Goal: Task Accomplishment & Management: Manage account settings

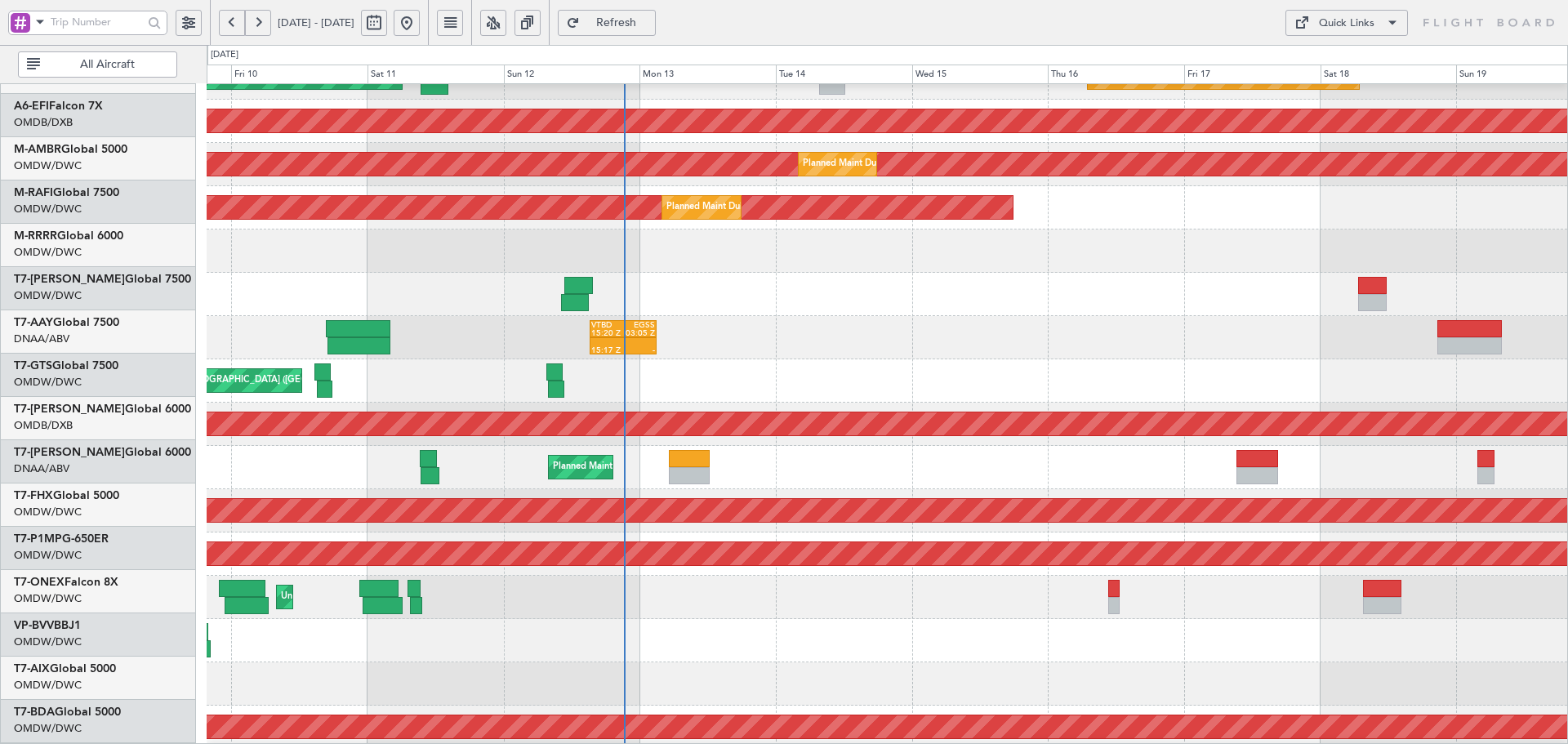
scroll to position [160, 0]
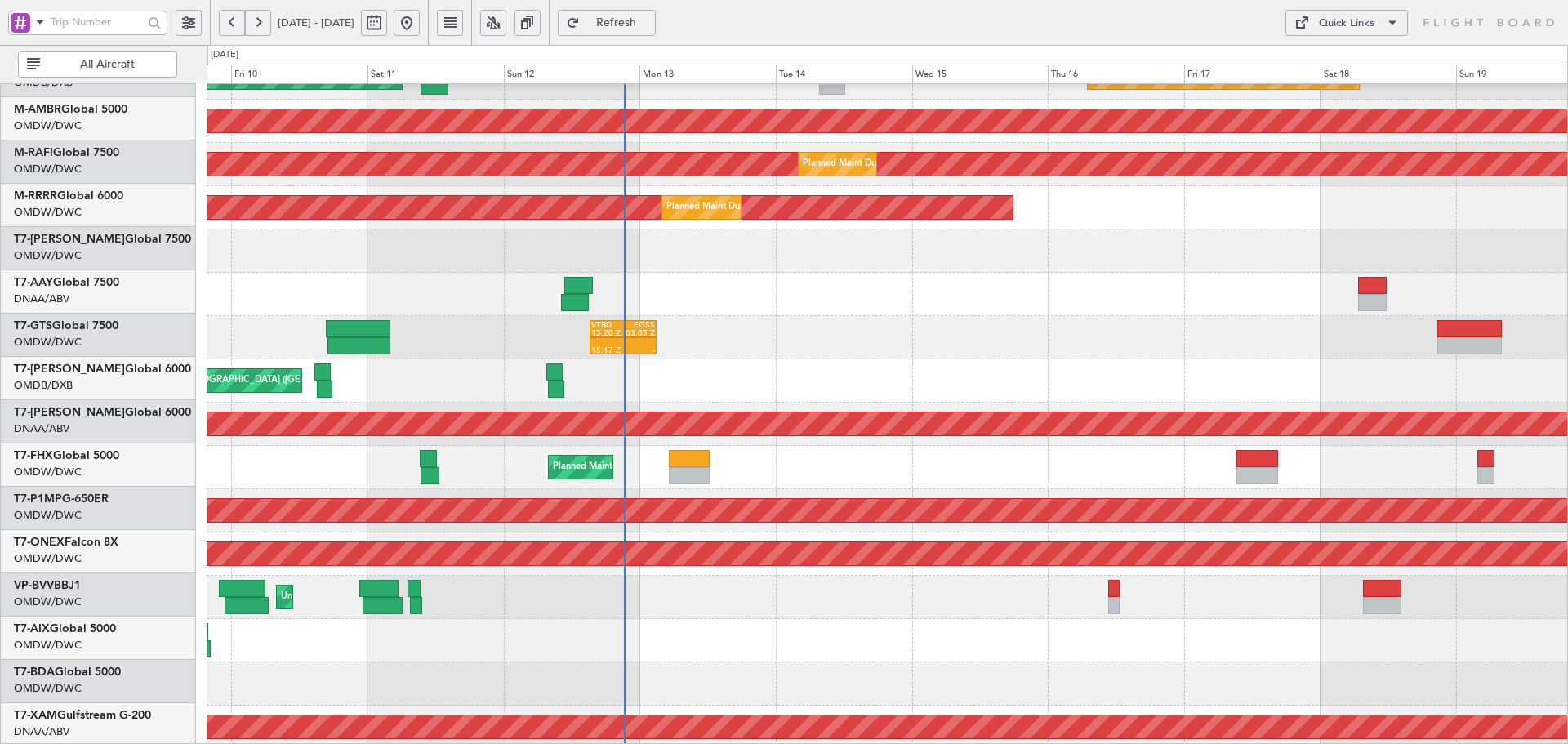
click at [593, 455] on div "Planned Maint Dubai (Al Maktoum Intl)" at bounding box center [633, 467] width 161 height 24
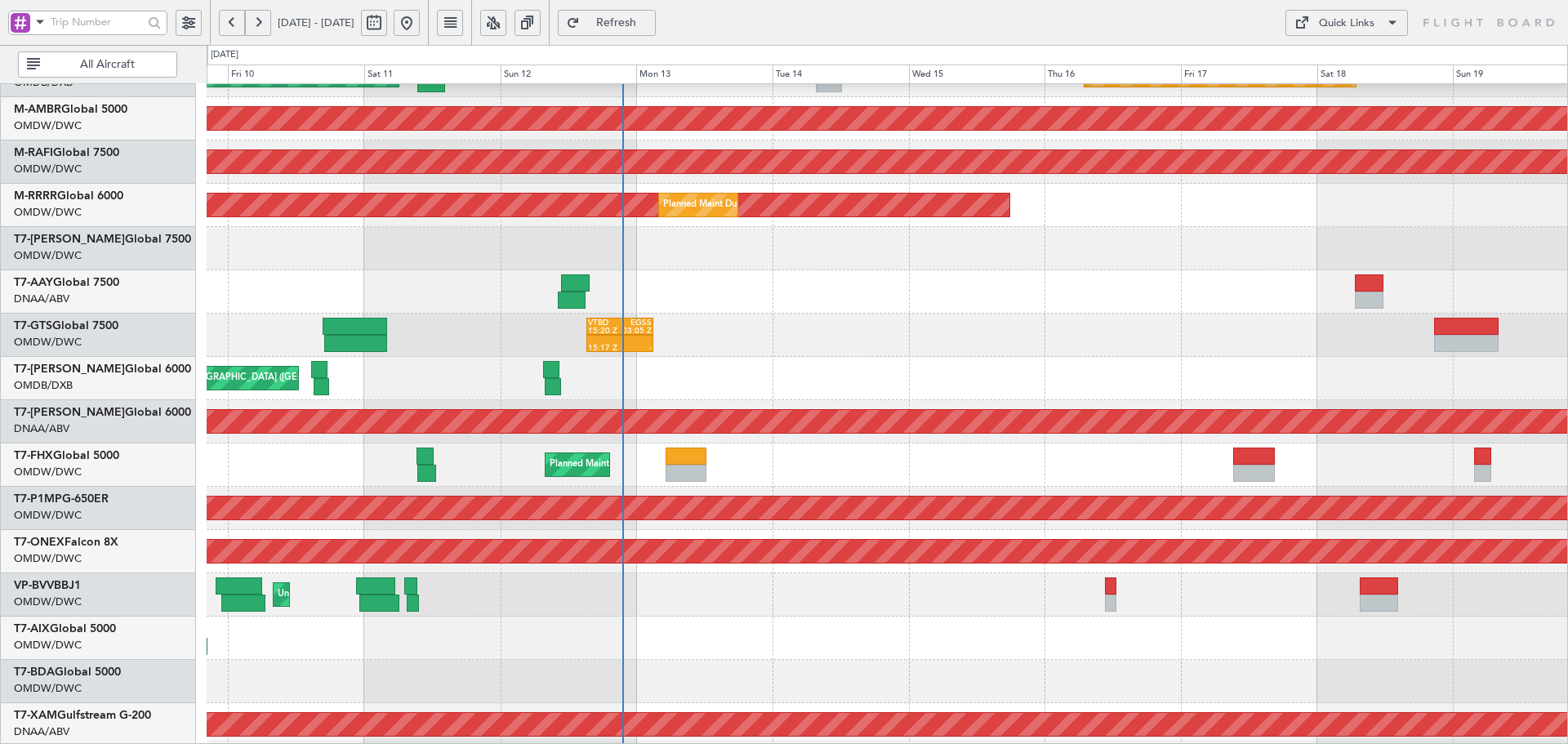
scroll to position [291, 0]
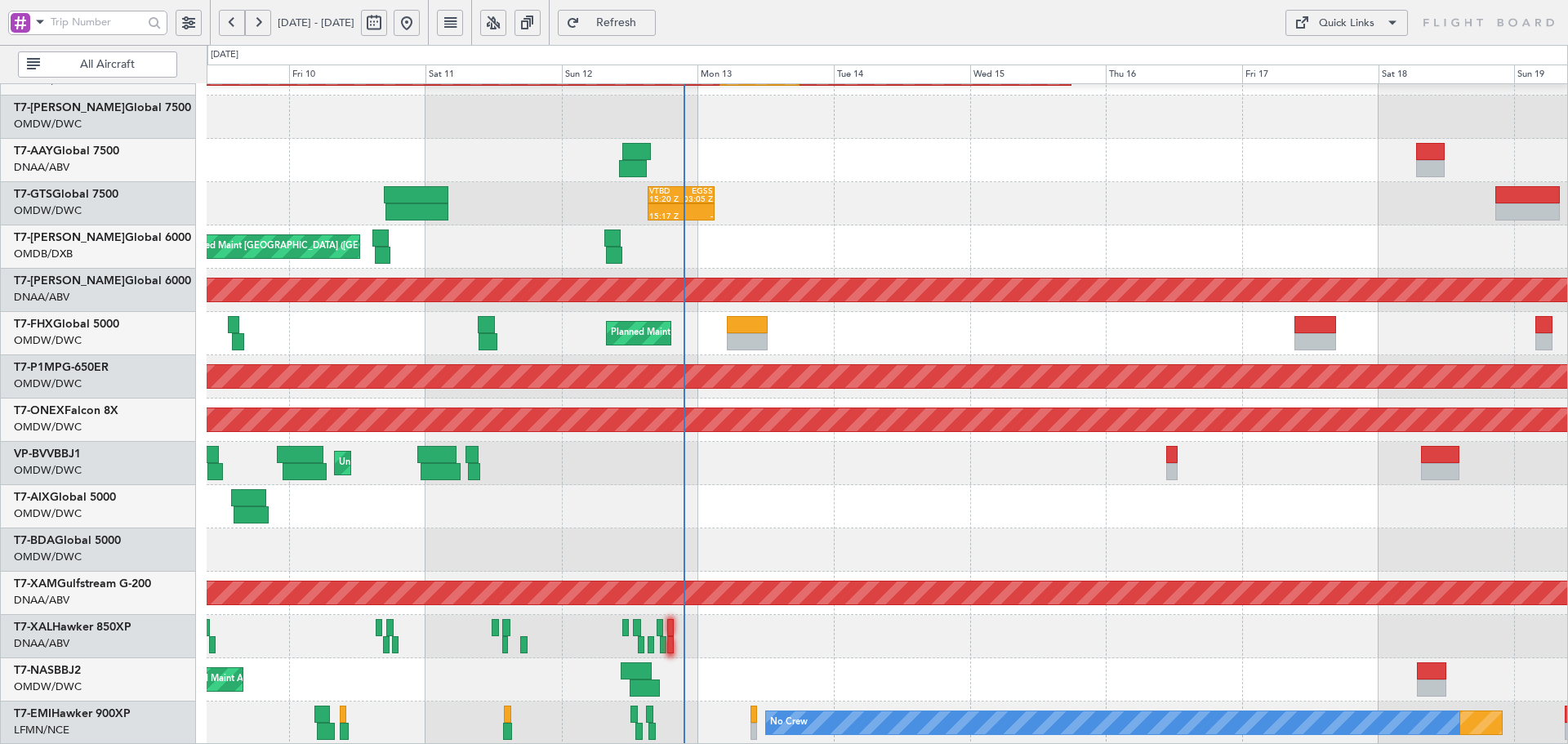
click at [520, 153] on div "Planned Maint Dubai (Al Maktoum Intl) Planned Maint Dubai (Al Maktoum Intl) 15:…" at bounding box center [887, 269] width 1361 height 953
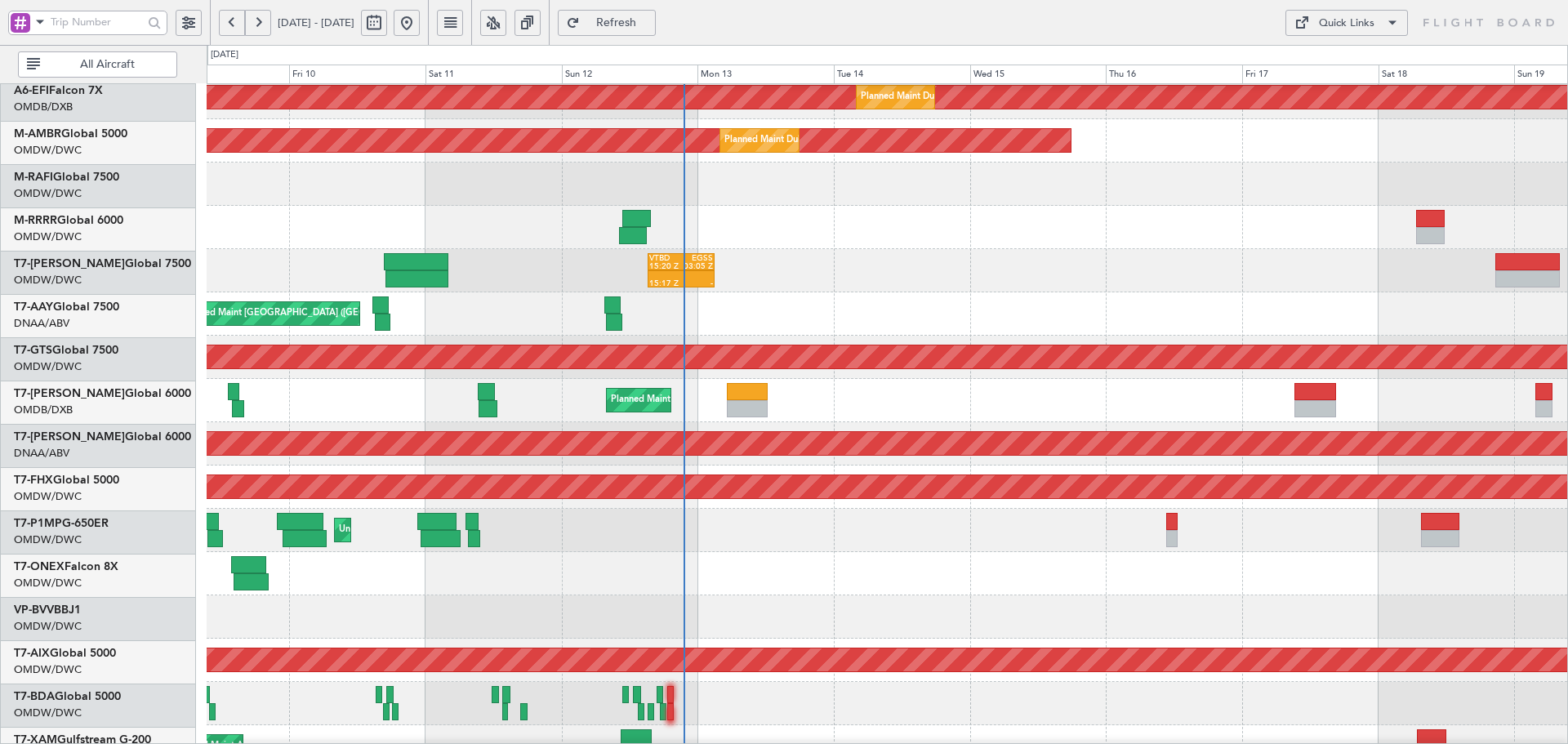
scroll to position [272, 0]
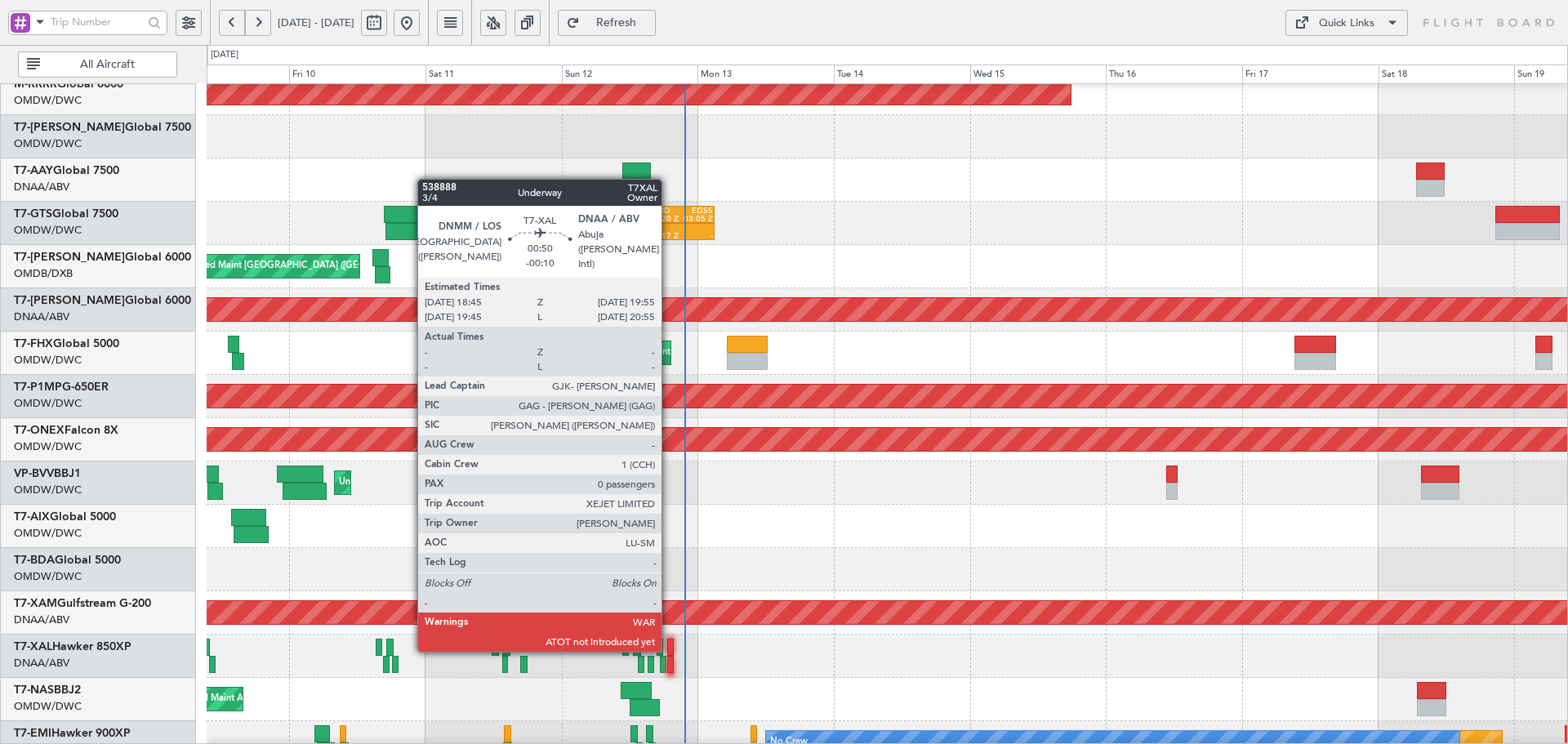
click at [669, 649] on div at bounding box center [671, 647] width 7 height 17
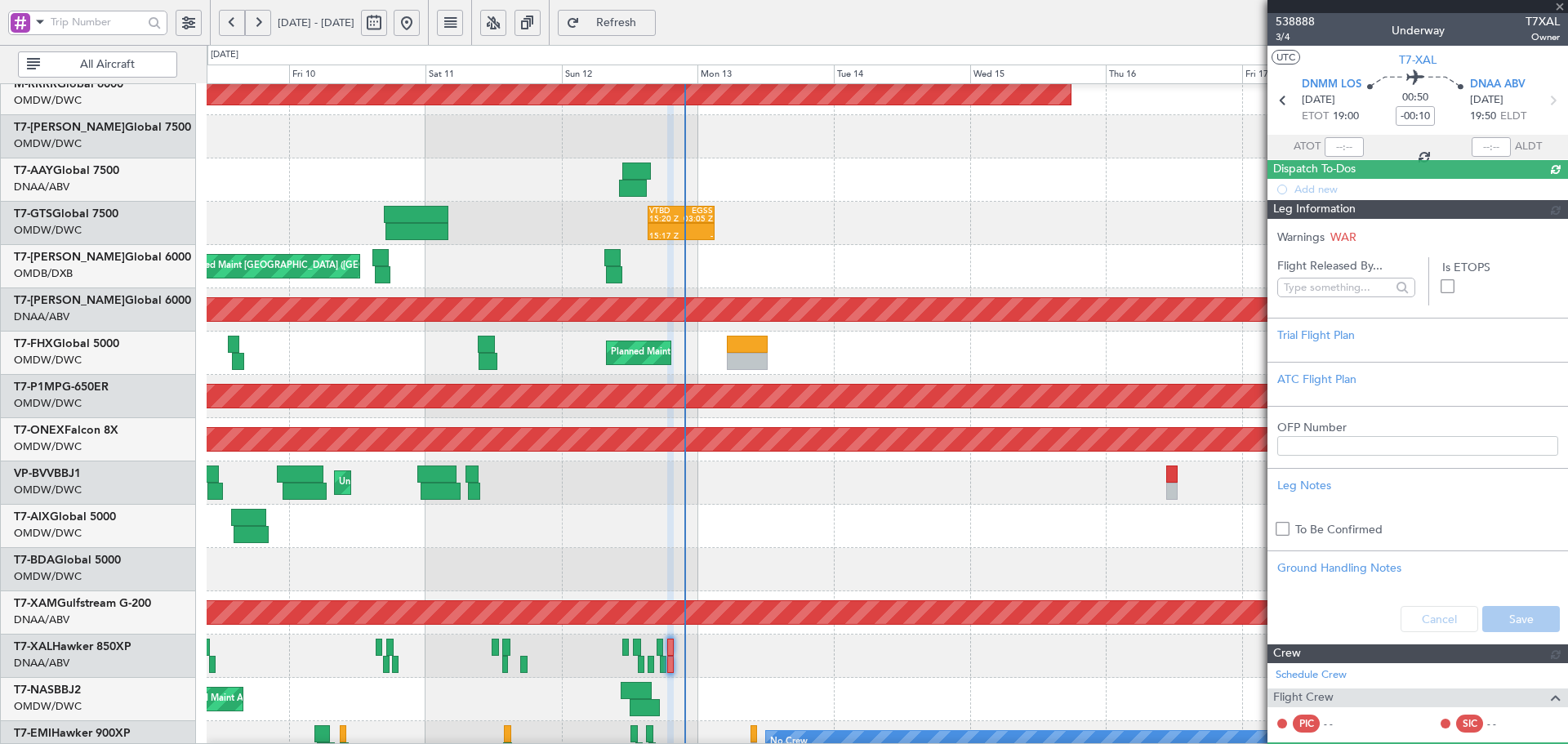
type input "[PERSON_NAME] (ANI)"
type input "7545"
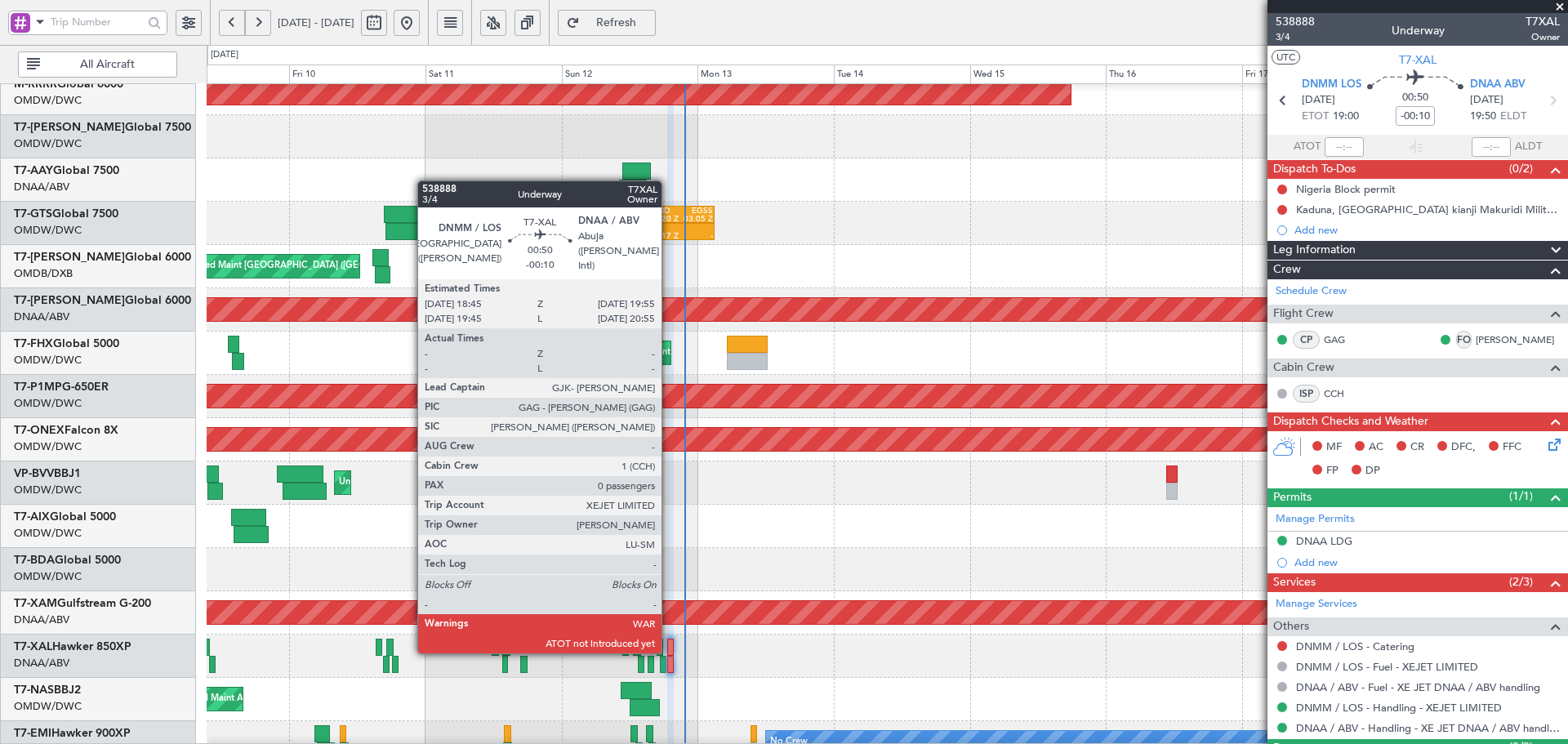
click at [669, 651] on div at bounding box center [671, 647] width 7 height 17
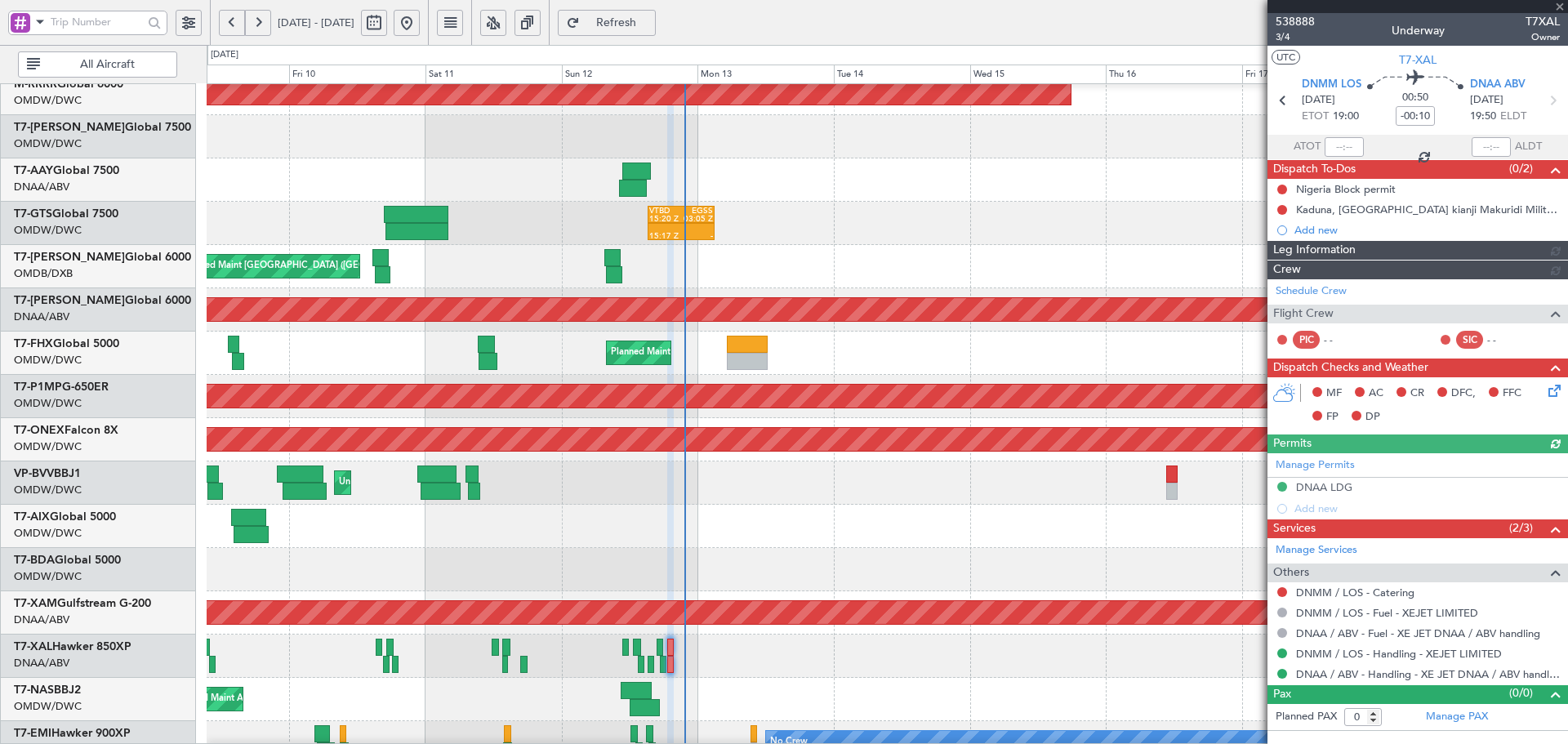
type input "[PERSON_NAME] (ANI)"
type input "7545"
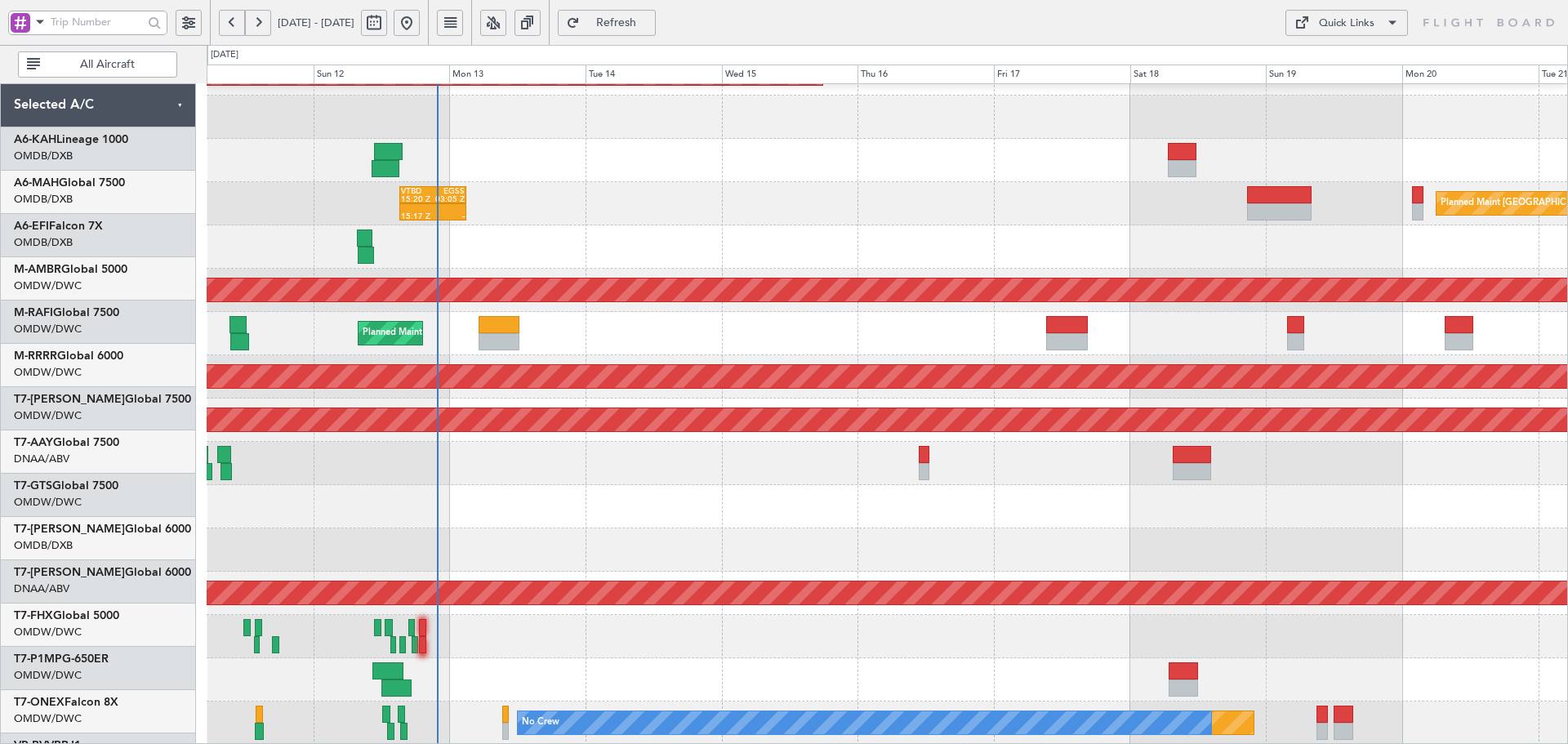
scroll to position [291, 0]
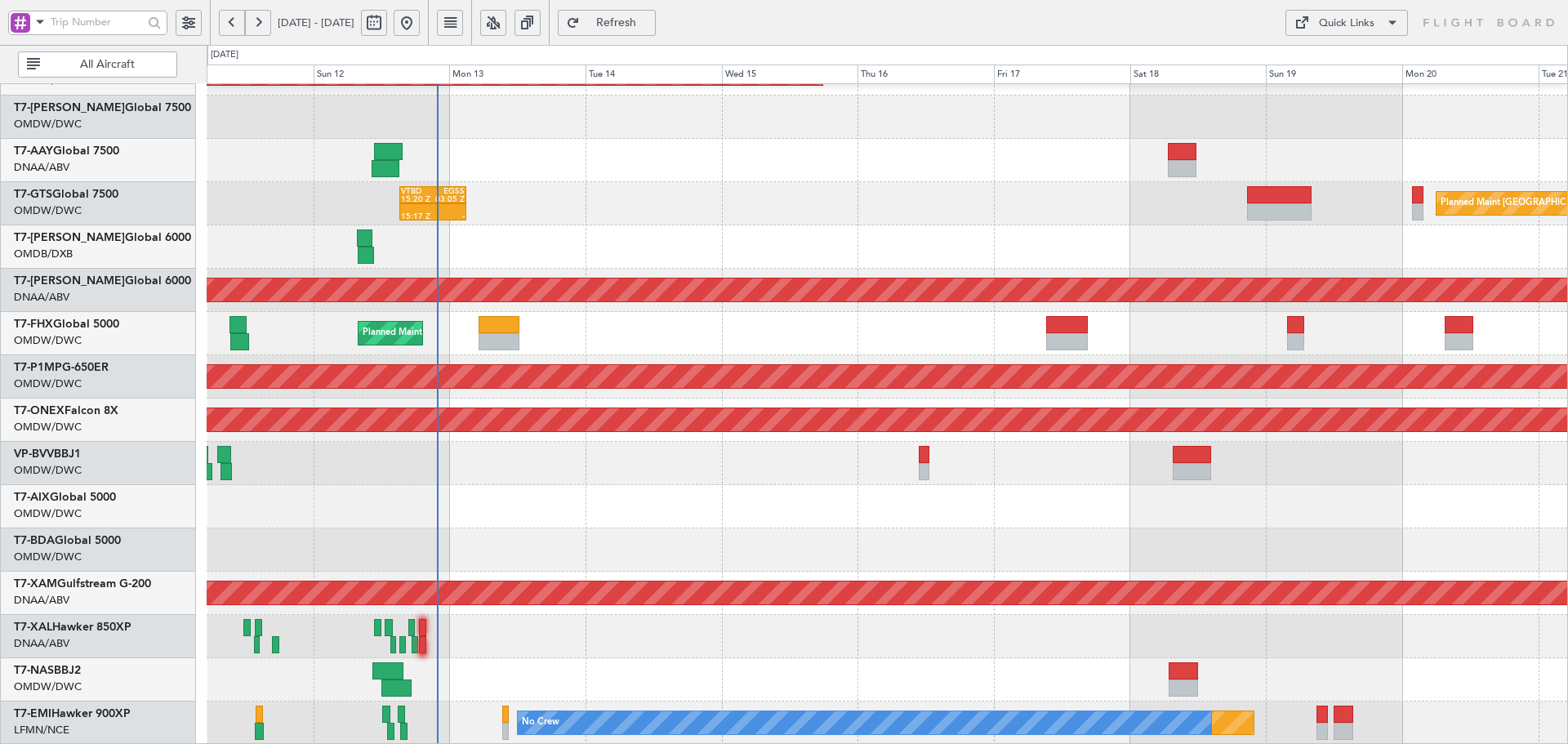
click at [290, 174] on div "Planned Maint Dubai (Al Maktoum Intl) Planned Maint [GEOGRAPHIC_DATA] (Al Makto…" at bounding box center [887, 269] width 1361 height 953
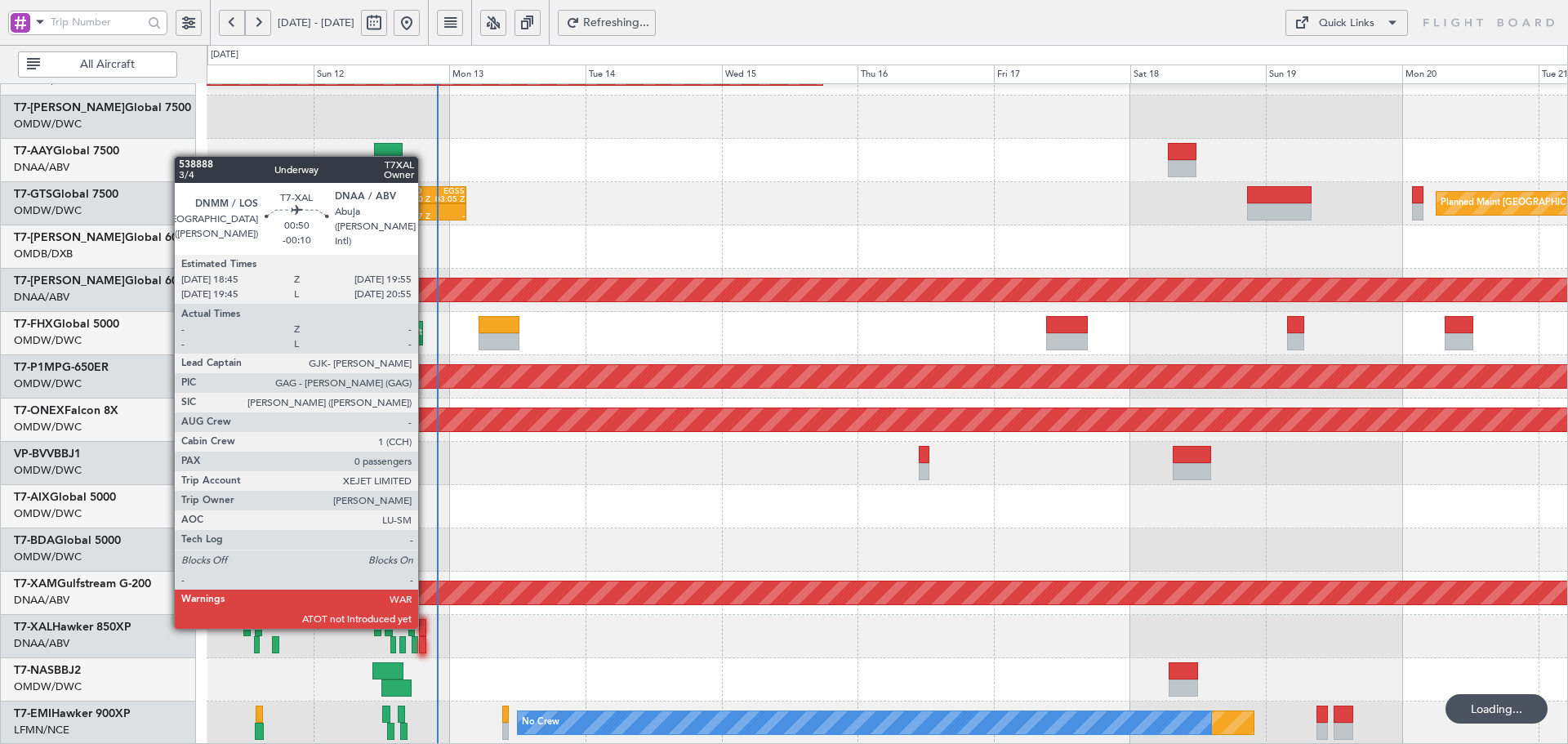
click at [425, 626] on div at bounding box center [423, 627] width 7 height 17
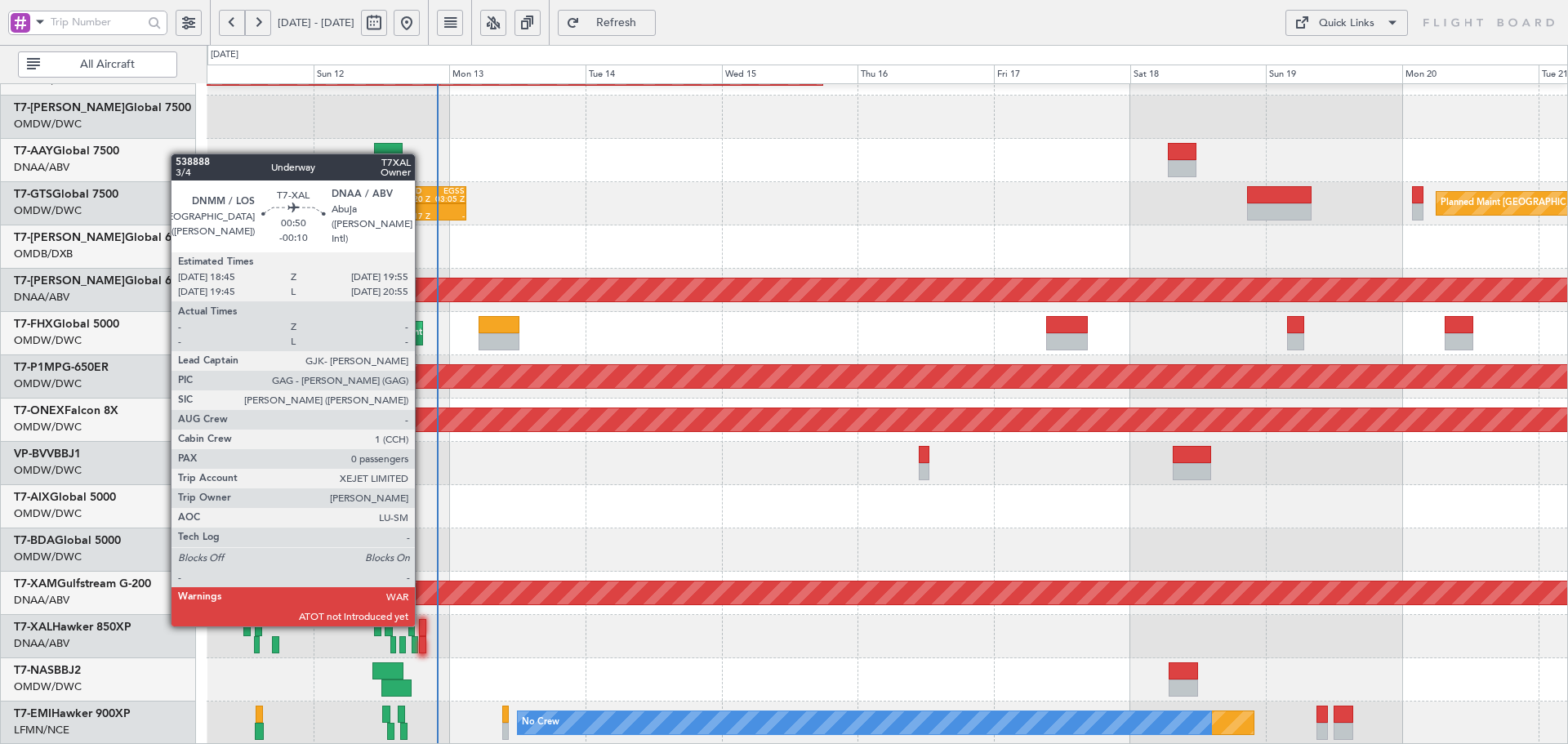
click at [423, 623] on div at bounding box center [423, 627] width 7 height 17
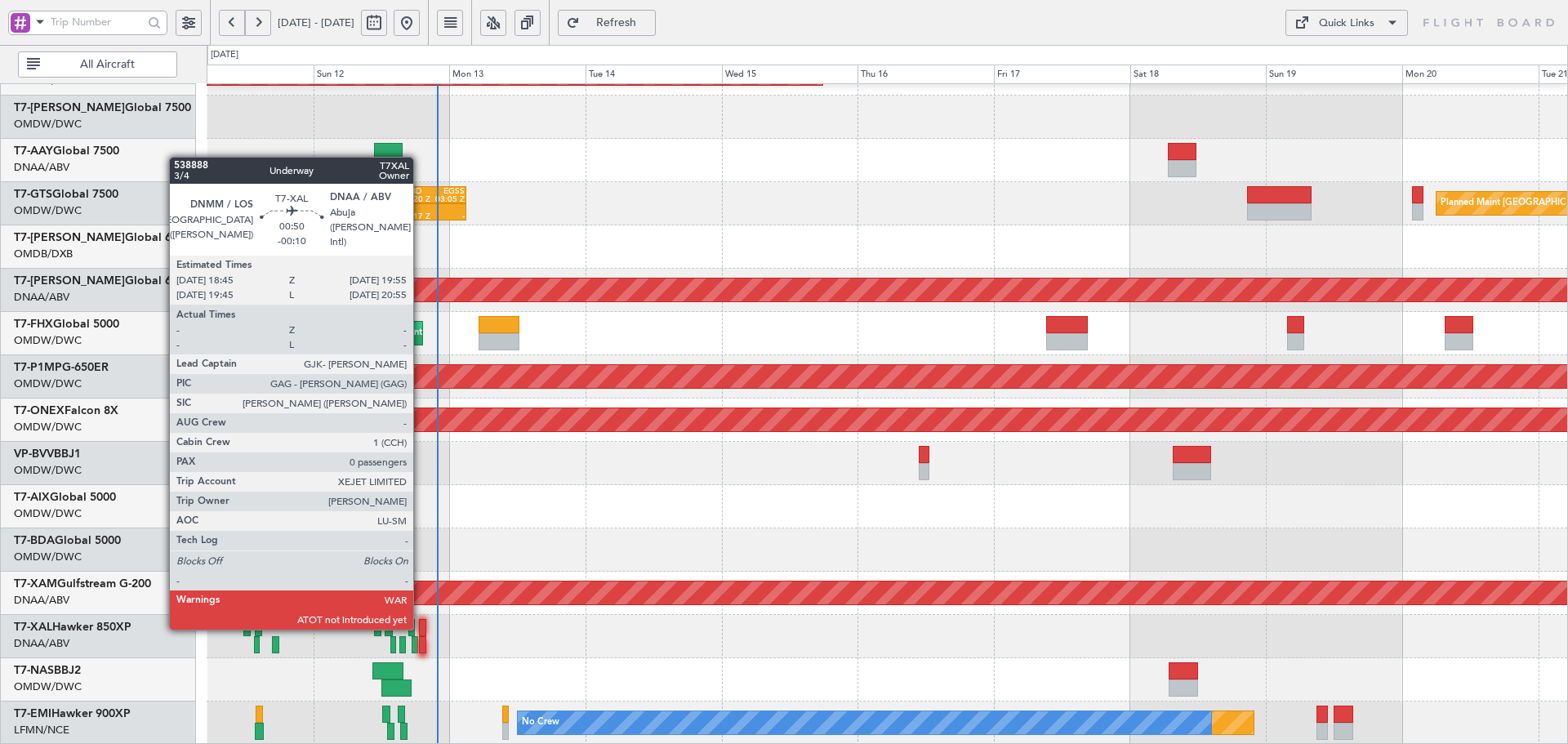
click at [421, 626] on div at bounding box center [423, 627] width 7 height 17
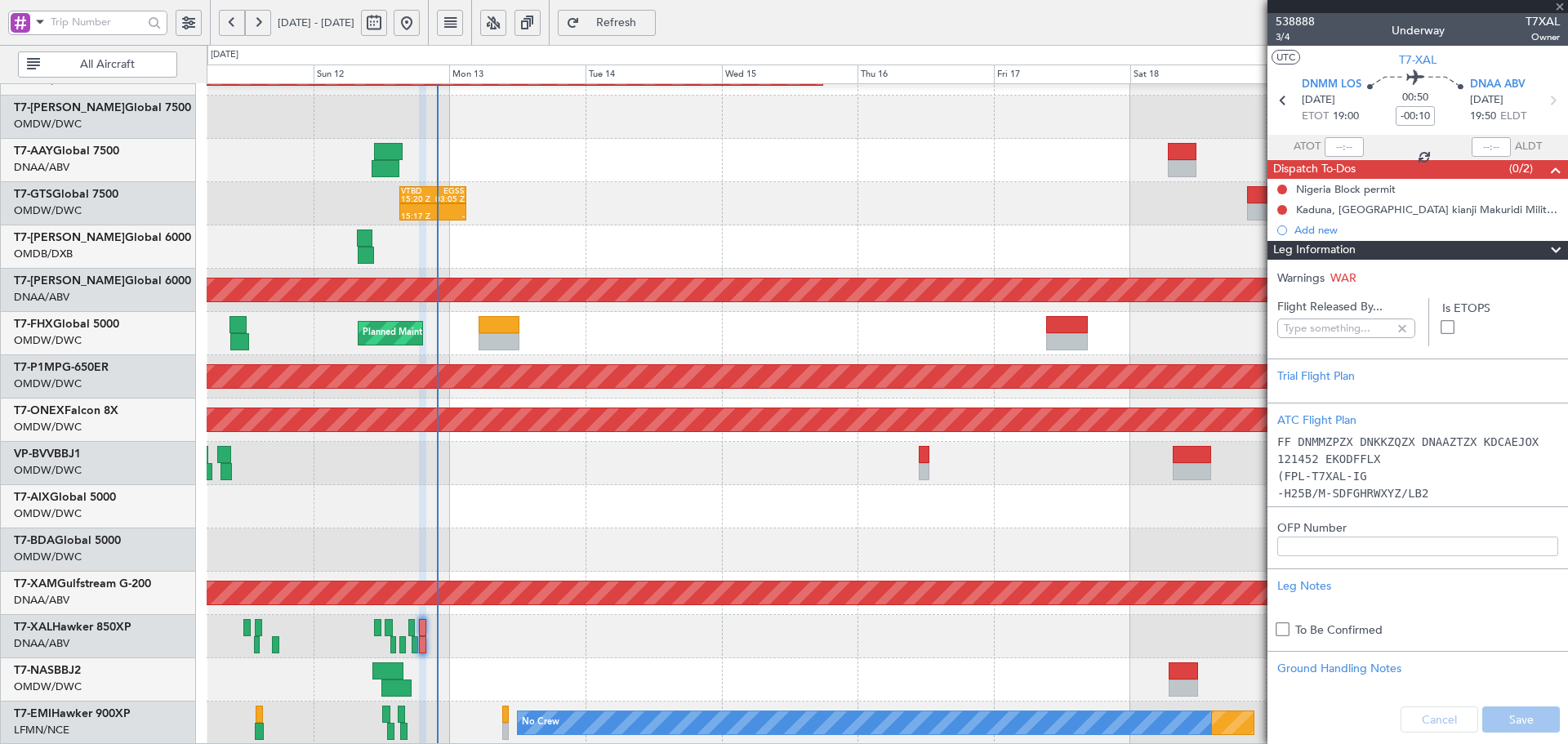
type input "[PERSON_NAME] (ANI)"
type input "7545"
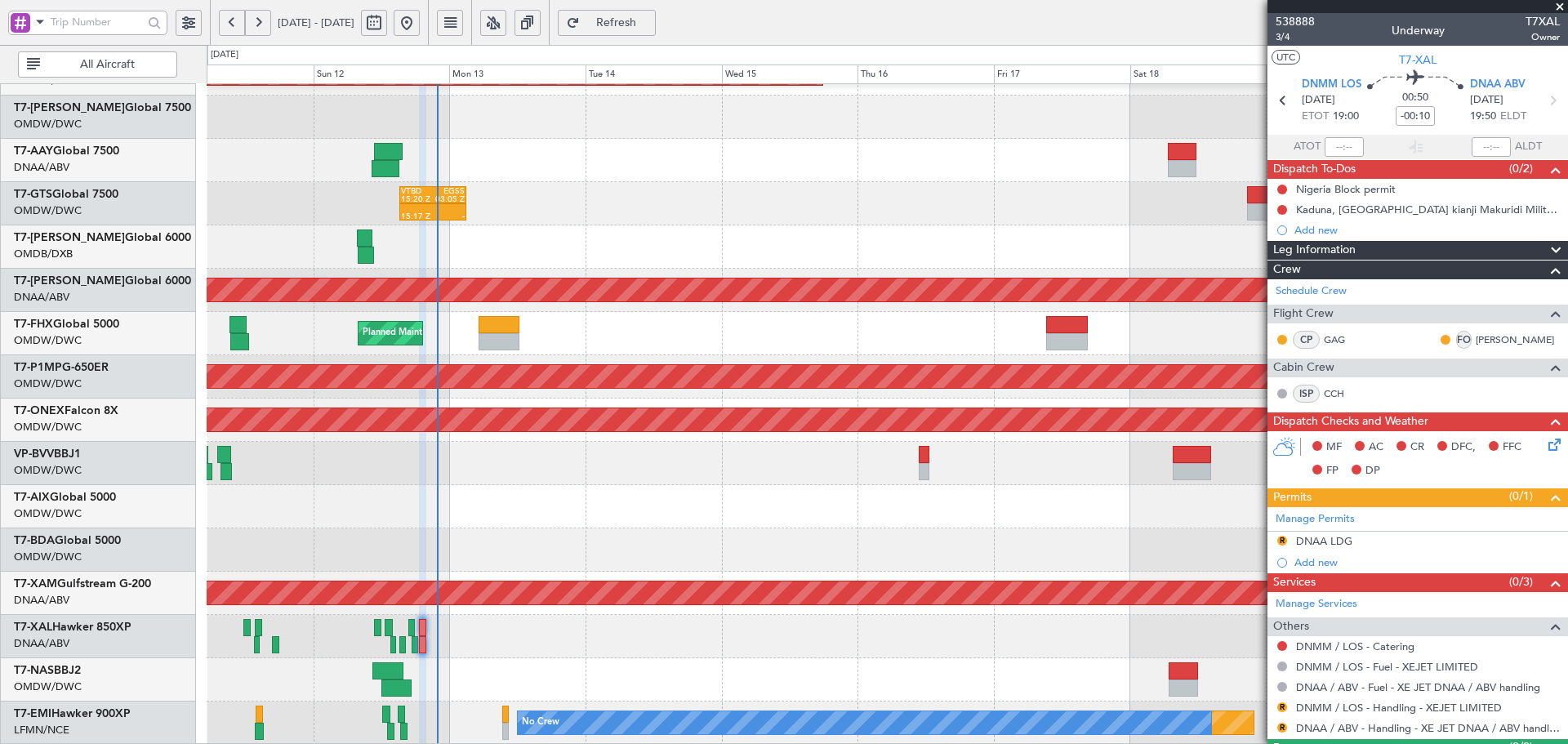
click at [651, 19] on span "Refresh" at bounding box center [617, 23] width 67 height 12
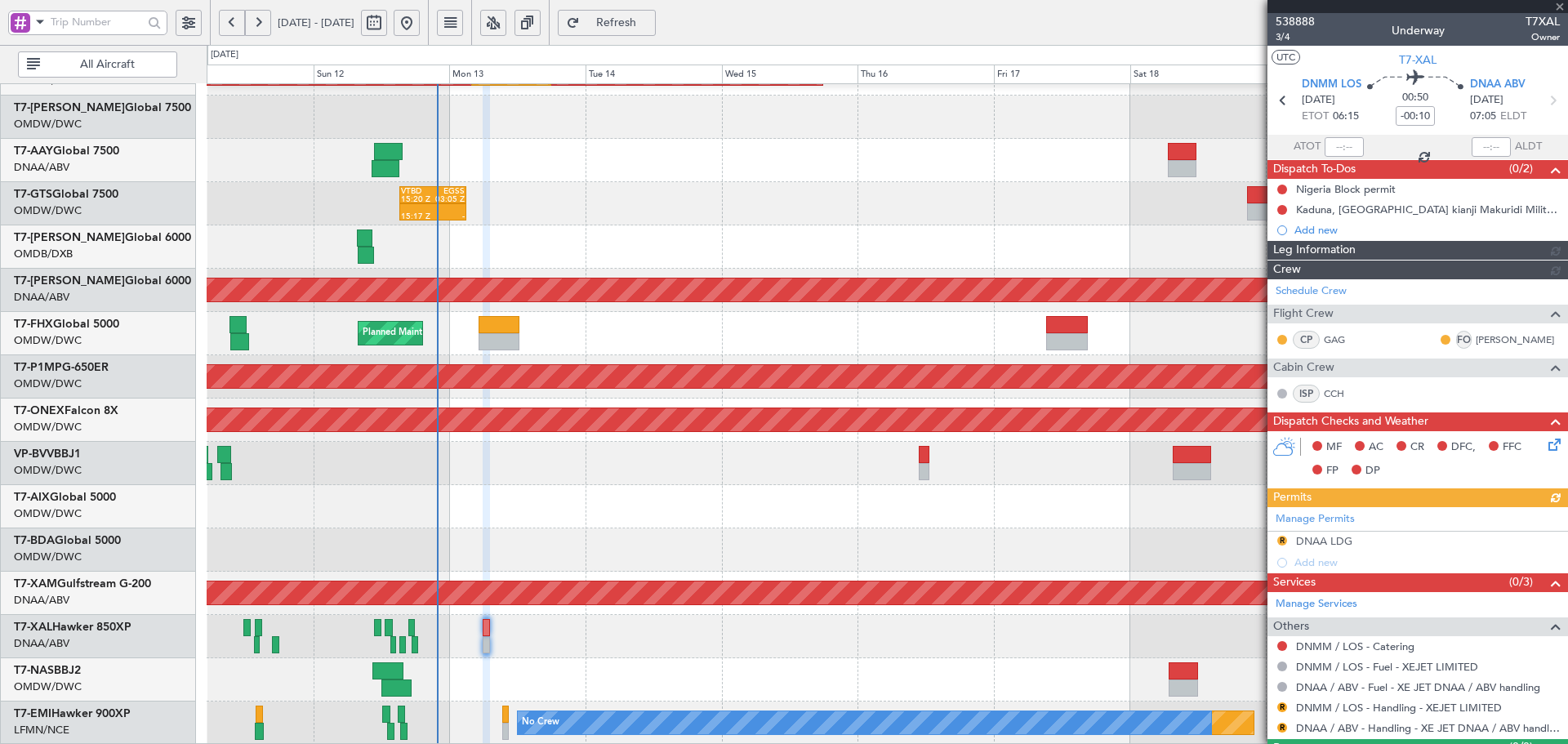
type input "[PERSON_NAME] (ANI)"
type input "7545"
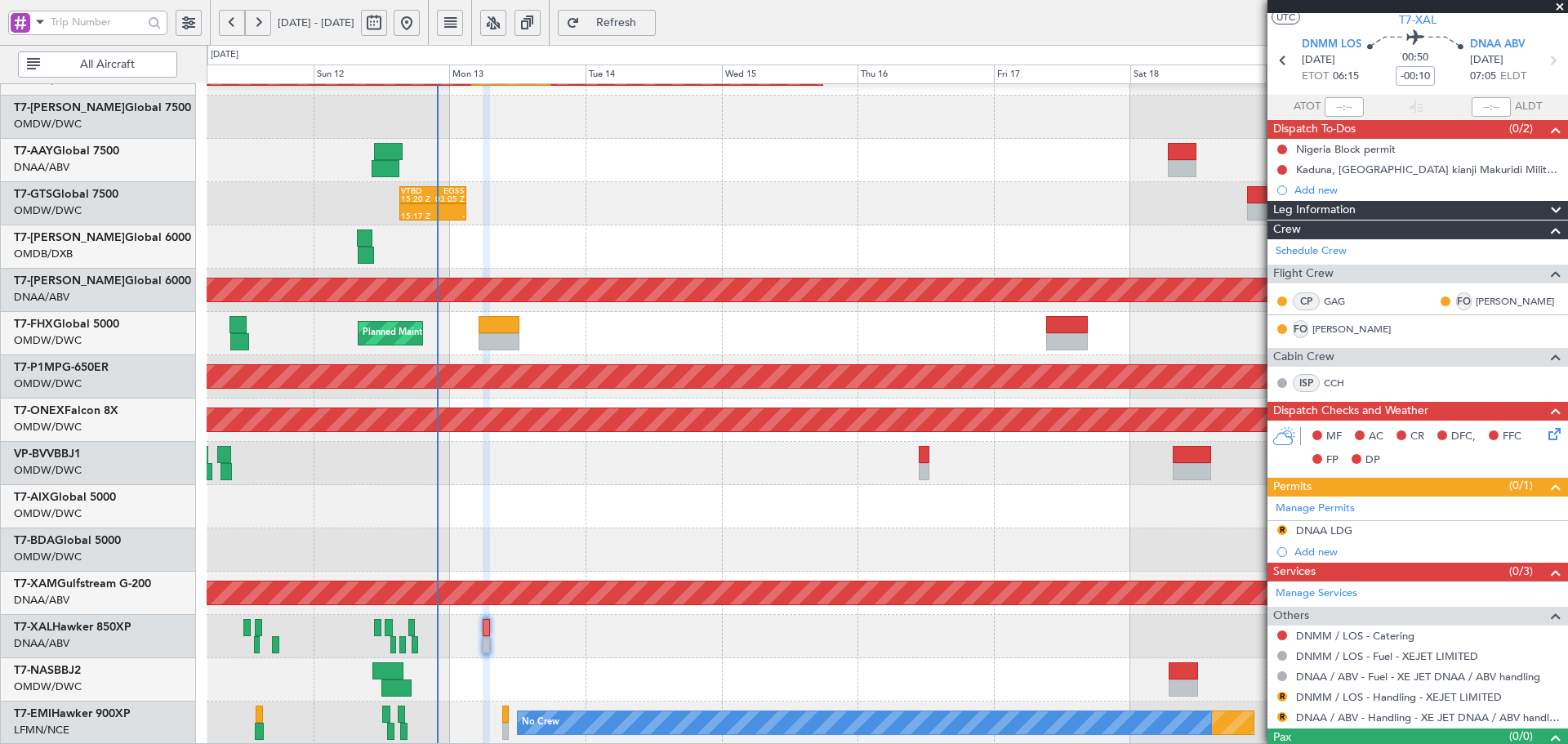
scroll to position [54, 0]
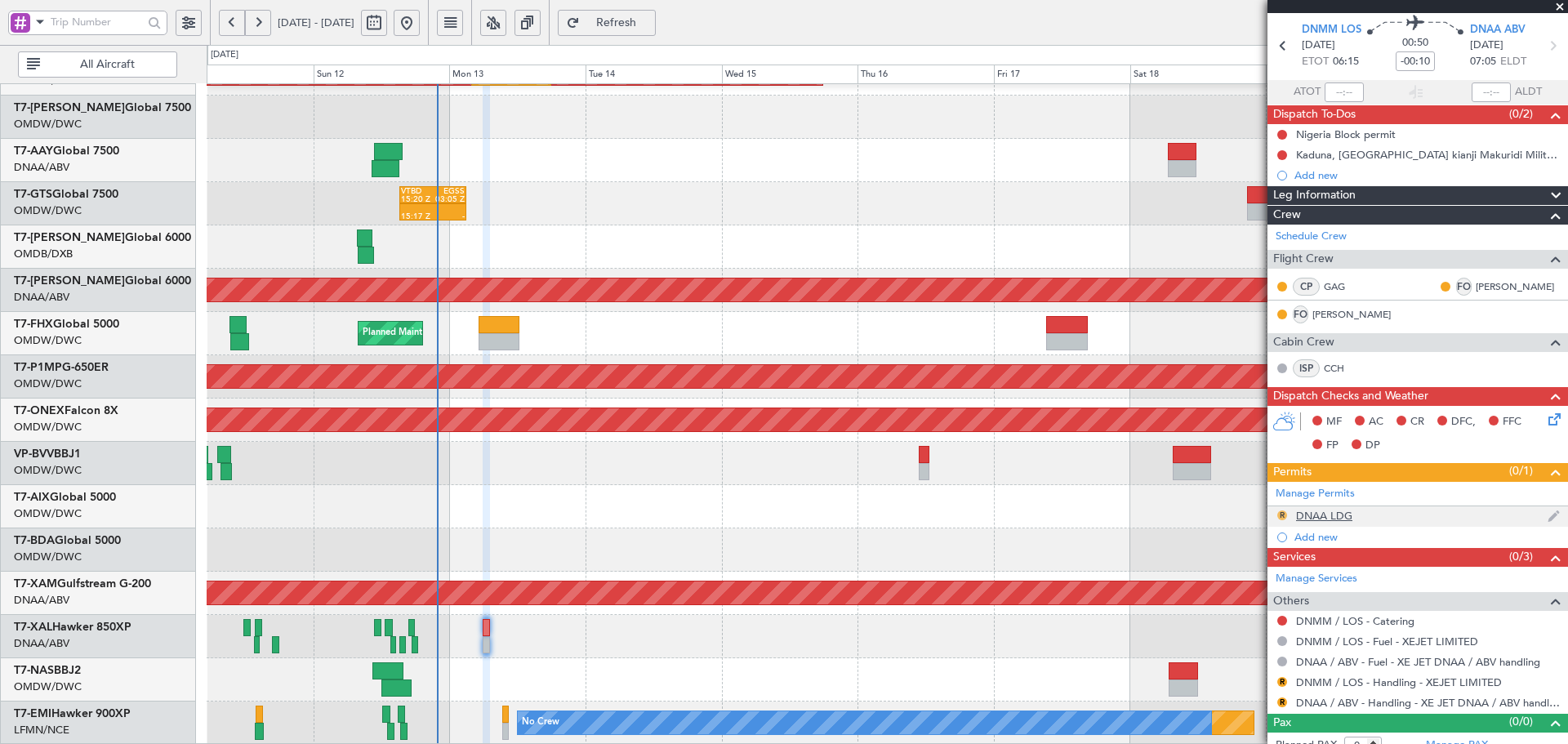
click at [1282, 517] on button "R" at bounding box center [1282, 515] width 10 height 10
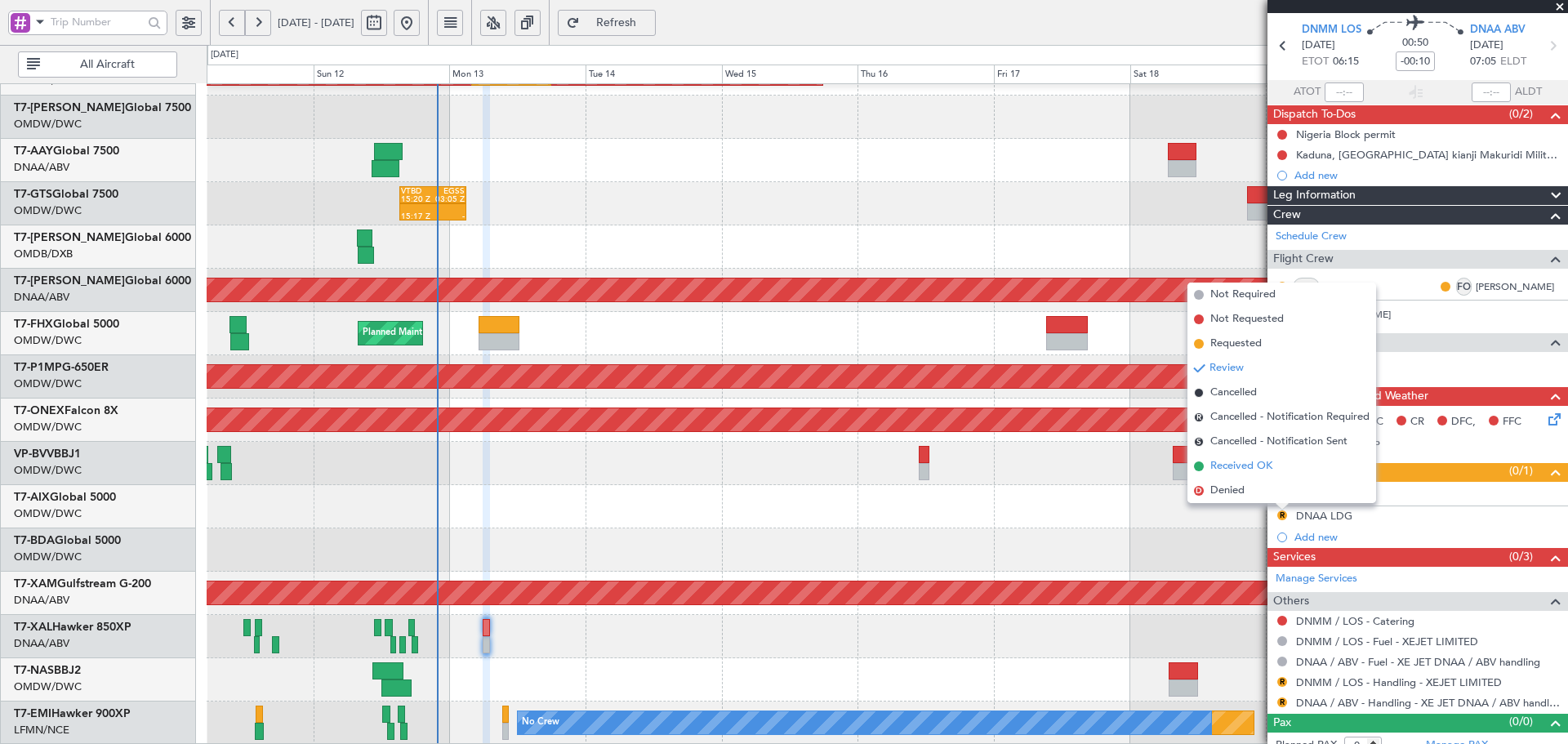
click at [1216, 462] on span "Received OK" at bounding box center [1241, 466] width 62 height 16
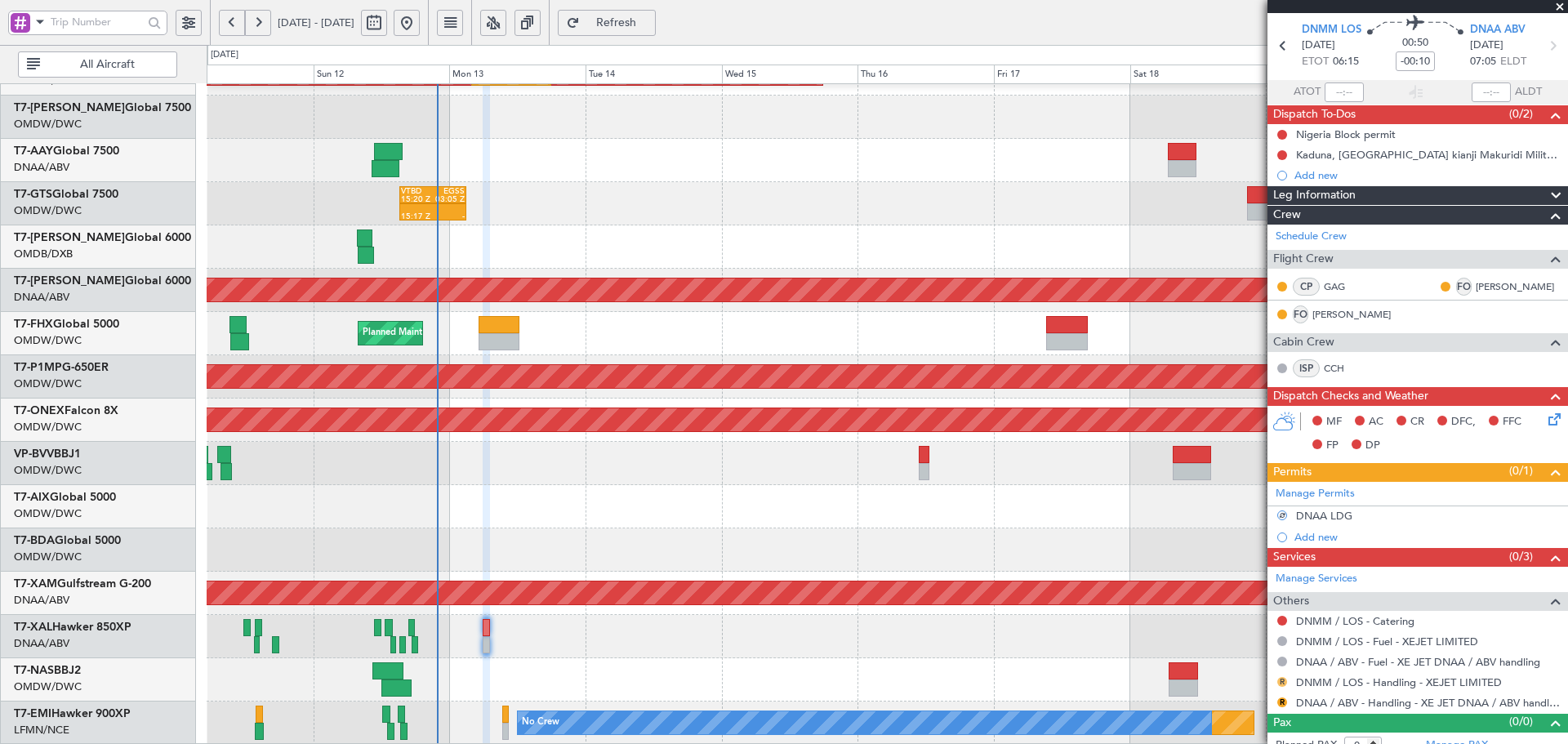
click at [1283, 677] on button "R" at bounding box center [1282, 682] width 10 height 10
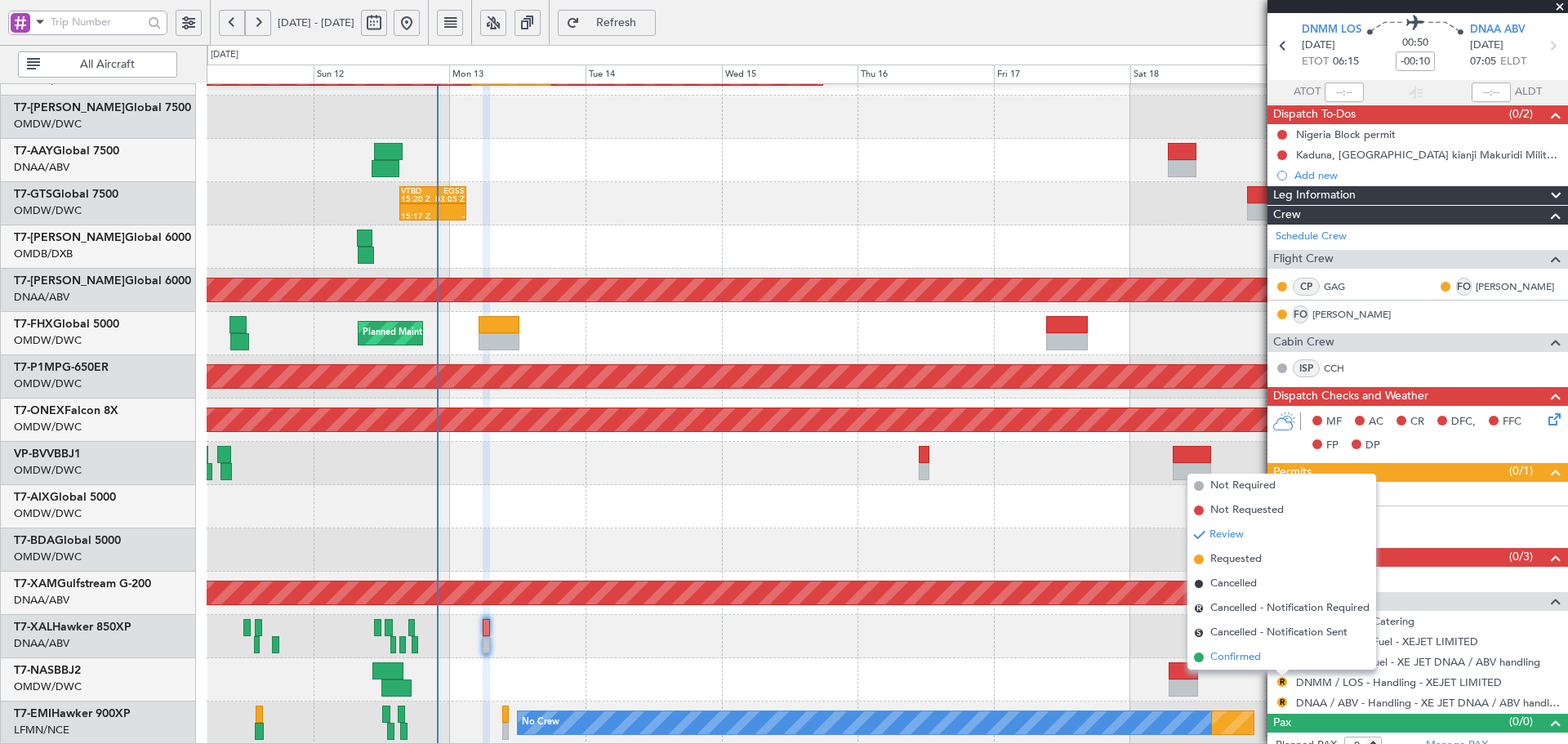
click at [1235, 657] on span "Confirmed" at bounding box center [1236, 658] width 51 height 16
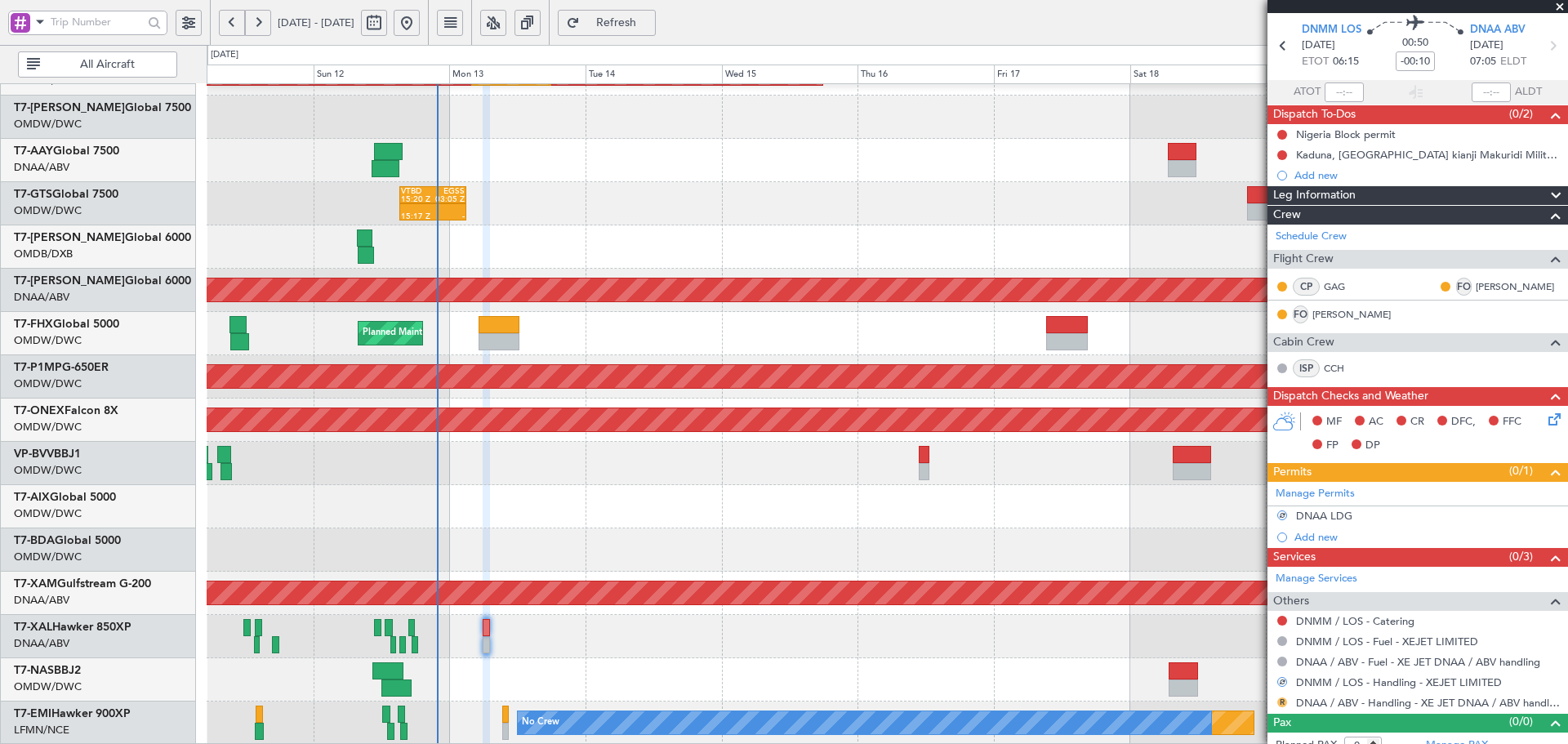
click at [1281, 701] on button "R" at bounding box center [1282, 702] width 10 height 10
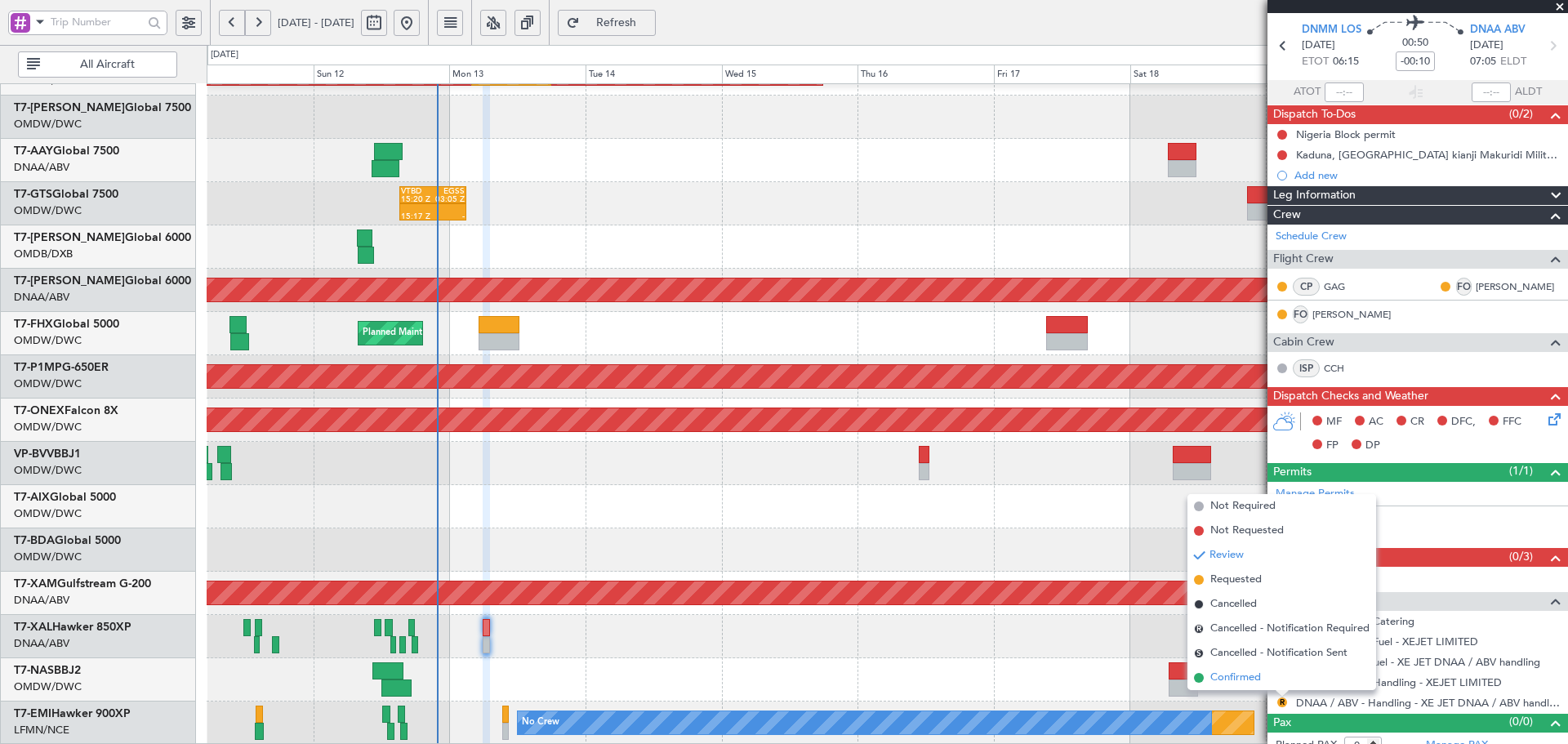
click at [1226, 676] on span "Confirmed" at bounding box center [1236, 678] width 51 height 16
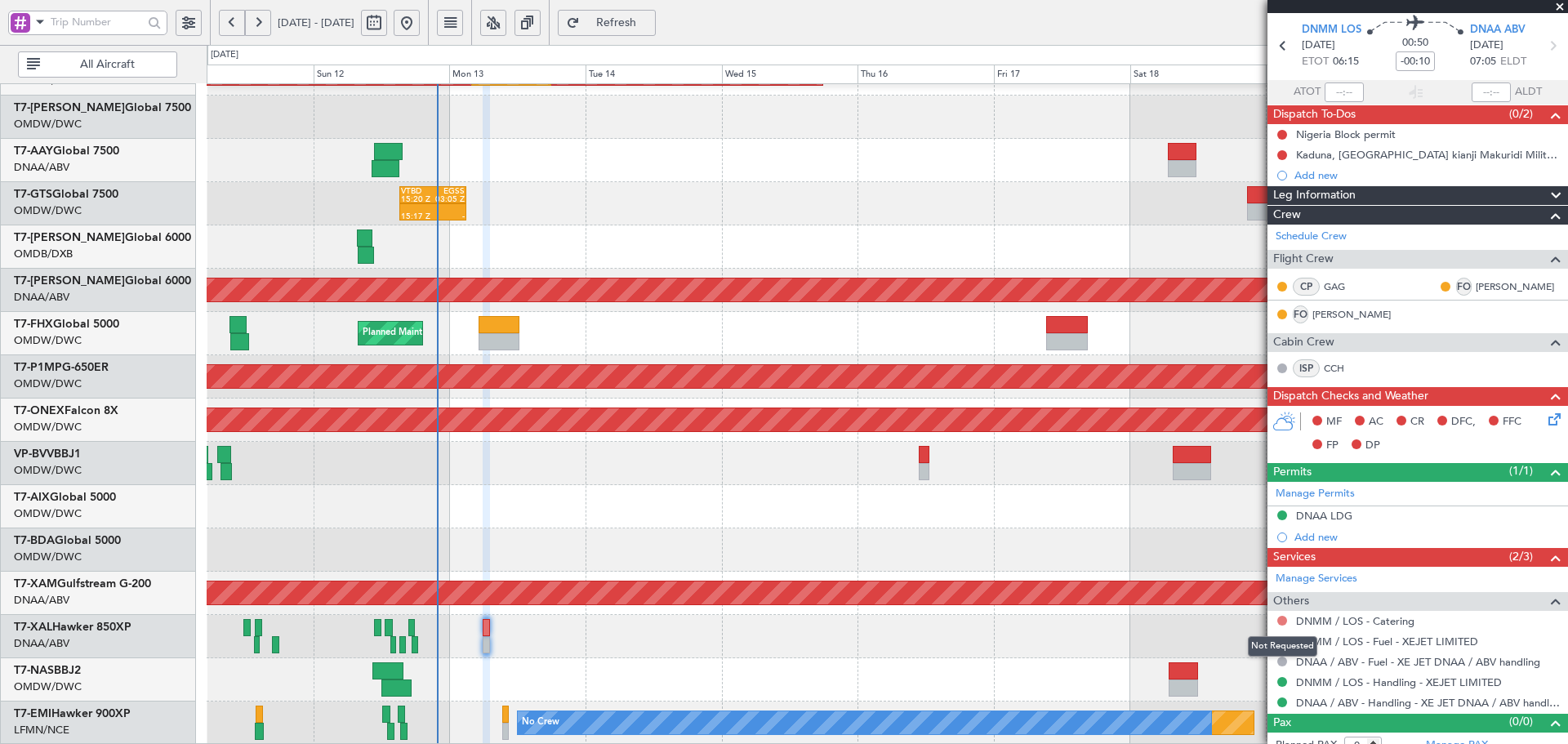
click at [1281, 620] on button at bounding box center [1282, 621] width 10 height 10
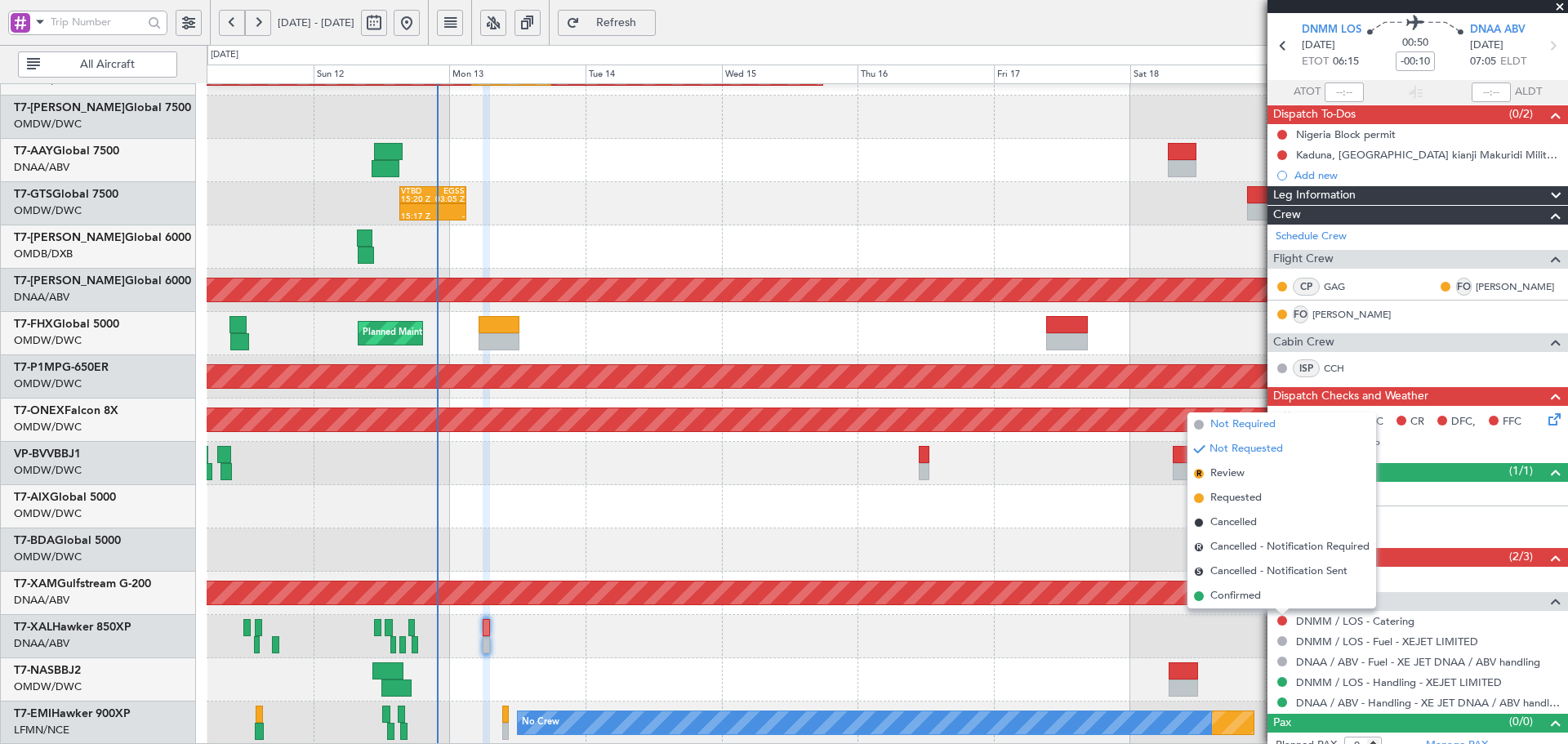
click at [1202, 433] on li "Not Required" at bounding box center [1282, 424] width 189 height 24
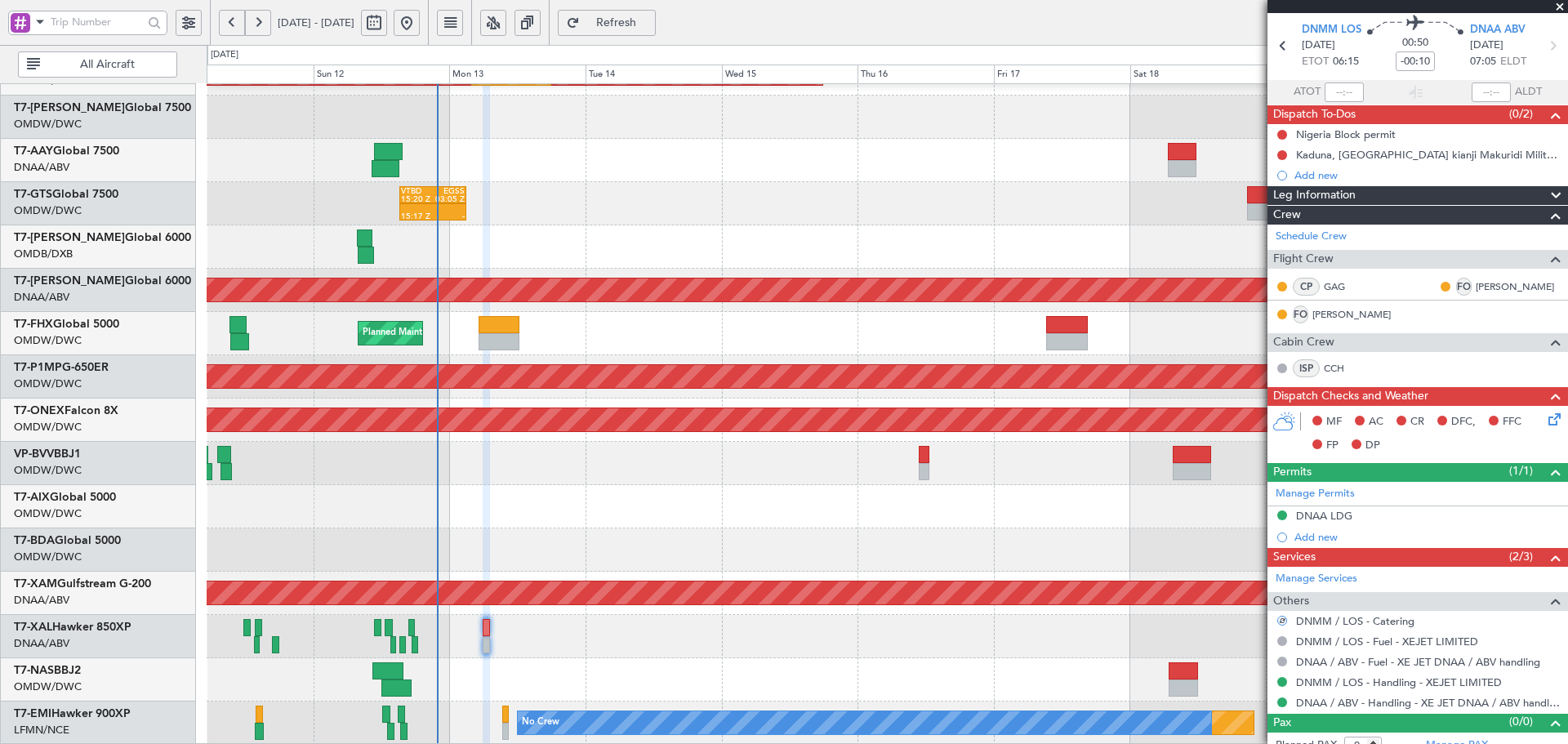
click at [706, 657] on div at bounding box center [887, 637] width 1361 height 43
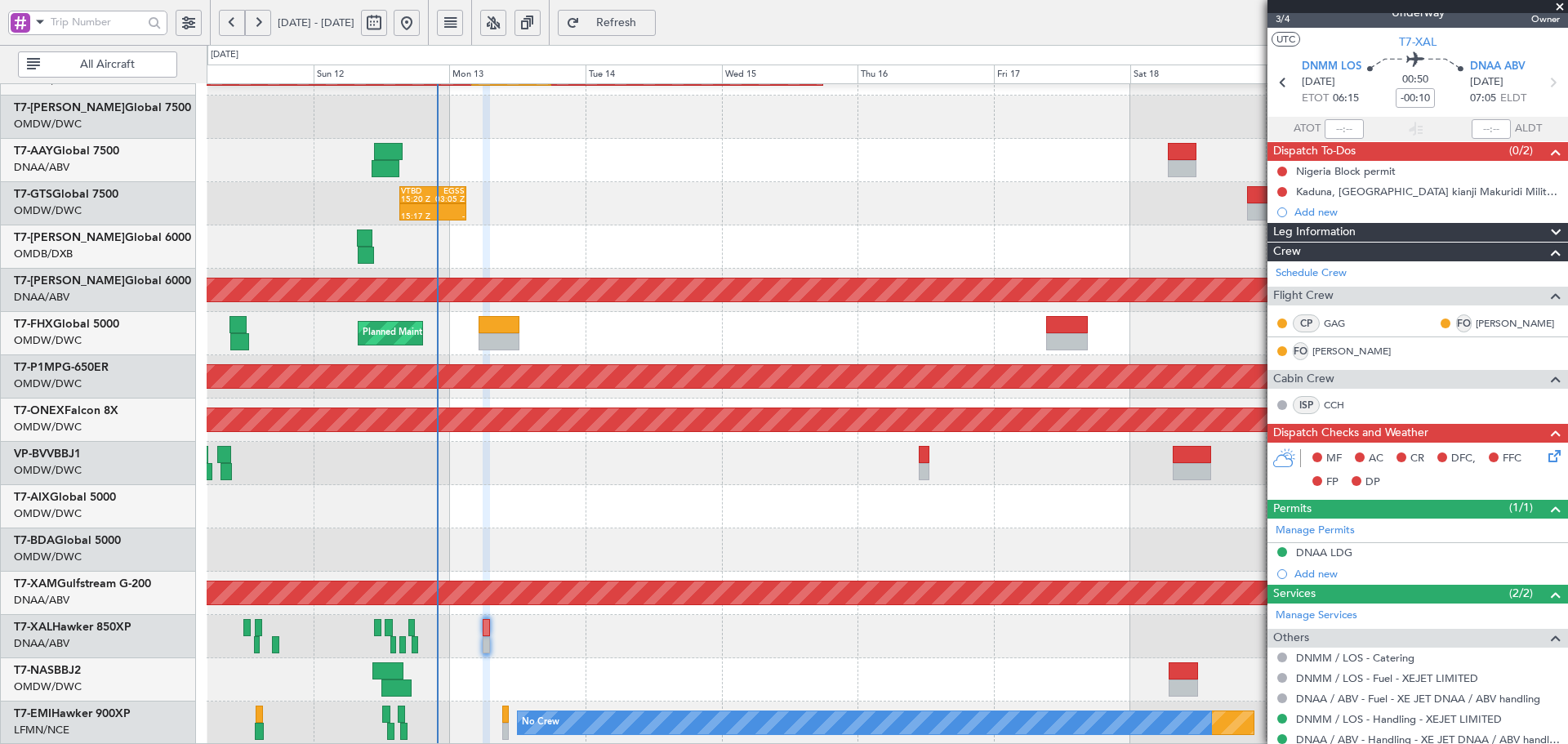
scroll to position [14, 0]
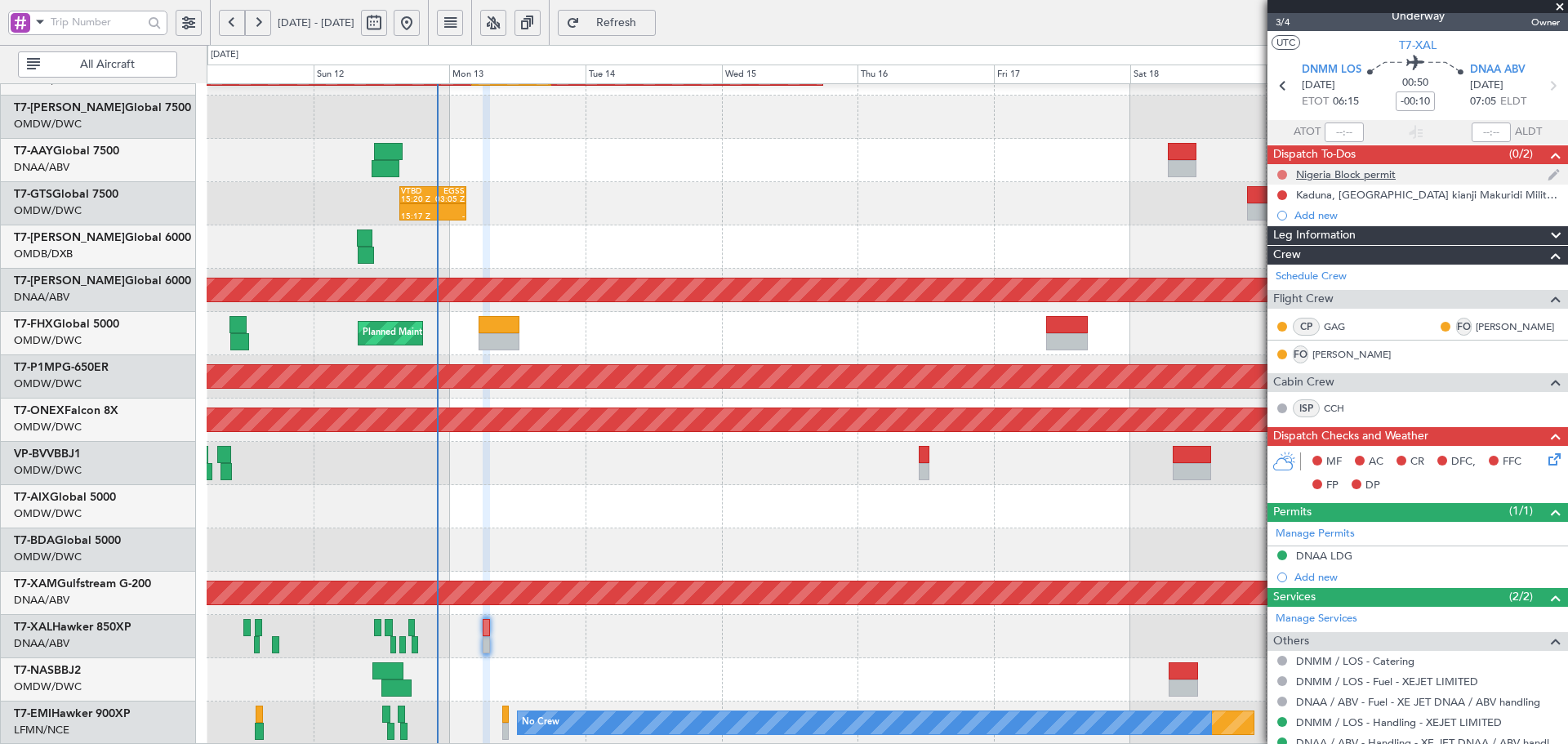
click at [1281, 192] on mat-tooltip-component "Not Started" at bounding box center [1282, 201] width 79 height 43
click at [1281, 195] on button at bounding box center [1282, 195] width 10 height 10
click at [1255, 273] on li "Completed" at bounding box center [1283, 267] width 87 height 24
click at [1278, 174] on button at bounding box center [1282, 175] width 10 height 10
click at [1266, 240] on span "Completed" at bounding box center [1290, 247] width 54 height 16
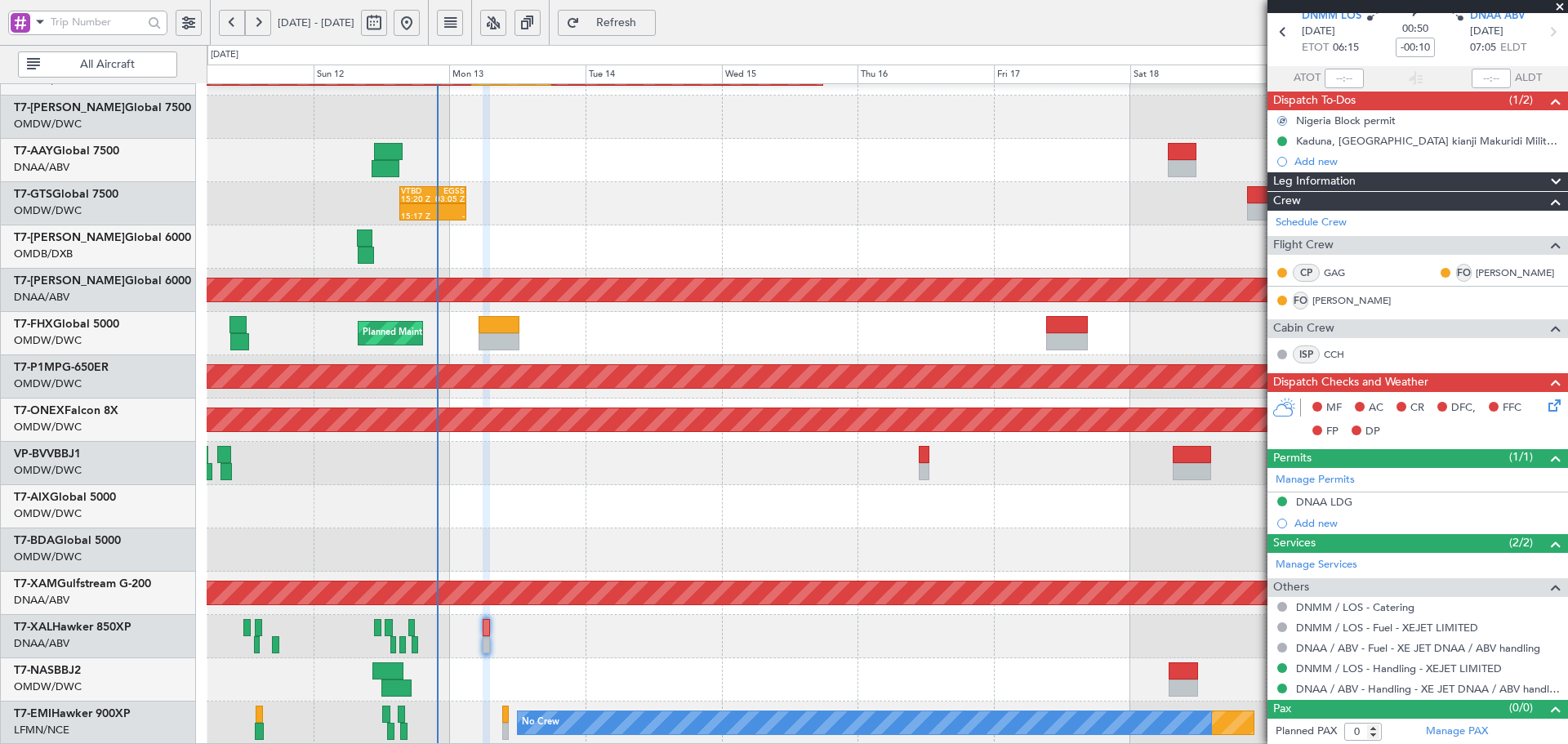
scroll to position [70, 0]
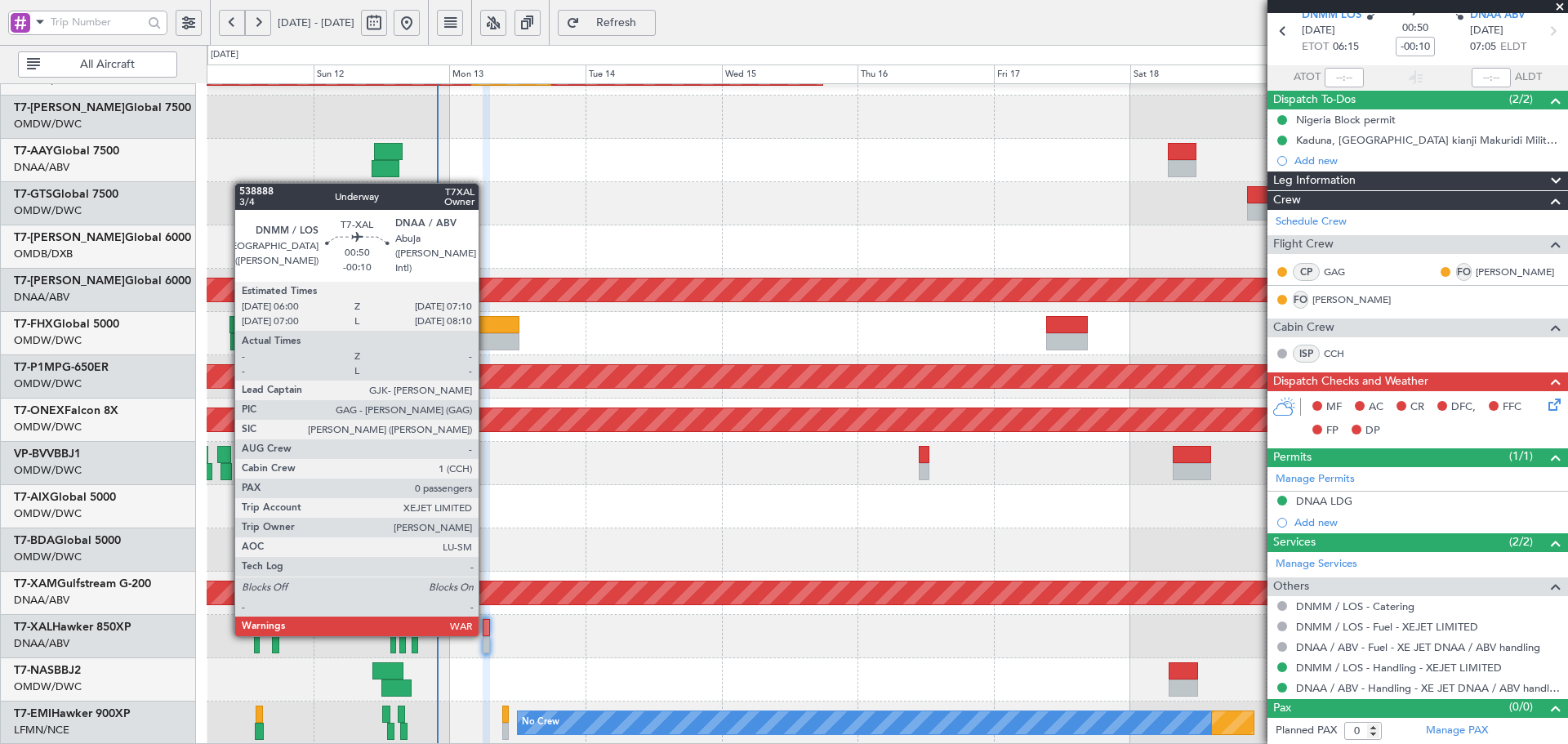
click at [486, 634] on div at bounding box center [487, 627] width 7 height 17
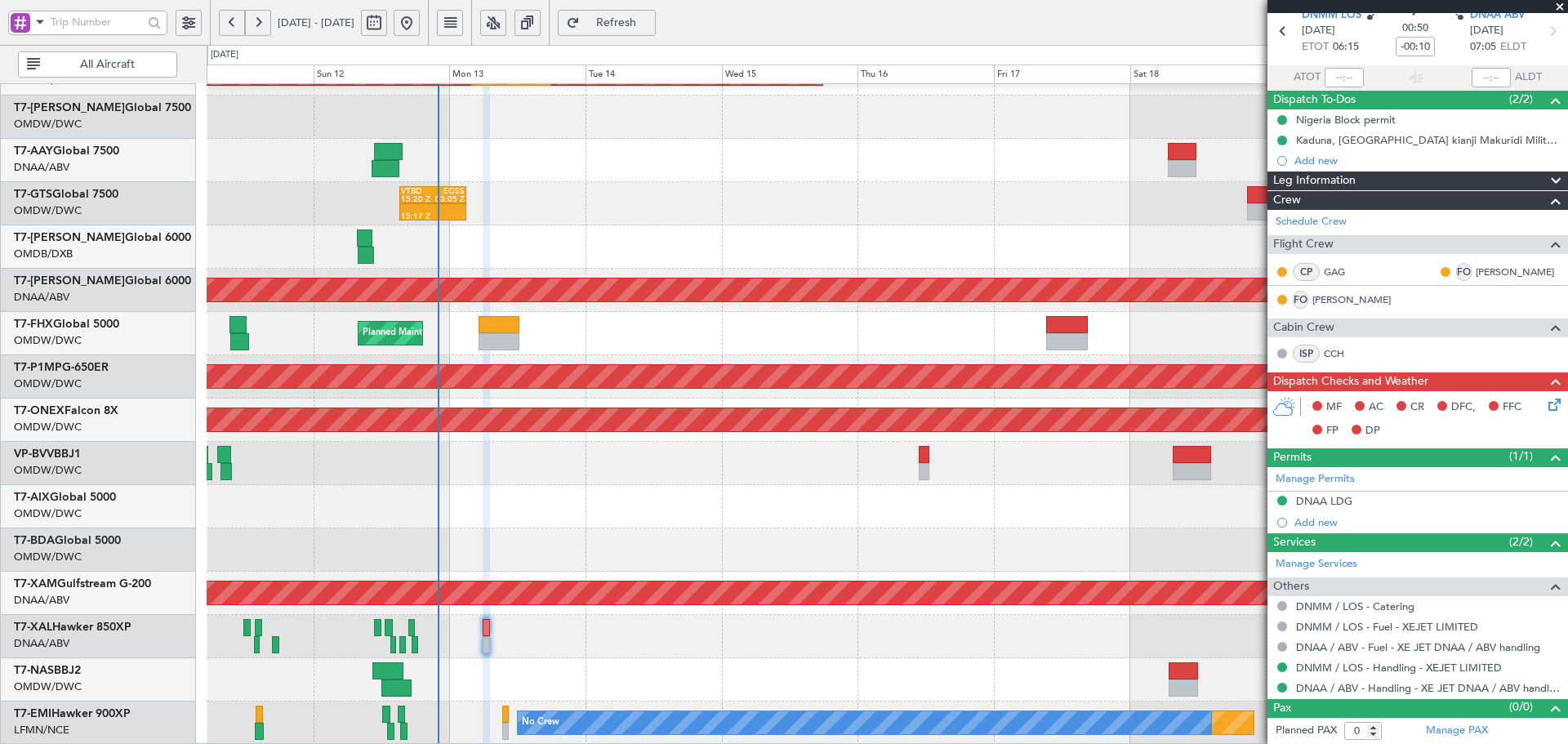
type input "[PERSON_NAME] (ANI)"
type input "7545"
click at [656, 14] on button "Refresh" at bounding box center [607, 23] width 98 height 26
type input "[PERSON_NAME] (ANI)"
type input "7545"
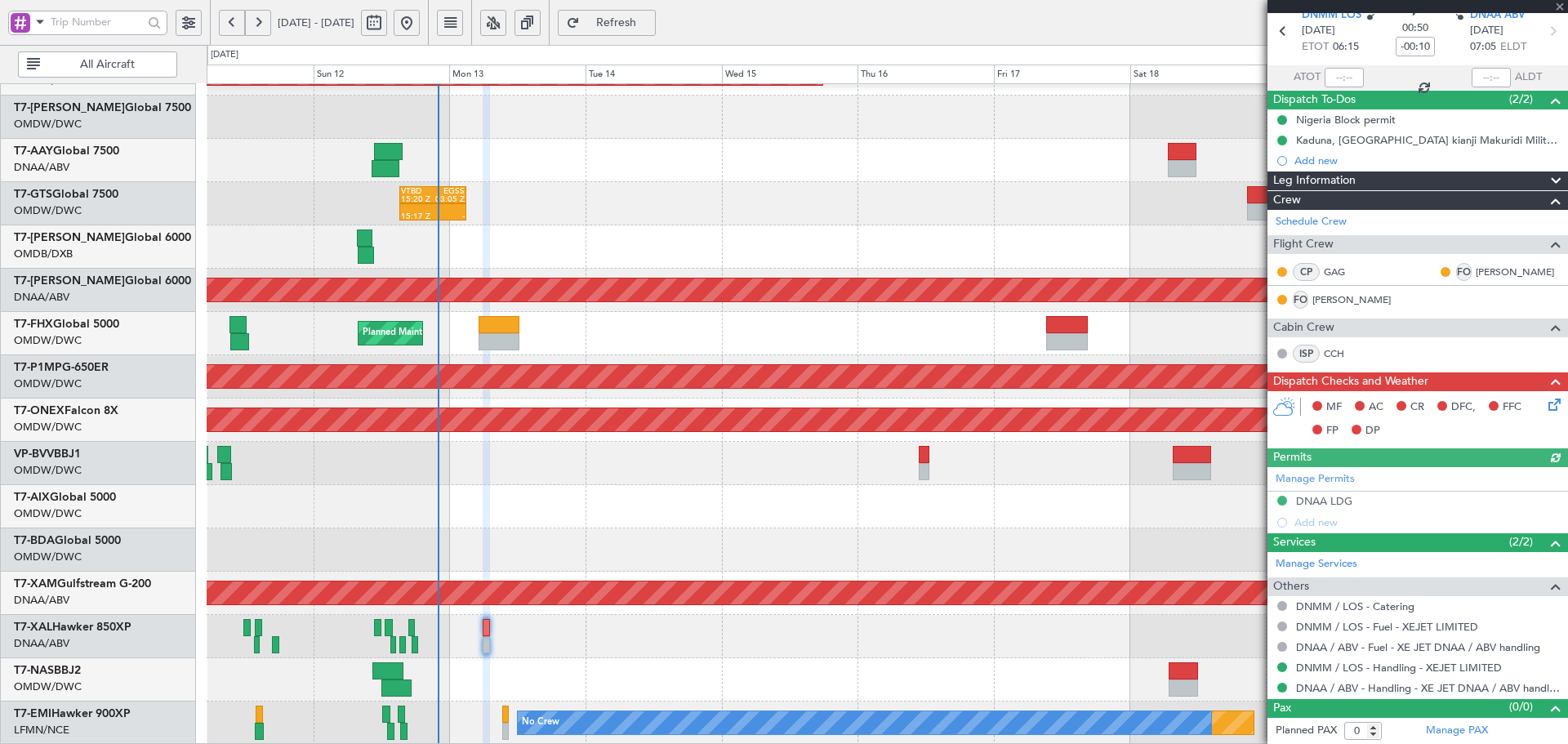
click at [1545, 401] on icon at bounding box center [1552, 402] width 13 height 13
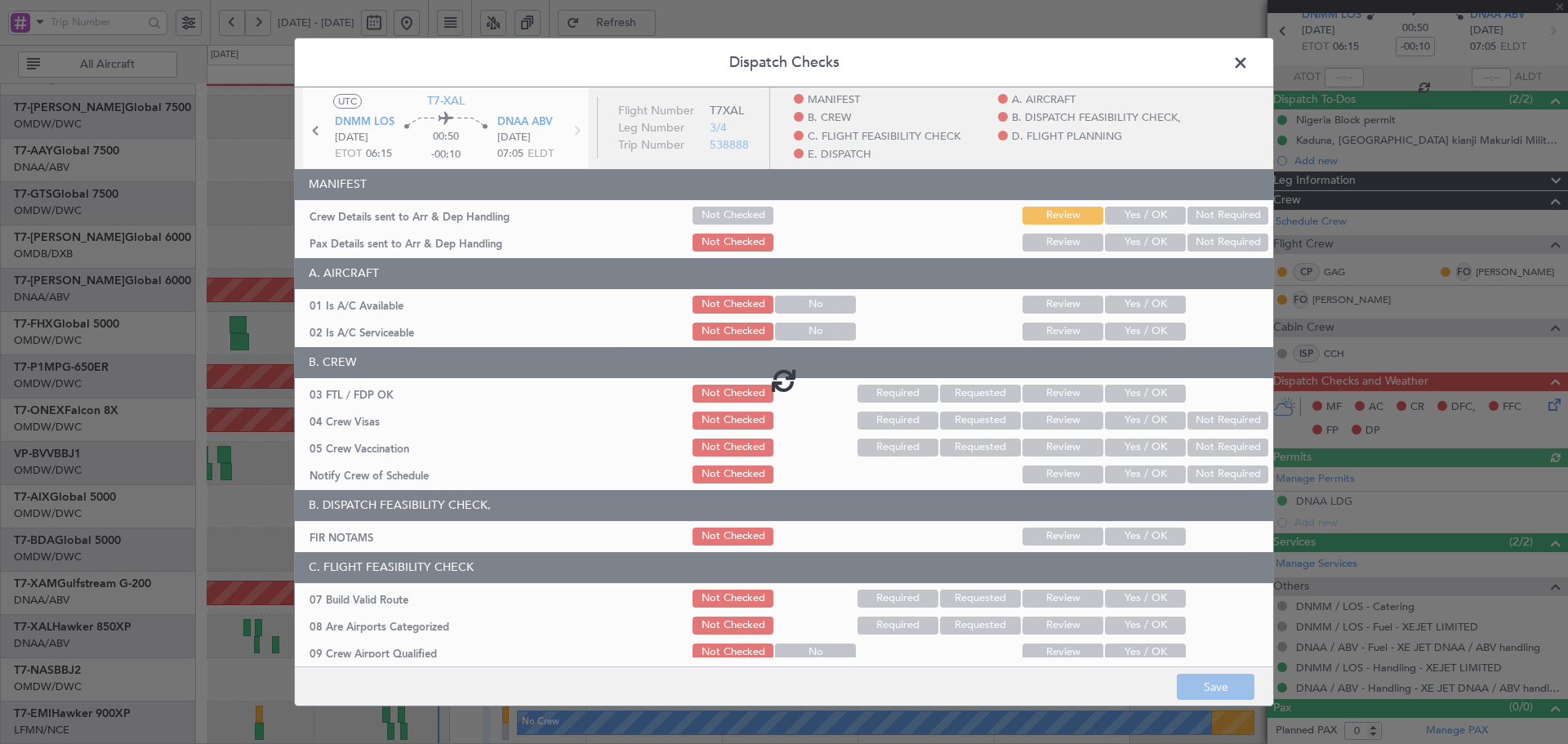
click at [1145, 217] on div at bounding box center [784, 381] width 978 height 587
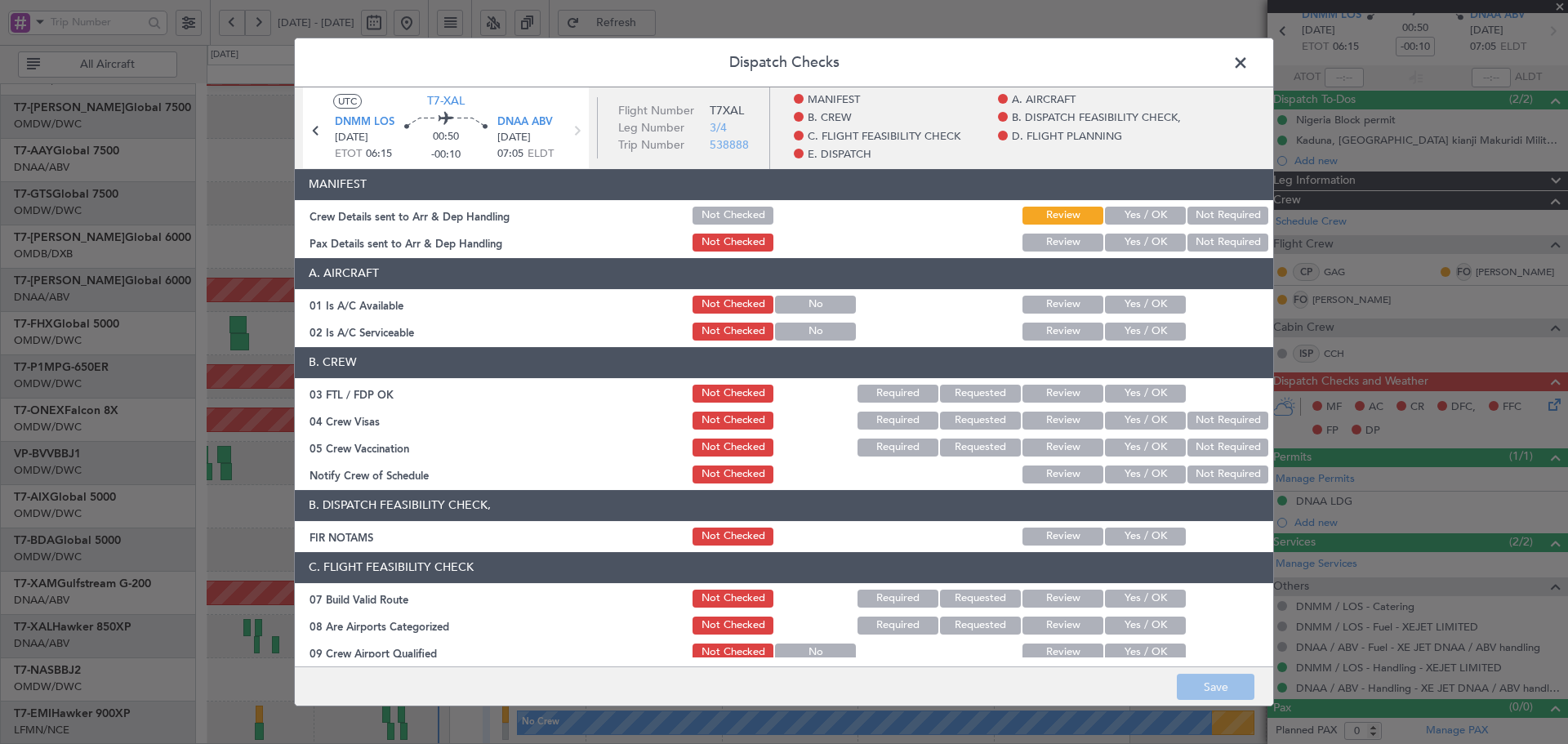
click at [1143, 218] on button "Yes / OK" at bounding box center [1145, 215] width 81 height 18
click at [1145, 240] on button "Yes / OK" at bounding box center [1145, 243] width 81 height 18
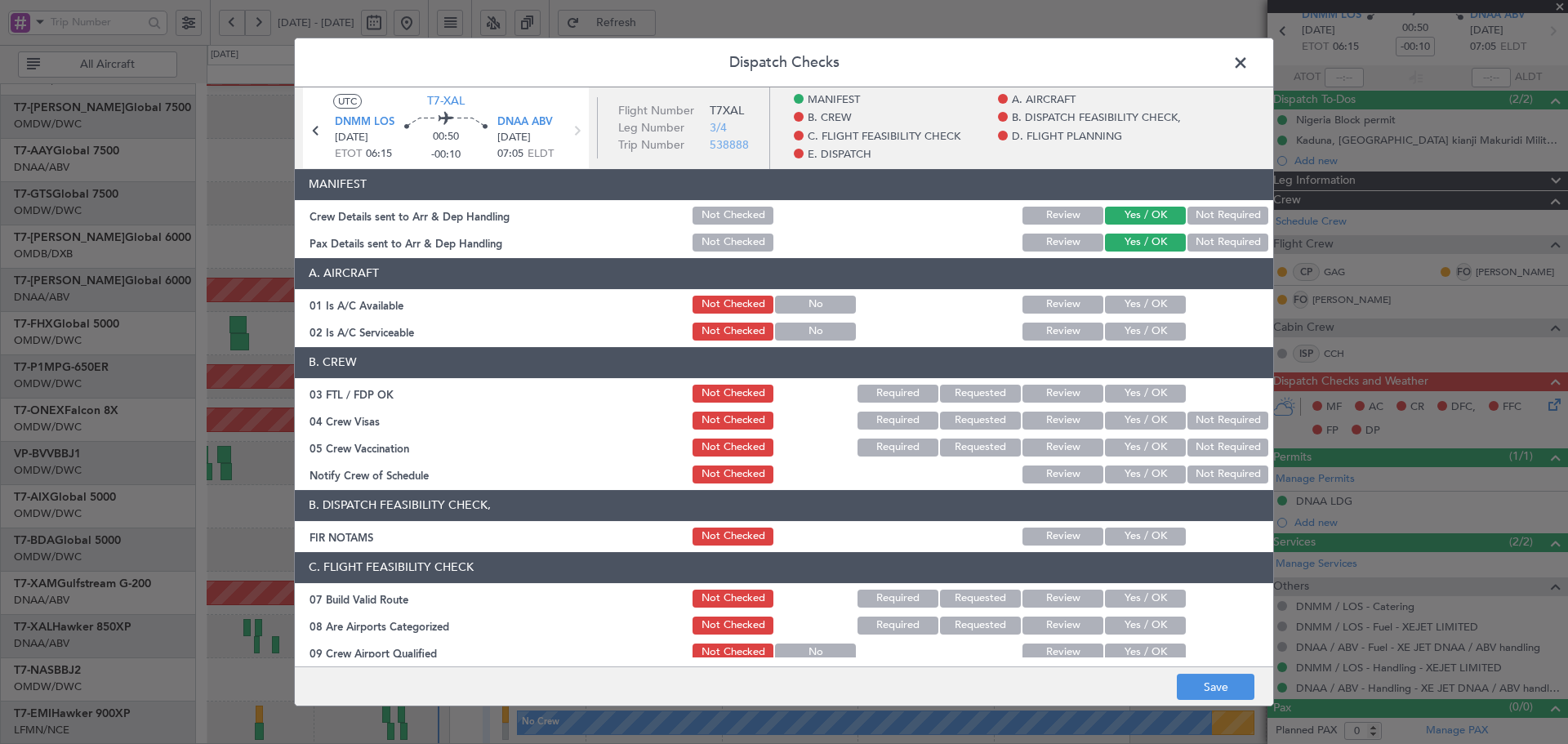
click at [1138, 304] on button "Yes / OK" at bounding box center [1145, 305] width 81 height 18
drag, startPoint x: 1132, startPoint y: 331, endPoint x: 1129, endPoint y: 390, distance: 59.1
click at [1132, 333] on button "Yes / OK" at bounding box center [1145, 332] width 81 height 18
drag, startPoint x: 1129, startPoint y: 390, endPoint x: 1129, endPoint y: 403, distance: 13.0
click at [1130, 399] on button "Yes / OK" at bounding box center [1145, 394] width 81 height 18
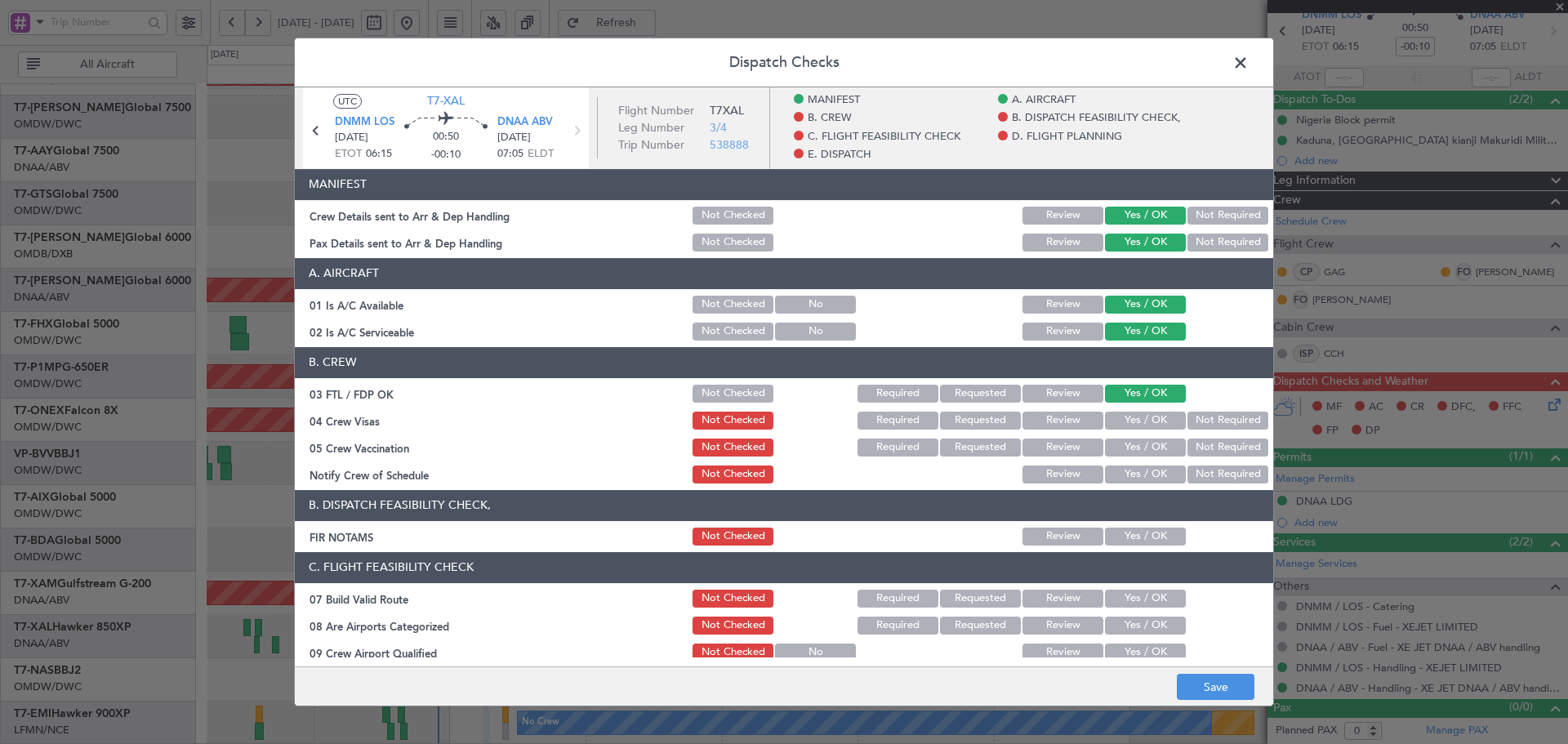
click at [1126, 422] on button "Yes / OK" at bounding box center [1145, 421] width 81 height 18
click at [1124, 457] on div "Yes / OK" at bounding box center [1144, 447] width 82 height 23
drag, startPoint x: 1127, startPoint y: 447, endPoint x: 1122, endPoint y: 466, distance: 19.6
click at [1127, 455] on button "Yes / OK" at bounding box center [1145, 448] width 81 height 18
click at [1116, 483] on div "Yes / OK" at bounding box center [1144, 474] width 82 height 23
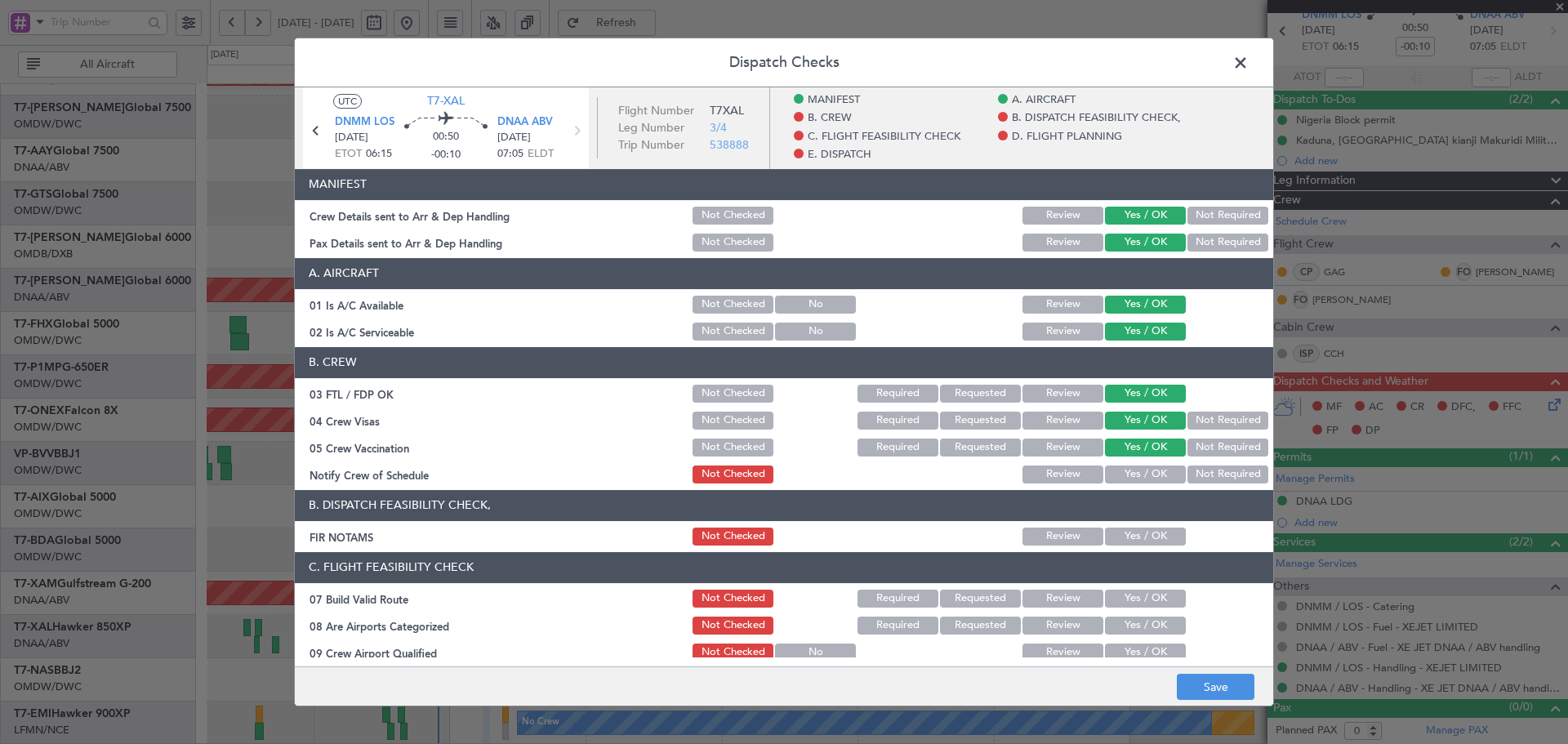
click at [1200, 441] on button "Not Required" at bounding box center [1228, 448] width 81 height 18
click at [1133, 475] on button "Yes / OK" at bounding box center [1145, 475] width 81 height 18
click at [1142, 545] on button "Yes / OK" at bounding box center [1145, 537] width 81 height 18
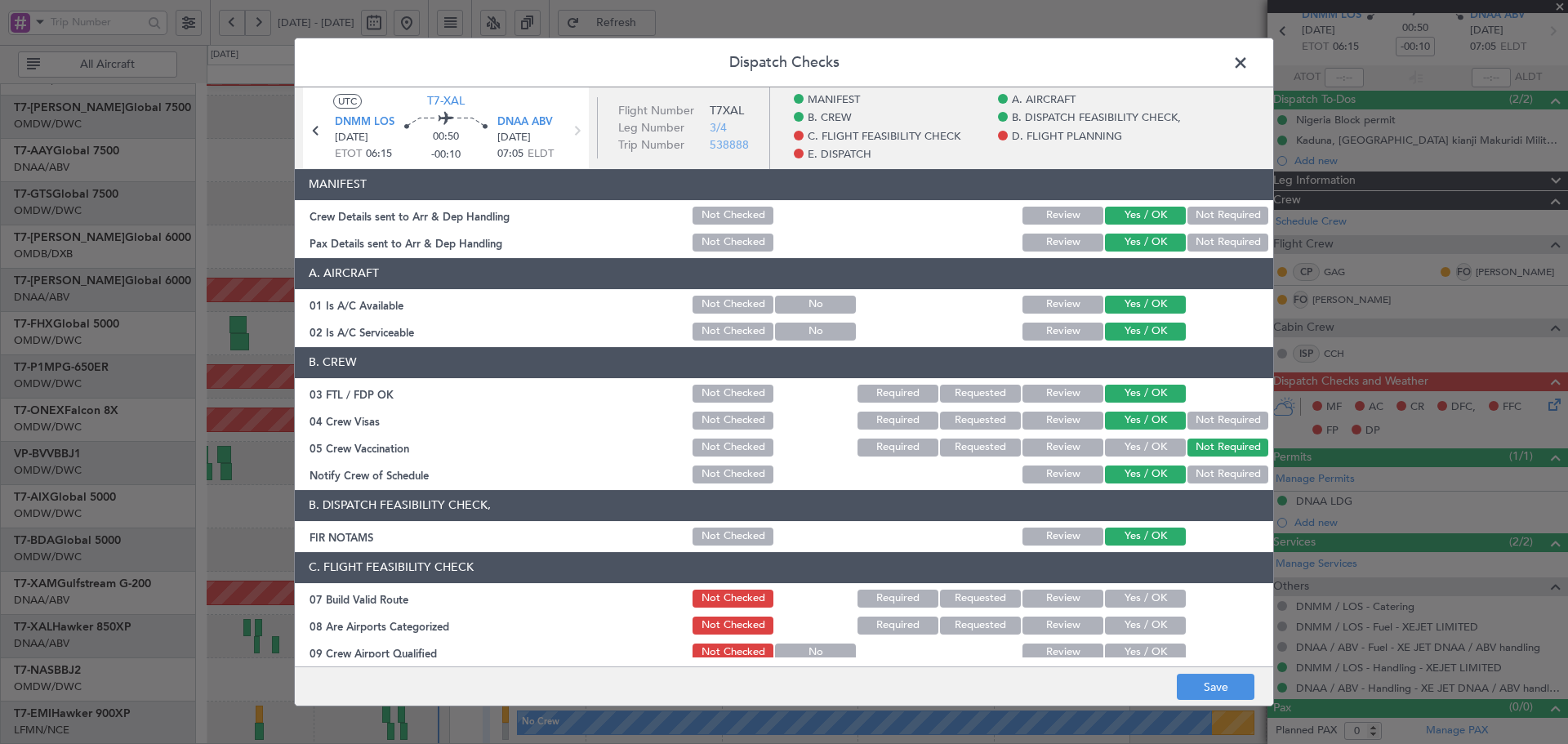
drag, startPoint x: 1131, startPoint y: 584, endPoint x: 1129, endPoint y: 618, distance: 34.1
click at [1129, 601] on button "Yes / OK" at bounding box center [1145, 599] width 81 height 18
drag, startPoint x: 1129, startPoint y: 624, endPoint x: 1129, endPoint y: 644, distance: 20.0
click at [1129, 625] on button "Yes / OK" at bounding box center [1145, 626] width 81 height 18
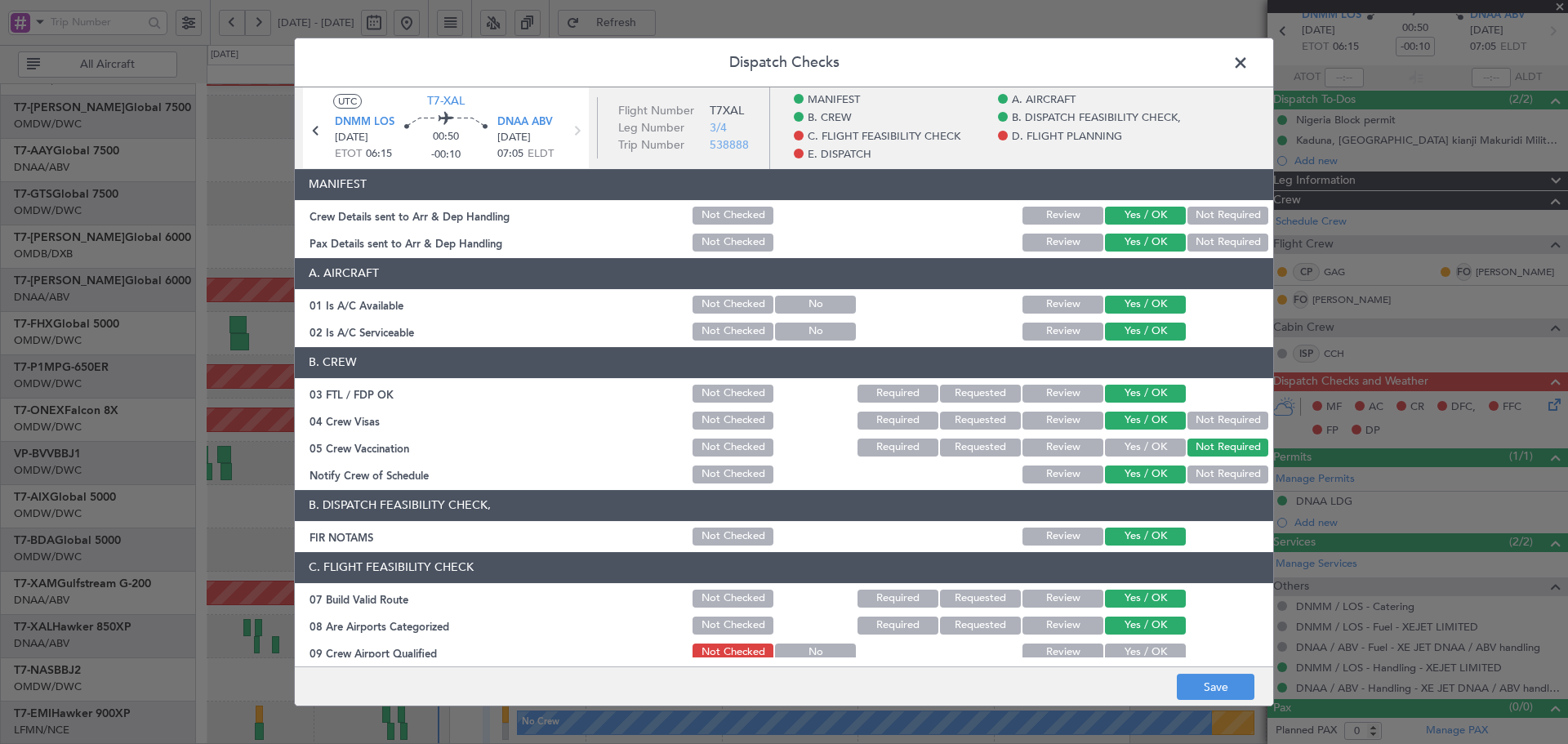
click at [1129, 644] on button "Yes / OK" at bounding box center [1145, 653] width 81 height 18
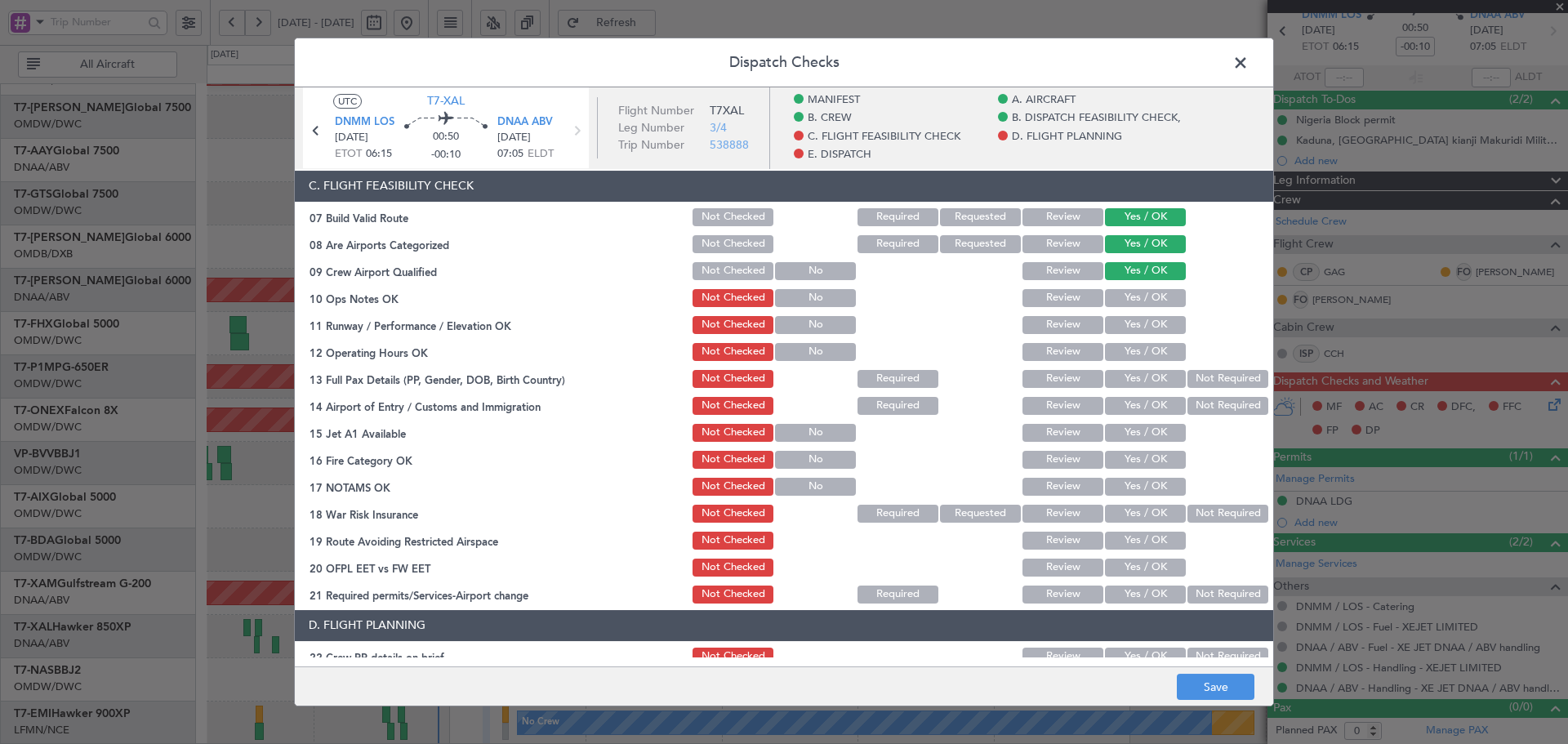
click at [1130, 295] on button "Yes / OK" at bounding box center [1145, 299] width 81 height 18
drag, startPoint x: 1126, startPoint y: 331, endPoint x: 1127, endPoint y: 373, distance: 42.0
click at [1126, 332] on button "Yes / OK" at bounding box center [1145, 325] width 81 height 18
click at [1127, 373] on button "Yes / OK" at bounding box center [1145, 379] width 81 height 18
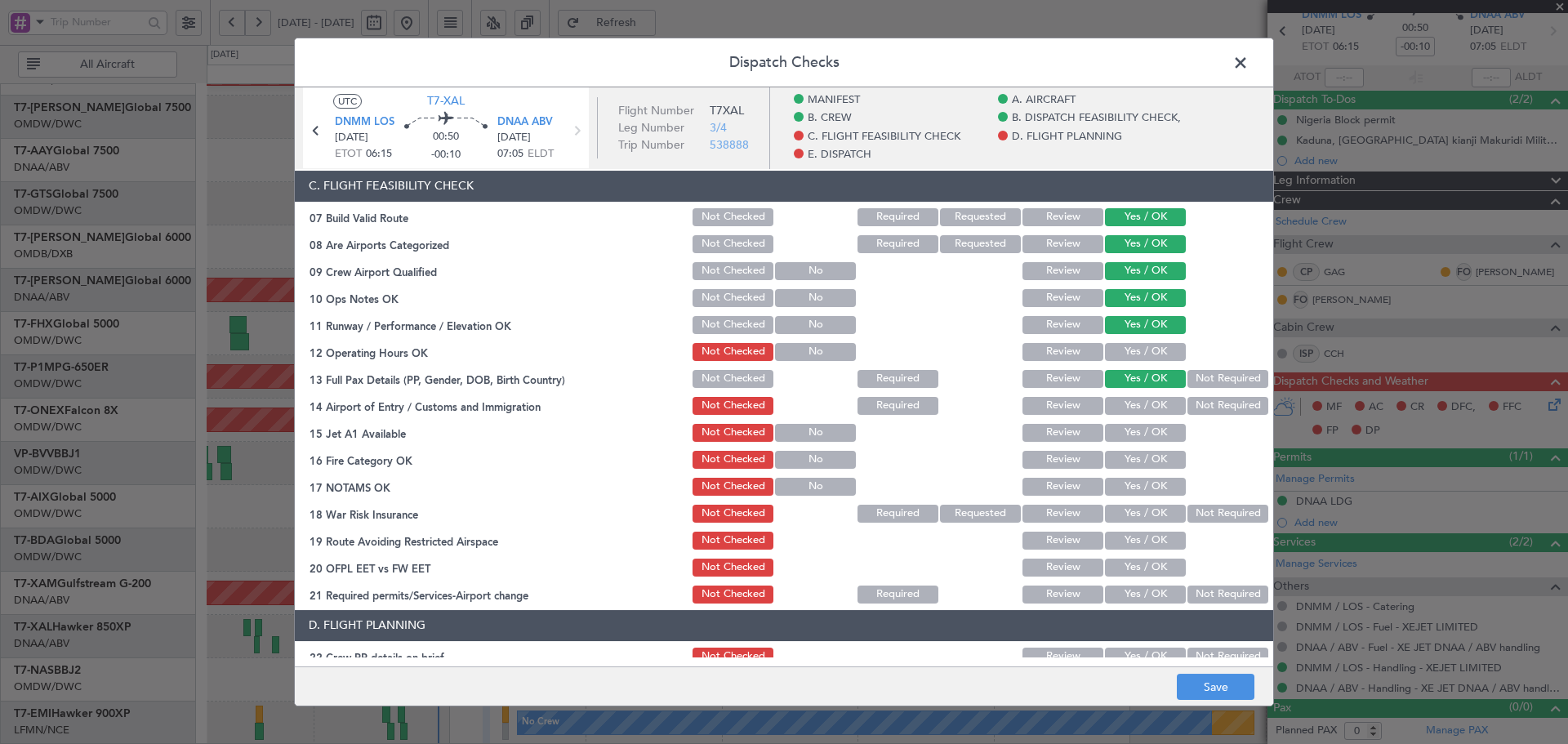
click at [1131, 340] on div "Yes / OK" at bounding box center [1144, 351] width 82 height 23
click at [1130, 348] on button "Yes / OK" at bounding box center [1145, 352] width 81 height 18
click at [1138, 417] on section "C. FLIGHT FEASIBILITY CHECK 07 Build Valid Route Not Checked Required Requested…" at bounding box center [784, 388] width 978 height 435
click at [1140, 407] on button "Yes / OK" at bounding box center [1145, 406] width 81 height 18
drag, startPoint x: 1136, startPoint y: 433, endPoint x: 1134, endPoint y: 461, distance: 28.1
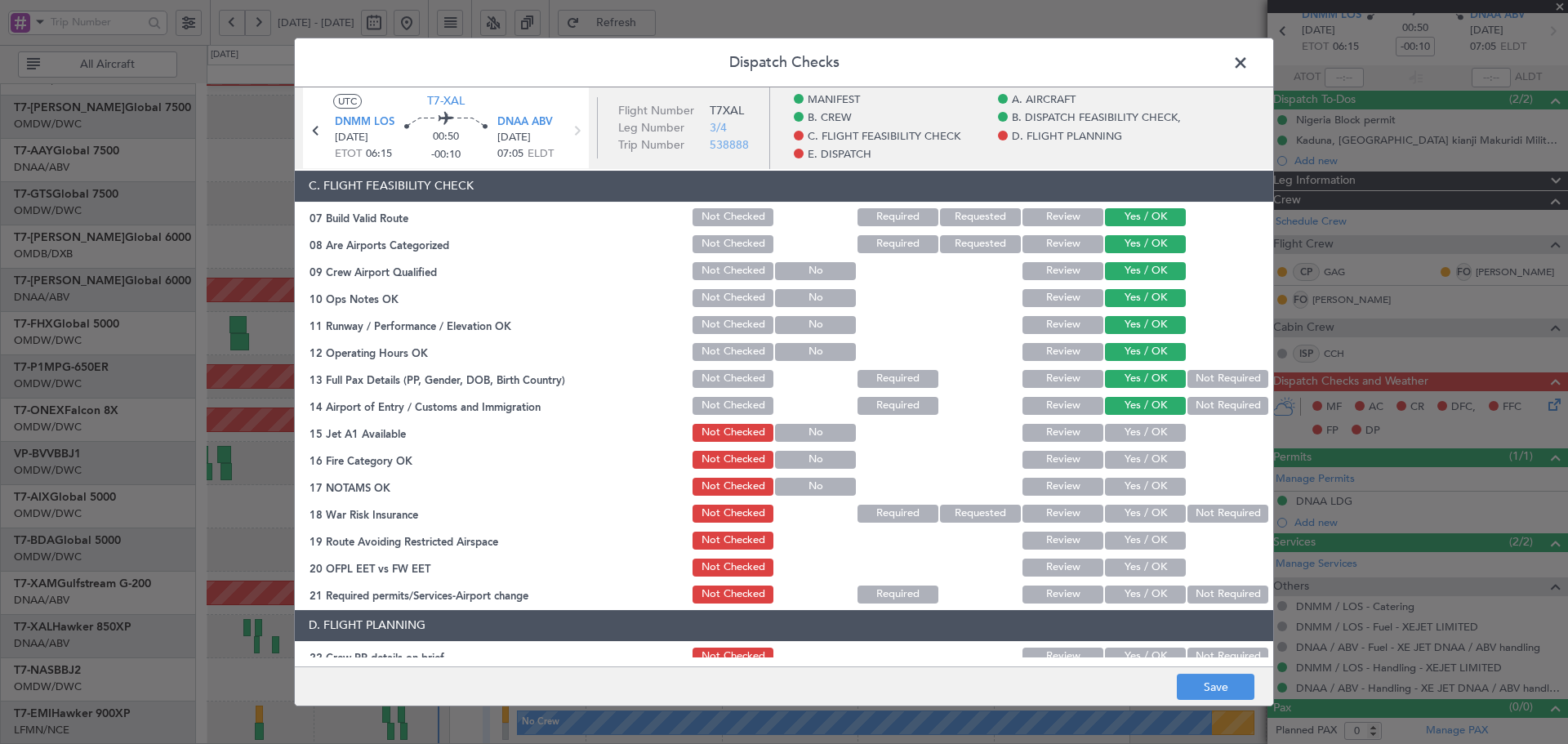
click at [1136, 434] on button "Yes / OK" at bounding box center [1145, 434] width 81 height 18
click at [1133, 461] on button "Yes / OK" at bounding box center [1145, 460] width 81 height 18
click at [1136, 484] on button "Yes / OK" at bounding box center [1145, 487] width 81 height 18
drag, startPoint x: 1227, startPoint y: 516, endPoint x: 1169, endPoint y: 545, distance: 64.8
click at [1226, 517] on button "Not Required" at bounding box center [1228, 514] width 81 height 18
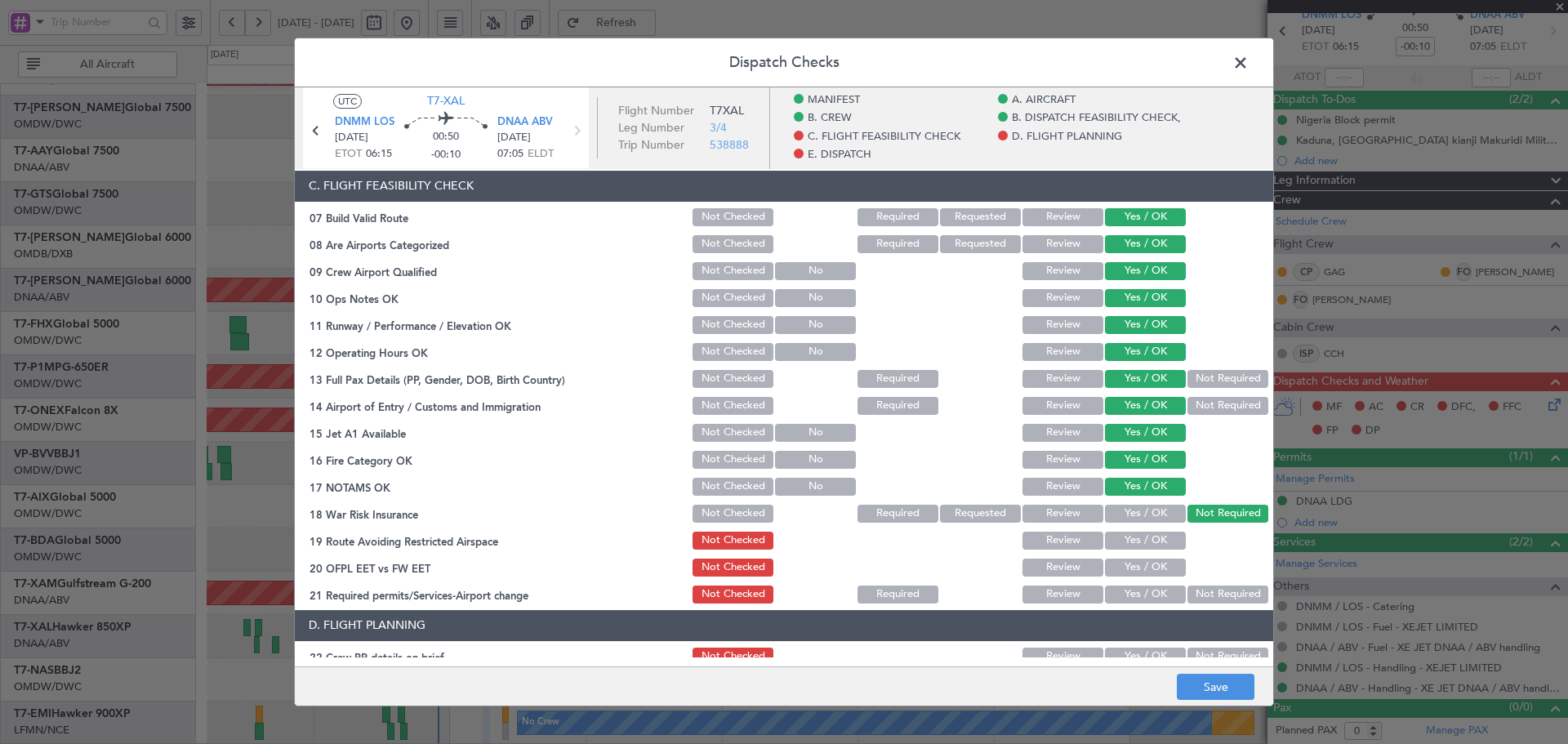
drag, startPoint x: 1146, startPoint y: 540, endPoint x: 1142, endPoint y: 574, distance: 34.2
click at [1145, 542] on button "Yes / OK" at bounding box center [1145, 541] width 81 height 18
drag, startPoint x: 1140, startPoint y: 570, endPoint x: 1140, endPoint y: 580, distance: 10.0
click at [1140, 576] on button "Yes / OK" at bounding box center [1145, 568] width 81 height 18
click at [1138, 586] on button "Yes / OK" at bounding box center [1145, 595] width 81 height 18
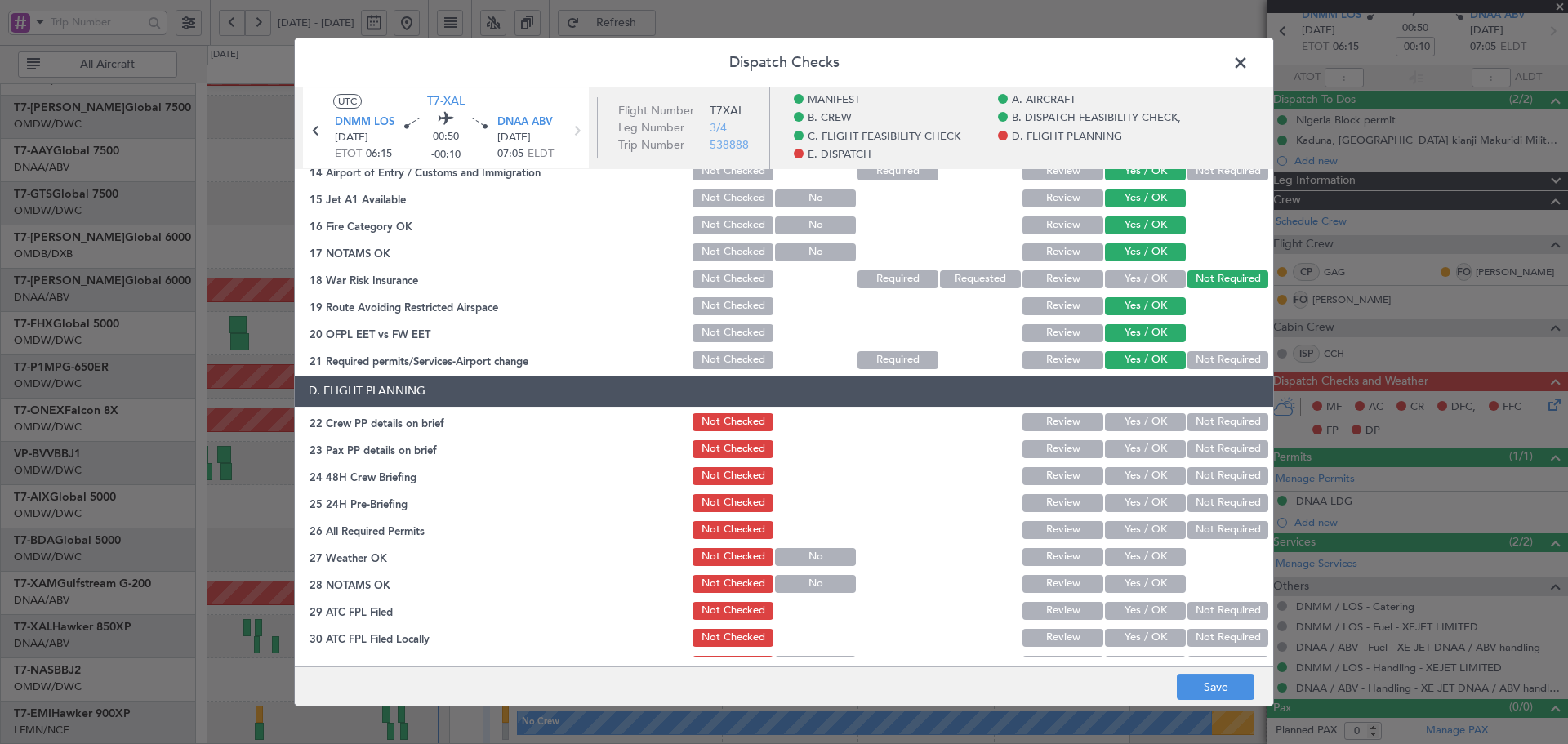
scroll to position [653, 0]
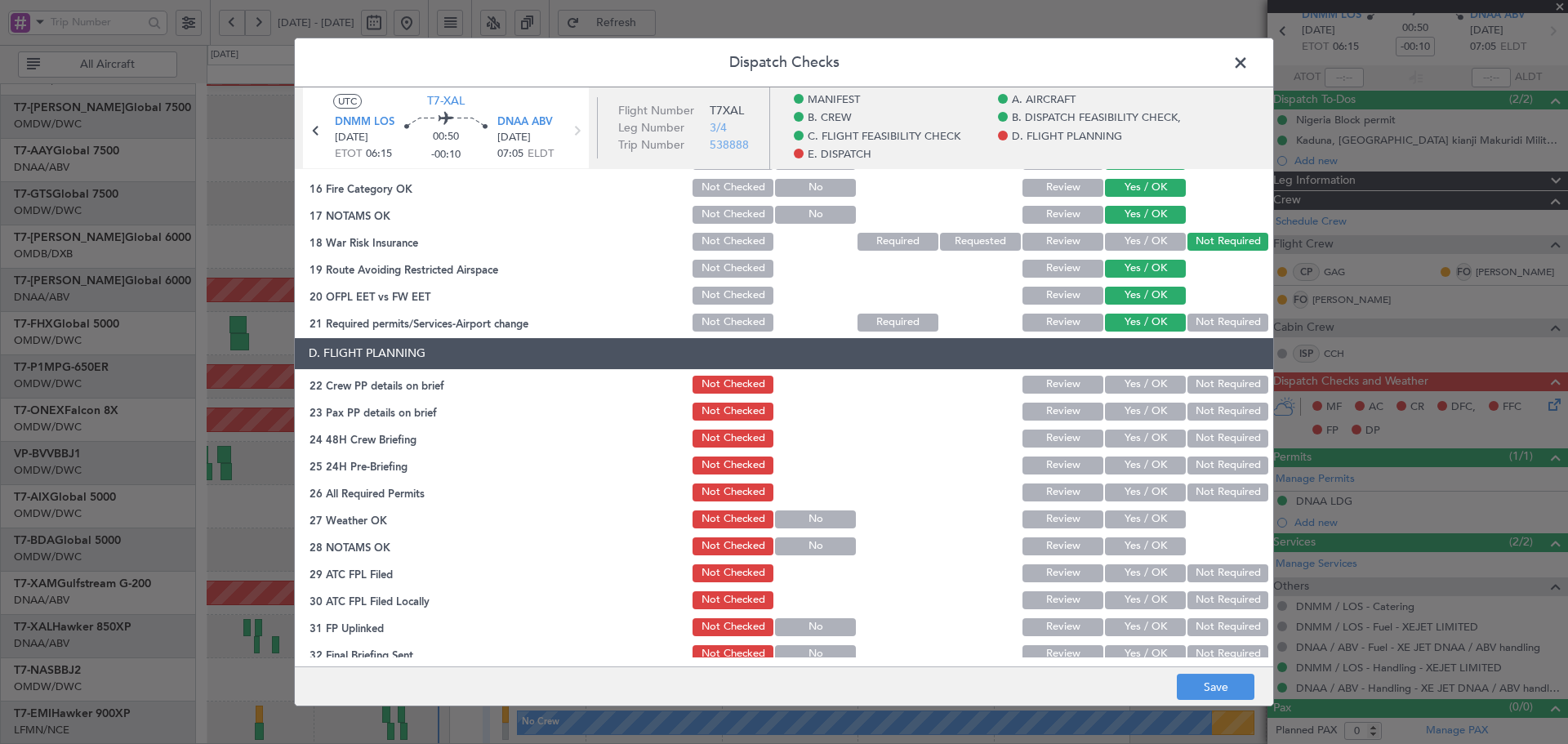
click at [1128, 380] on button "Yes / OK" at bounding box center [1145, 385] width 81 height 18
drag, startPoint x: 1121, startPoint y: 413, endPoint x: 1126, endPoint y: 434, distance: 21.6
click at [1121, 419] on button "Yes / OK" at bounding box center [1145, 412] width 81 height 18
drag, startPoint x: 1126, startPoint y: 434, endPoint x: 1118, endPoint y: 469, distance: 35.9
click at [1126, 438] on button "Yes / OK" at bounding box center [1145, 439] width 81 height 18
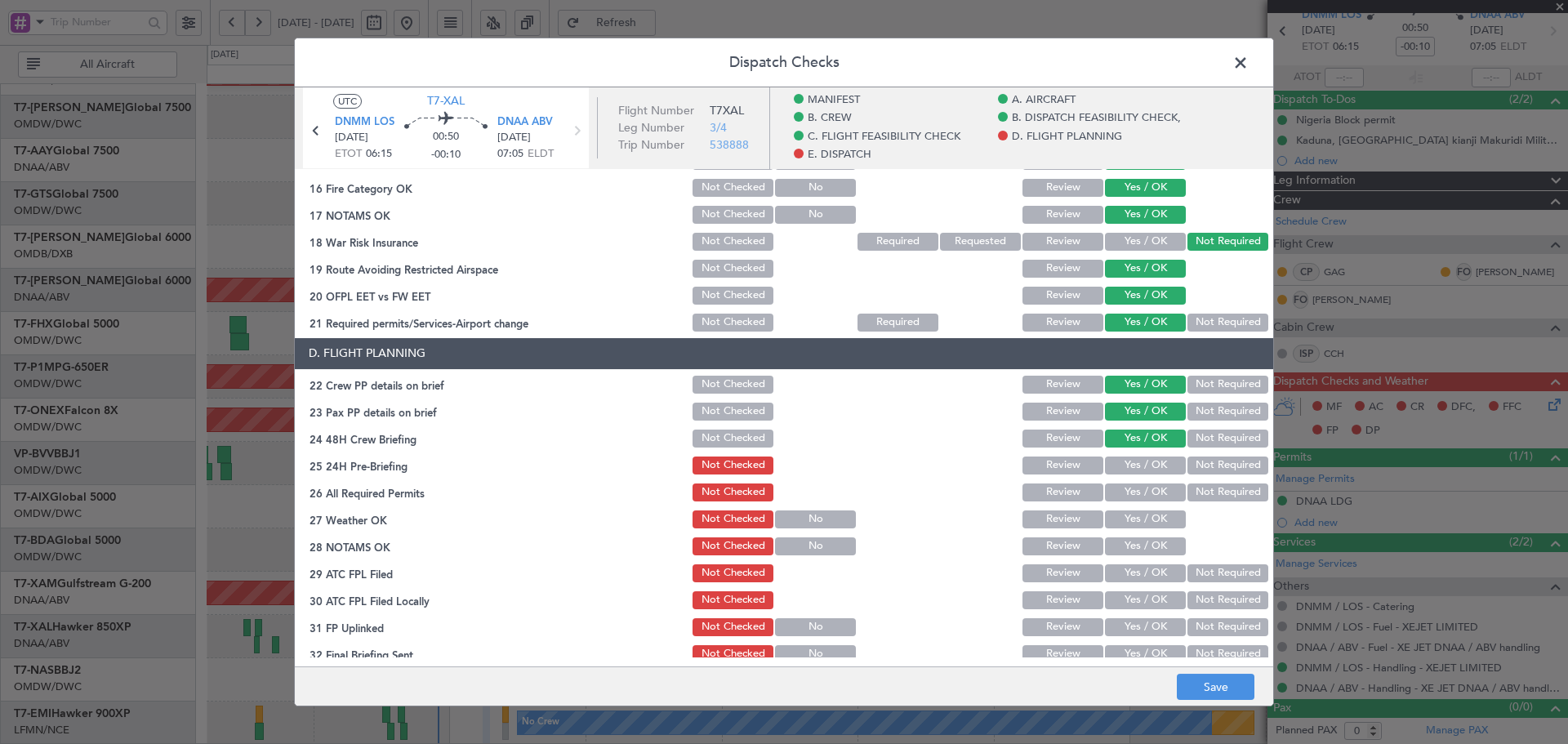
drag, startPoint x: 1118, startPoint y: 470, endPoint x: 1118, endPoint y: 495, distance: 25.0
click at [1118, 476] on div "Yes / OK" at bounding box center [1144, 465] width 82 height 23
click at [1118, 500] on button "Yes / OK" at bounding box center [1145, 492] width 81 height 18
drag, startPoint x: 1126, startPoint y: 456, endPoint x: 1121, endPoint y: 474, distance: 18.7
click at [1126, 460] on button "Yes / OK" at bounding box center [1145, 466] width 81 height 18
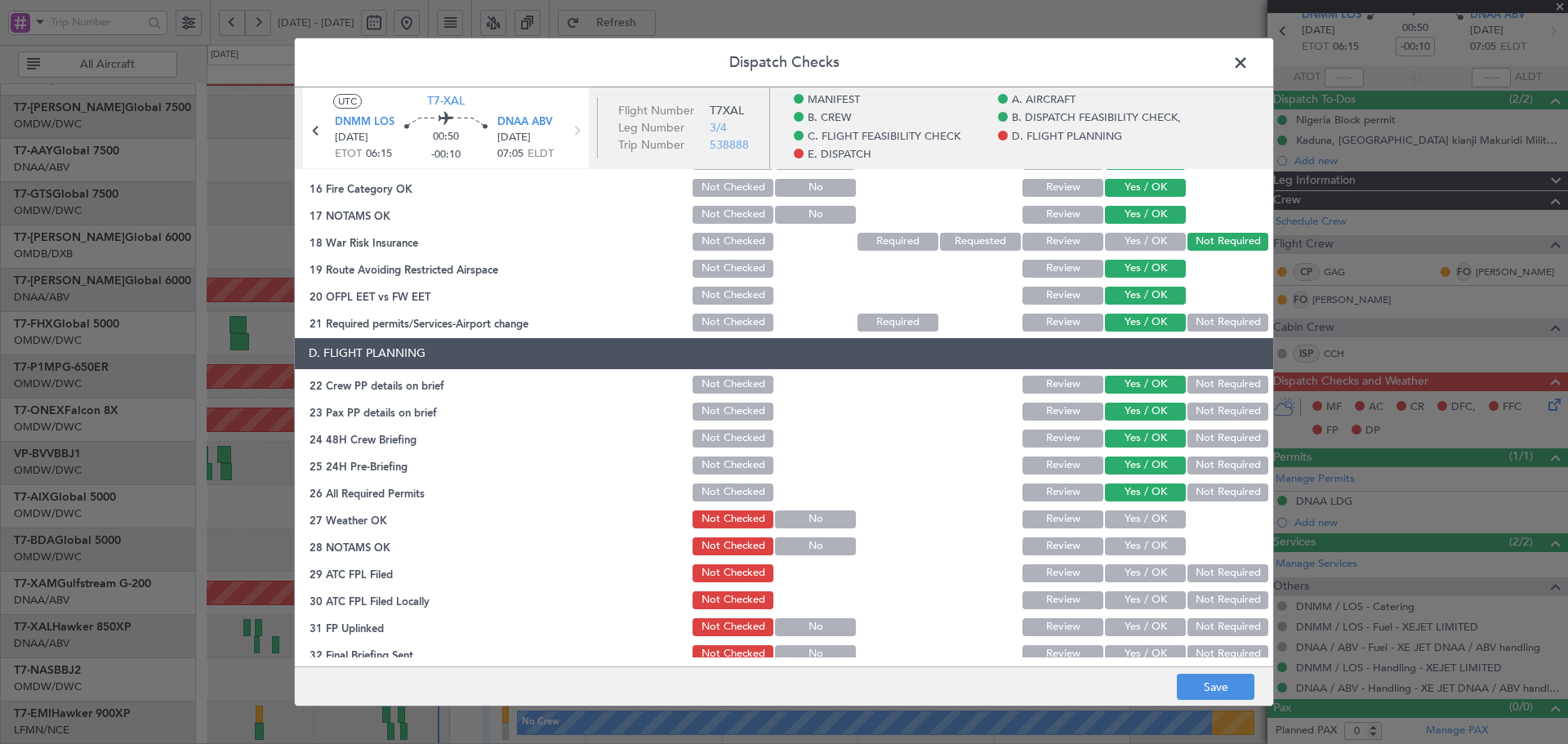
drag, startPoint x: 1119, startPoint y: 501, endPoint x: 1120, endPoint y: 529, distance: 28.0
click at [1118, 506] on section "D. FLIGHT PLANNING 22 Crew PP details on brief Not Checked Review Yes / OK Not …" at bounding box center [784, 502] width 978 height 328
click at [1120, 517] on button "Yes / OK" at bounding box center [1145, 520] width 81 height 18
drag, startPoint x: 1119, startPoint y: 543, endPoint x: 1118, endPoint y: 566, distance: 23.0
click at [1119, 547] on button "Yes / OK" at bounding box center [1145, 547] width 81 height 18
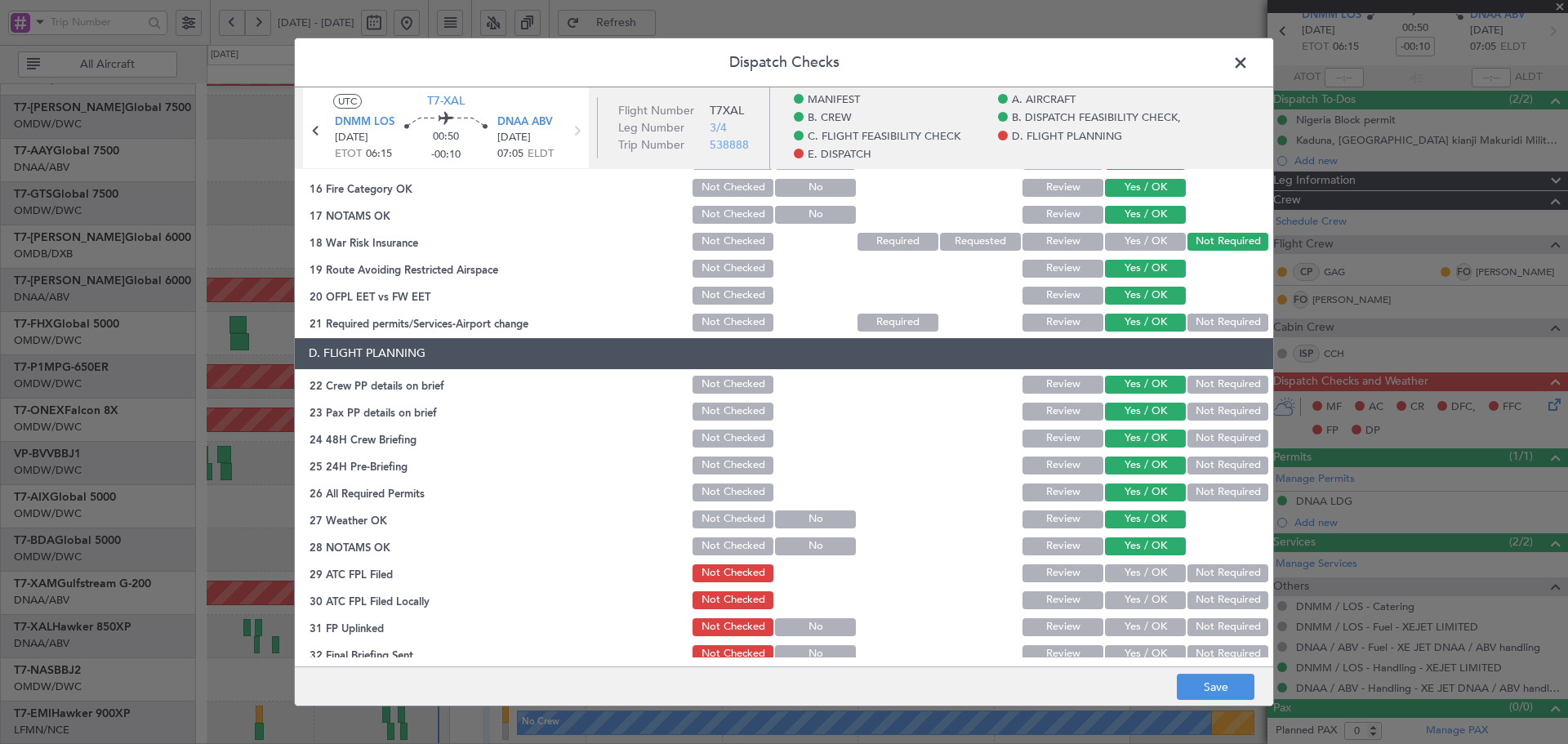
drag, startPoint x: 1118, startPoint y: 566, endPoint x: 1116, endPoint y: 595, distance: 29.1
click at [1117, 574] on button "Yes / OK" at bounding box center [1145, 574] width 81 height 18
click at [1117, 596] on button "Yes / OK" at bounding box center [1145, 601] width 81 height 18
click at [1124, 610] on div "Yes / OK" at bounding box center [1144, 600] width 82 height 23
click at [1123, 625] on button "Yes / OK" at bounding box center [1145, 627] width 81 height 18
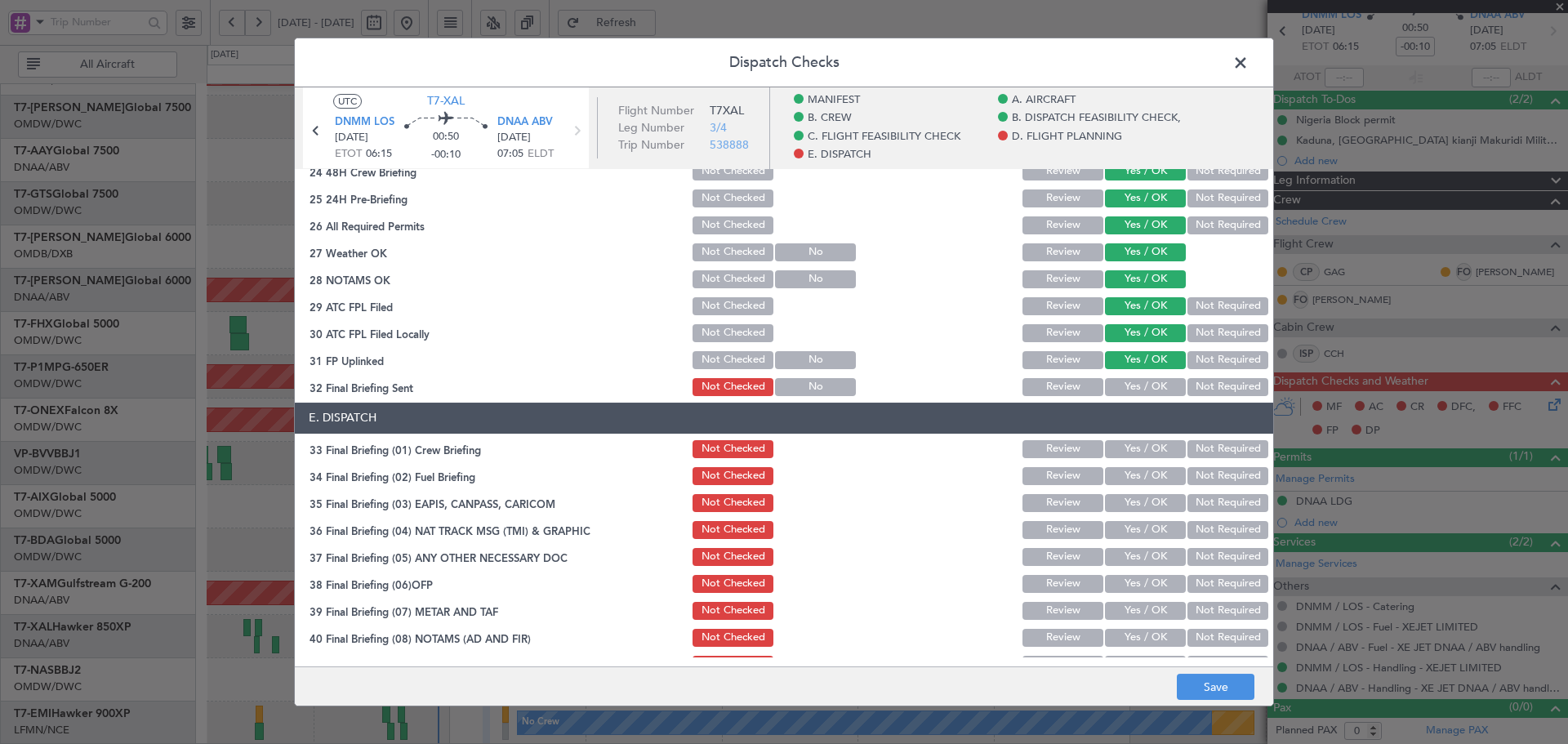
scroll to position [926, 0]
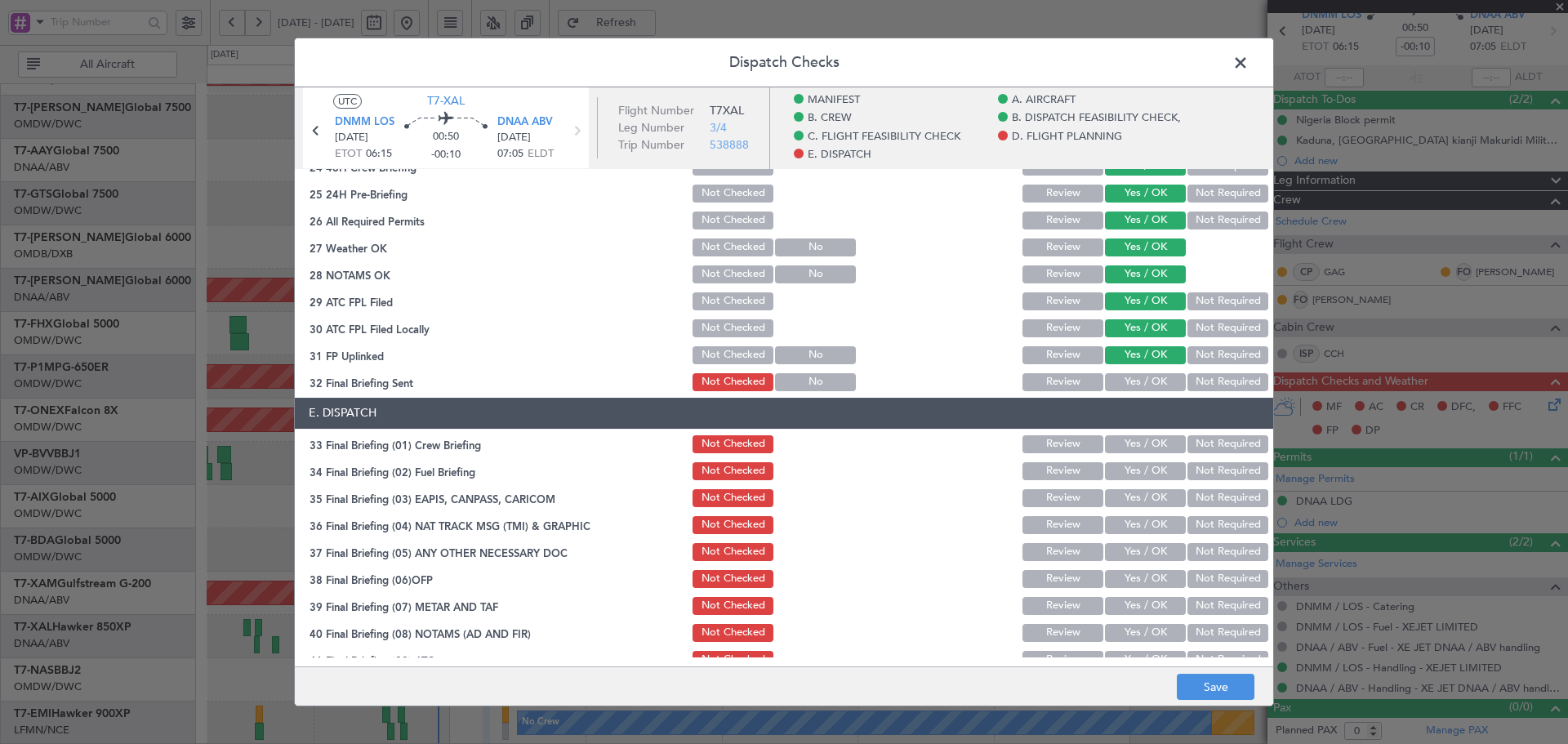
click at [1143, 372] on div "Yes / OK" at bounding box center [1144, 382] width 82 height 23
click at [1137, 386] on button "Yes / OK" at bounding box center [1145, 383] width 81 height 18
drag, startPoint x: 1130, startPoint y: 442, endPoint x: 1128, endPoint y: 451, distance: 9.2
click at [1130, 444] on button "Yes / OK" at bounding box center [1145, 444] width 81 height 18
drag, startPoint x: 1122, startPoint y: 484, endPoint x: 1133, endPoint y: 497, distance: 17.0
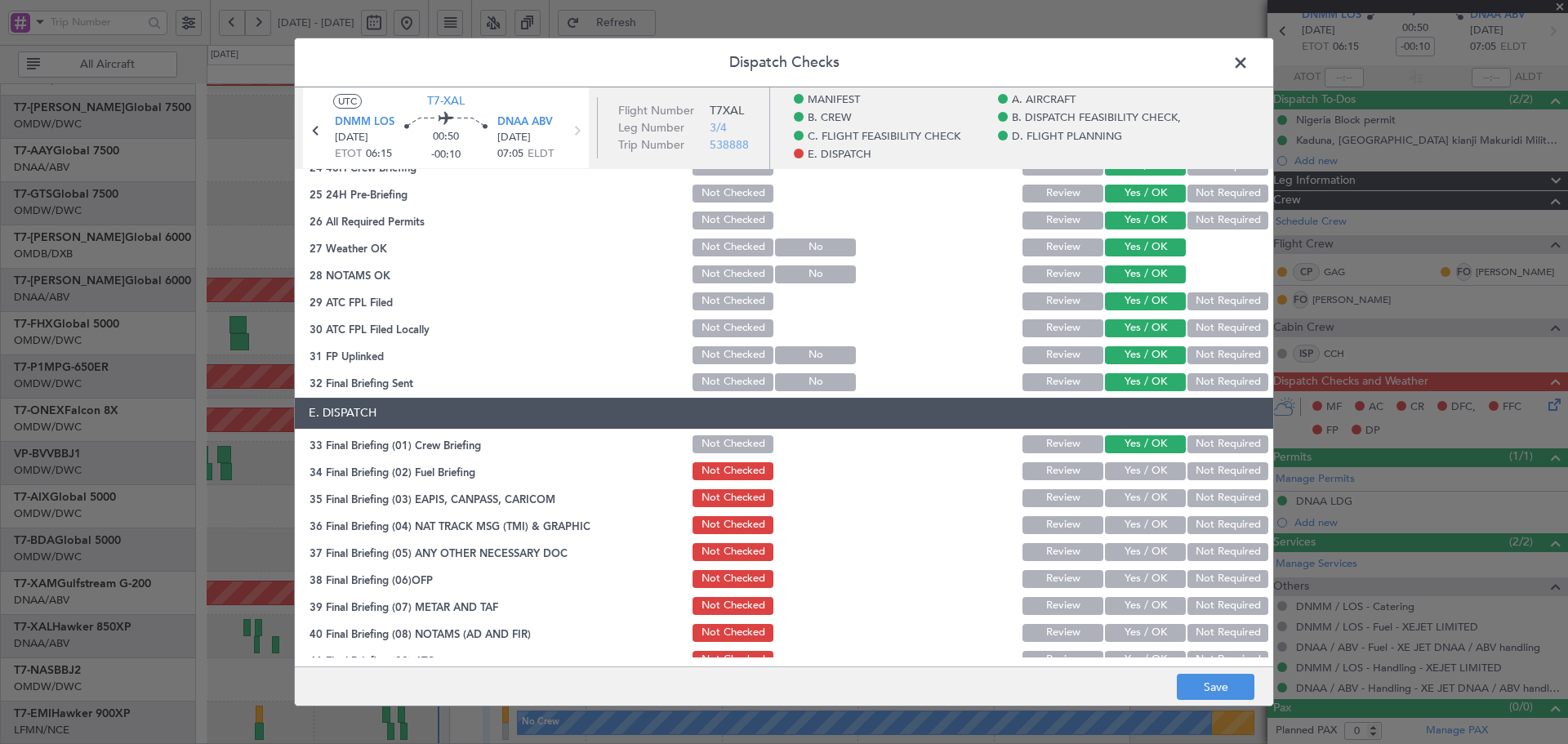
click at [1122, 485] on section "E. DISPATCH 33 Final Briefing (01) Crew Briefing Not Checked Review Yes / OK No…" at bounding box center [784, 576] width 978 height 355
click at [1145, 466] on button "Yes / OK" at bounding box center [1145, 472] width 81 height 18
click at [1199, 501] on button "Not Required" at bounding box center [1228, 499] width 81 height 18
click at [1202, 529] on button "Not Required" at bounding box center [1228, 526] width 81 height 18
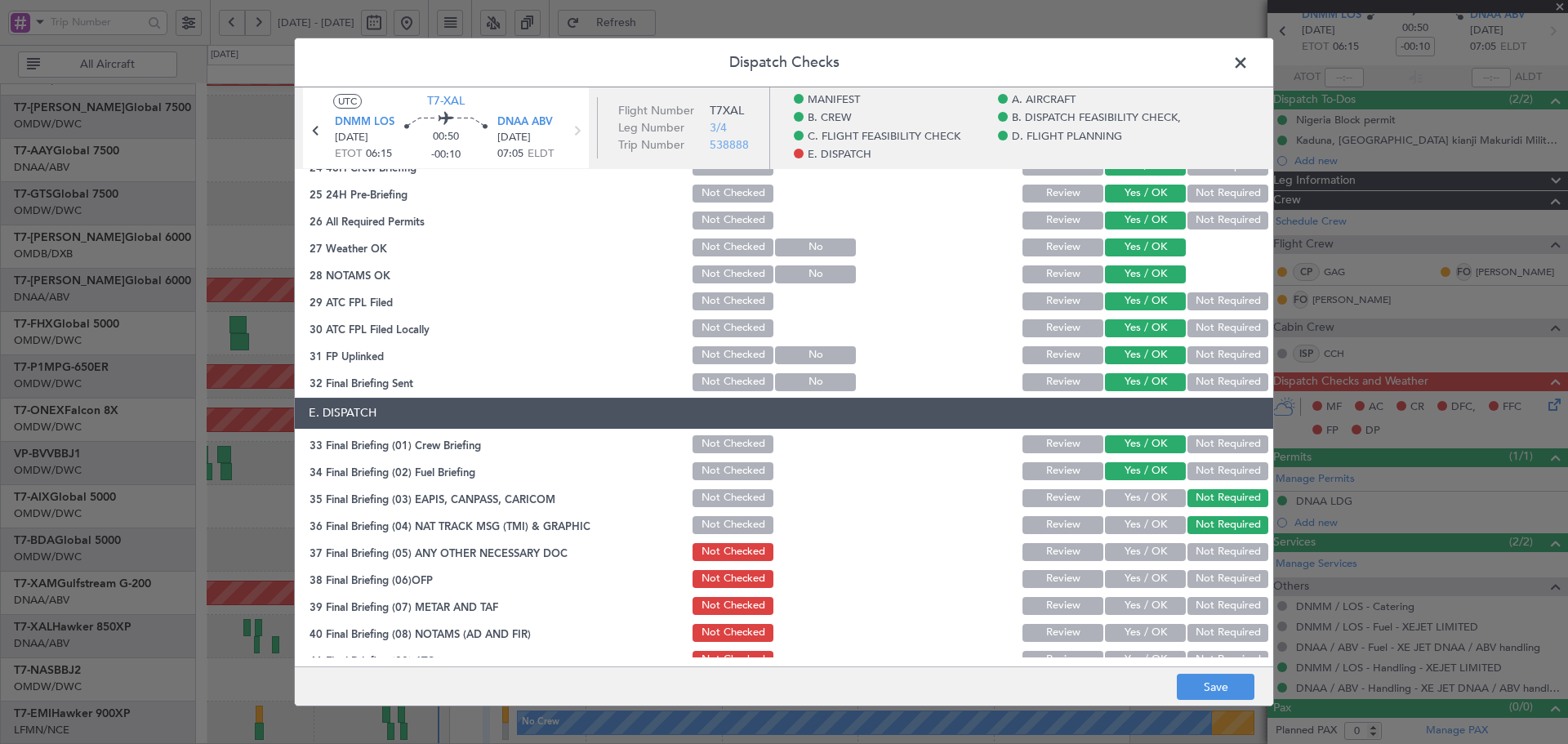
click at [1228, 554] on button "Not Required" at bounding box center [1228, 552] width 81 height 18
click at [1146, 573] on button "Yes / OK" at bounding box center [1145, 579] width 81 height 18
click at [1143, 611] on button "Yes / OK" at bounding box center [1145, 606] width 81 height 18
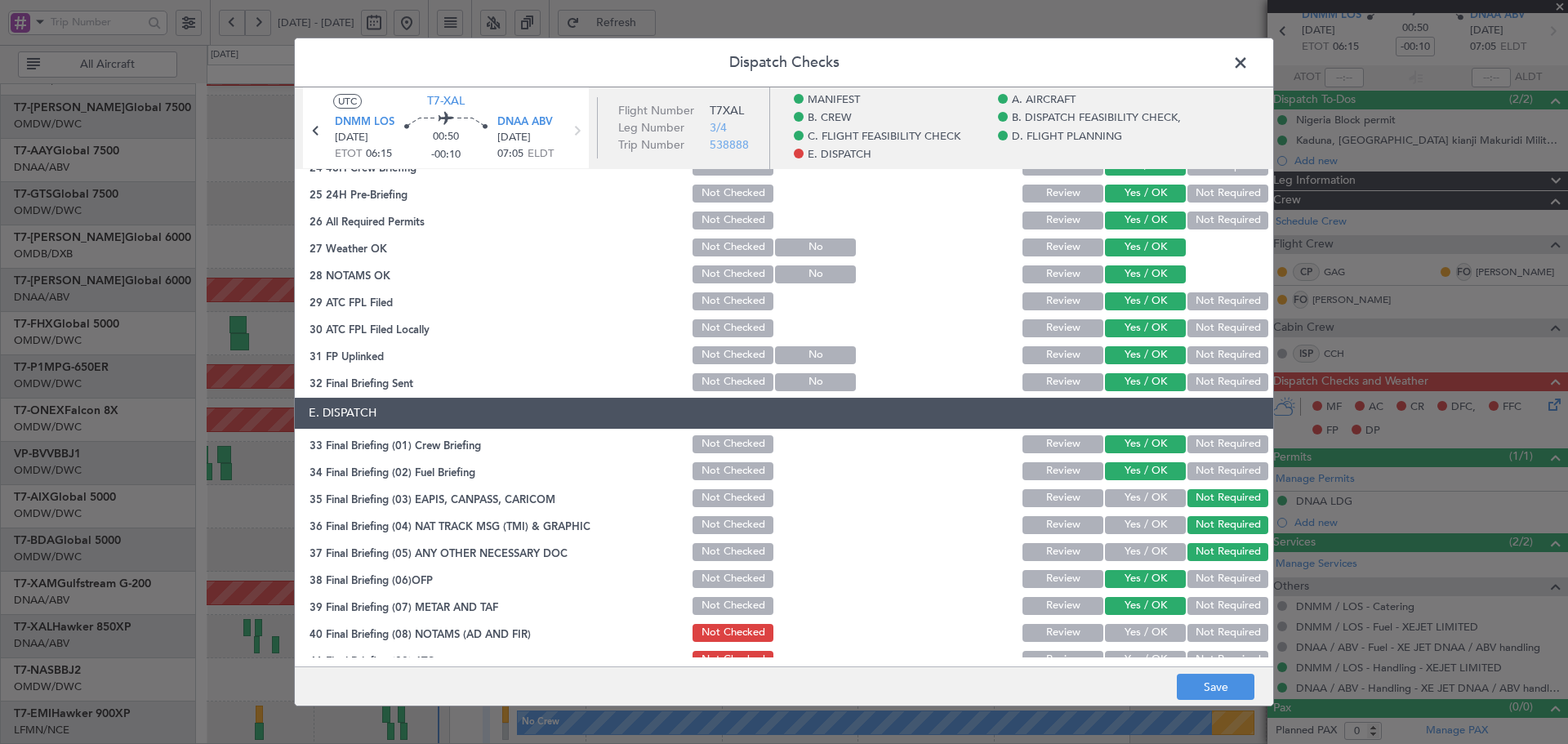
click at [1137, 631] on button "Yes / OK" at bounding box center [1145, 634] width 81 height 18
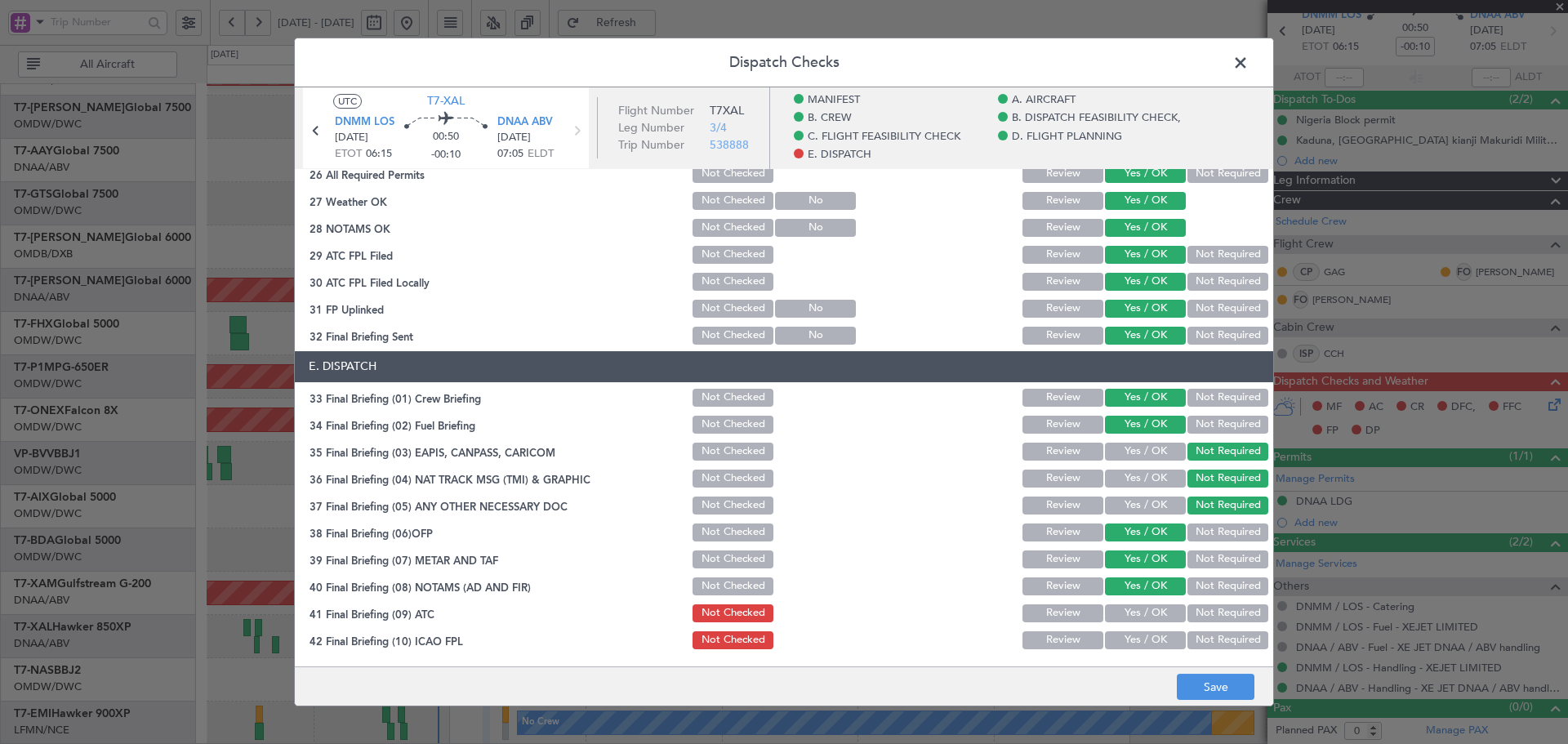
scroll to position [1025, 0]
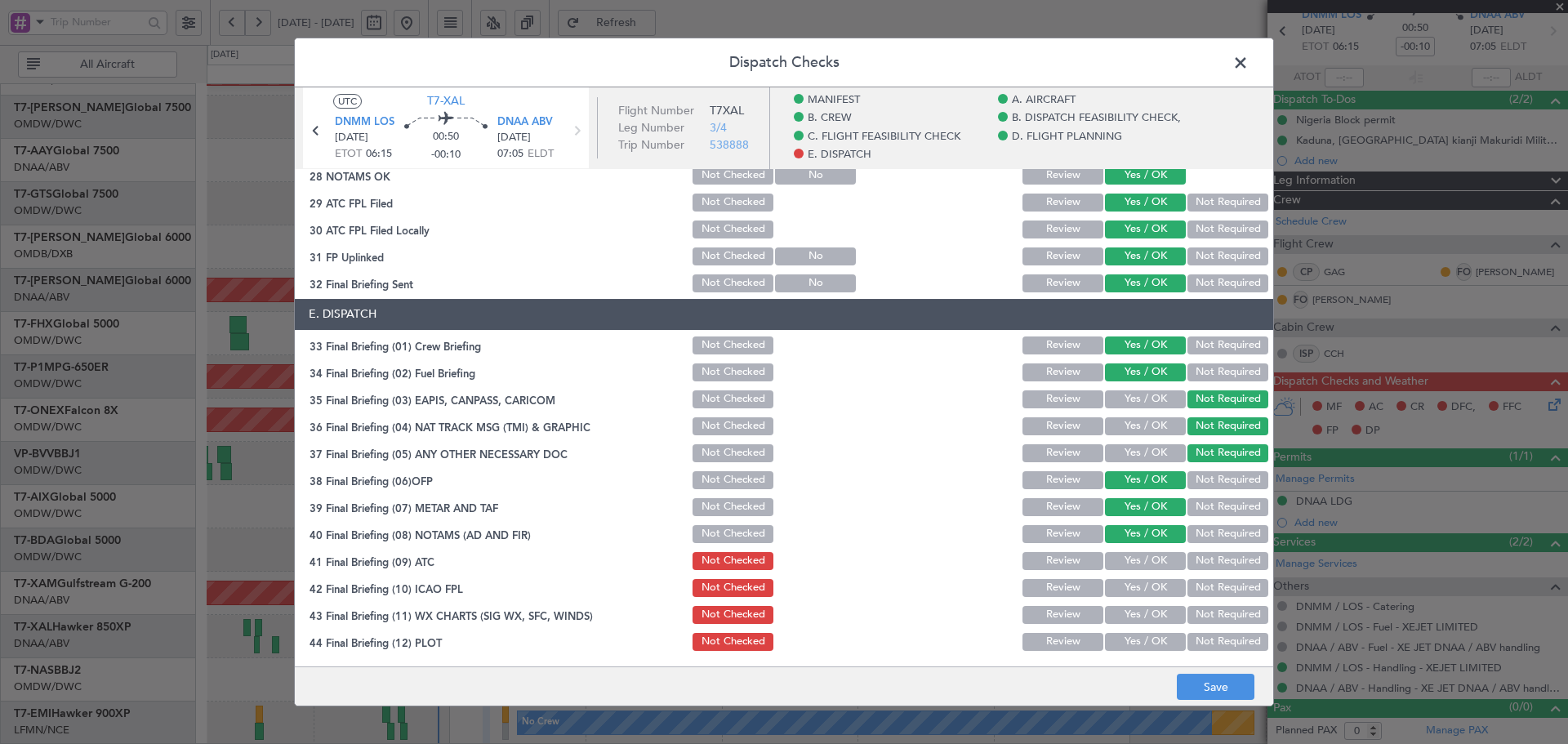
click at [1138, 562] on button "Yes / OK" at bounding box center [1145, 561] width 81 height 18
click at [1132, 601] on section "E. DISPATCH 33 Final Briefing (01) Crew Briefing Not Checked Review Yes / OK No…" at bounding box center [784, 476] width 978 height 355
click at [1138, 591] on button "Yes / OK" at bounding box center [1145, 588] width 81 height 18
drag, startPoint x: 1133, startPoint y: 617, endPoint x: 1134, endPoint y: 633, distance: 16.0
click at [1133, 617] on button "Yes / OK" at bounding box center [1145, 615] width 81 height 18
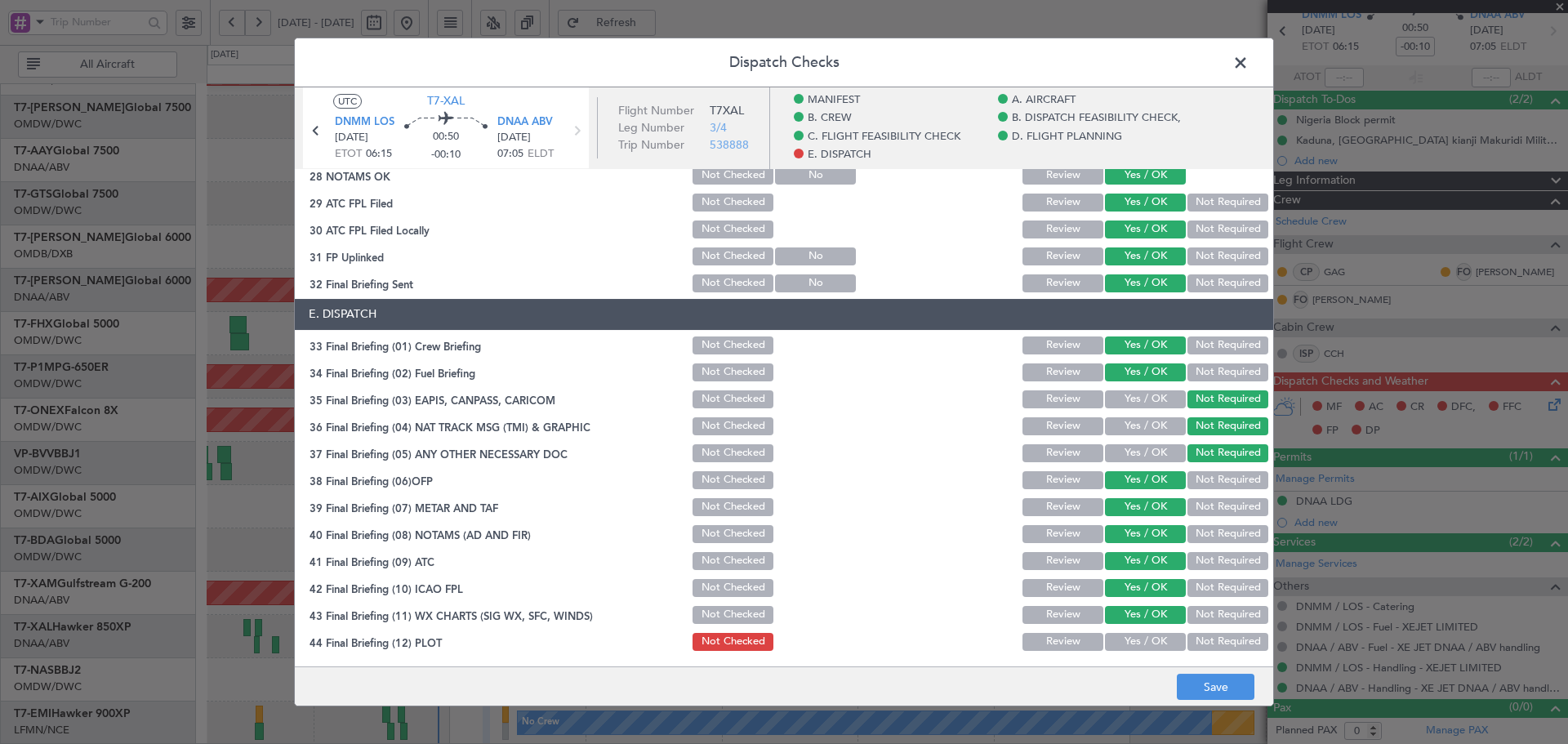
click at [1132, 638] on button "Yes / OK" at bounding box center [1145, 643] width 81 height 18
click at [1212, 694] on button "Save" at bounding box center [1216, 687] width 78 height 26
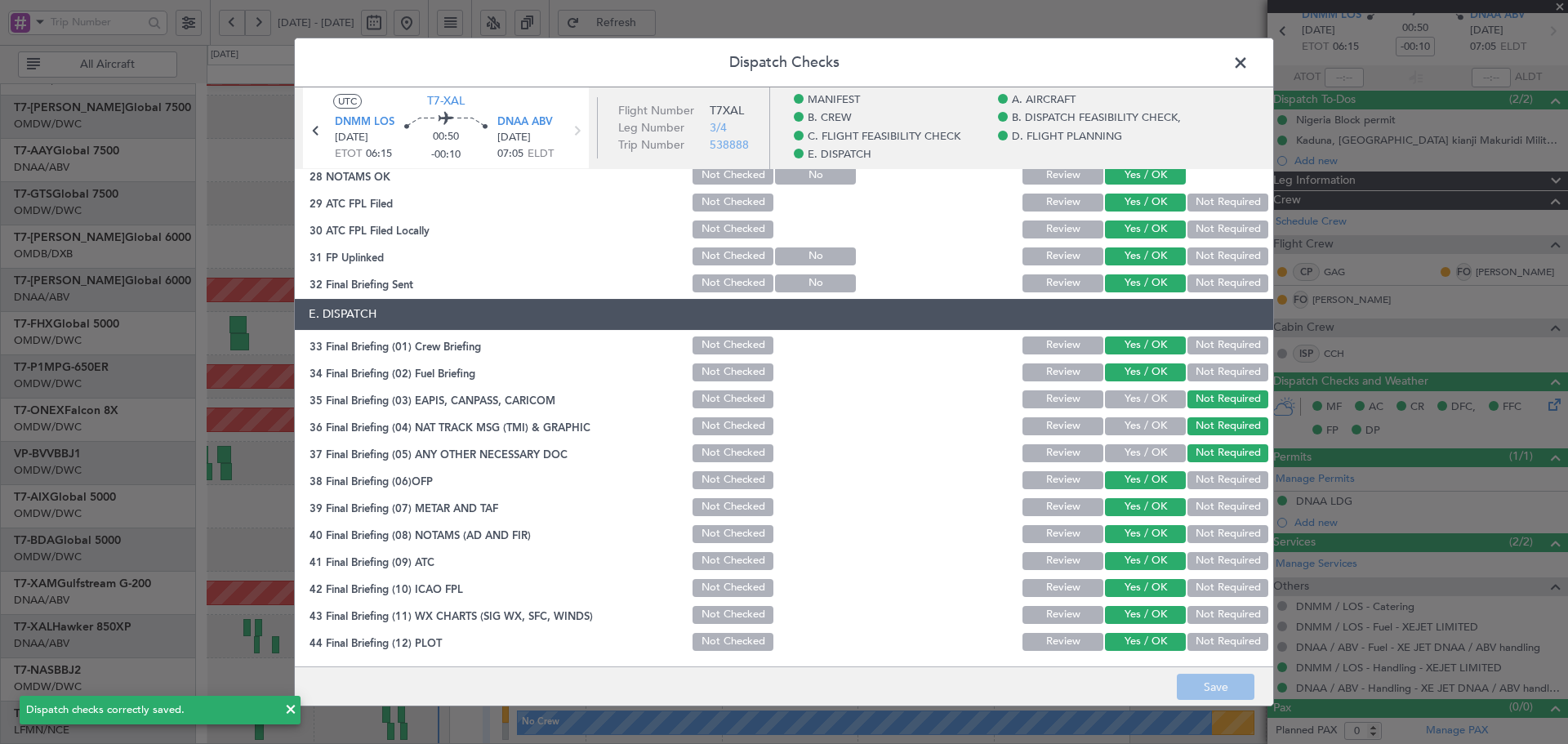
click at [1249, 54] on span at bounding box center [1249, 67] width 0 height 33
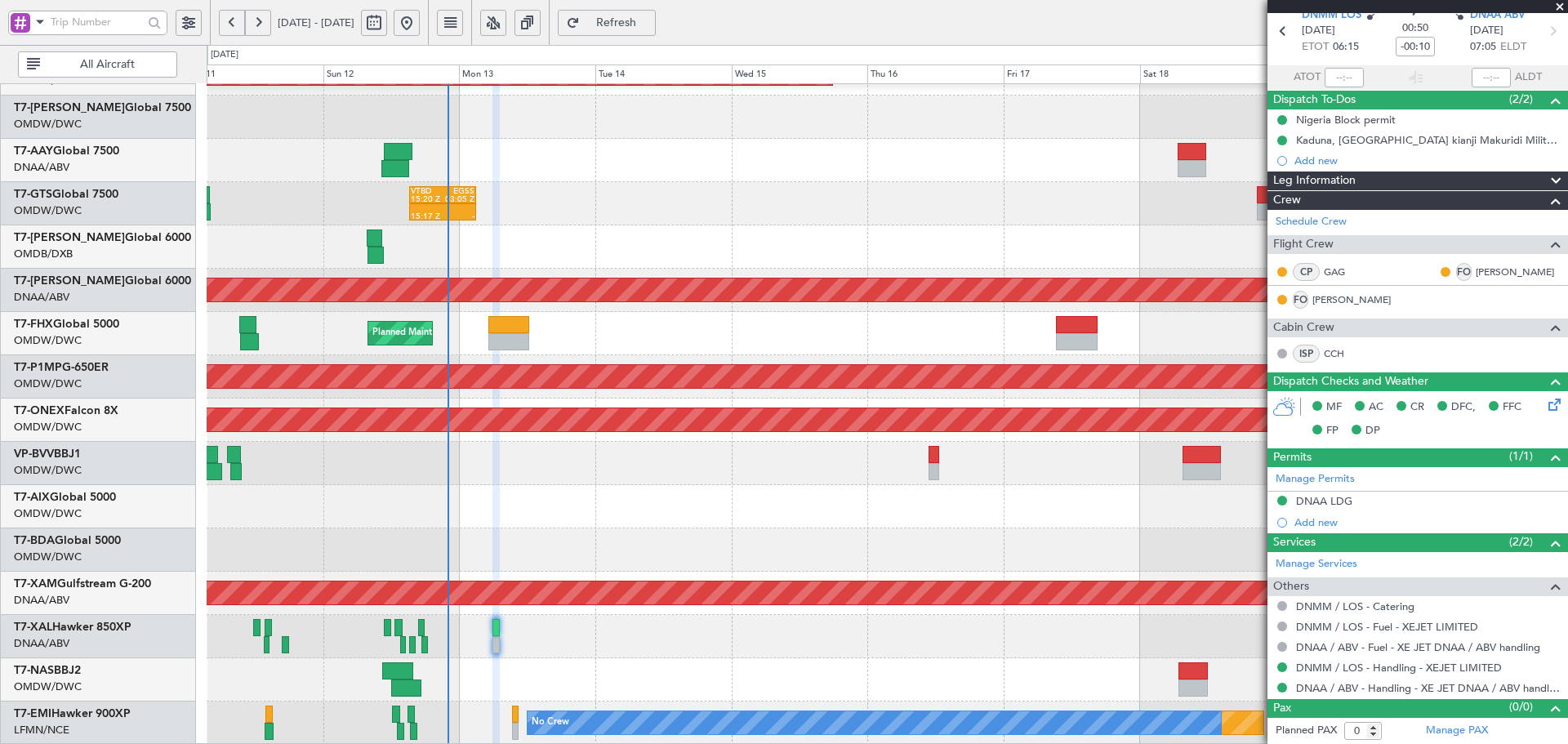
click at [668, 444] on div "Planned Maint Dubai (Al Maktoum Intl) Planned Maint [GEOGRAPHIC_DATA] (Al Makto…" at bounding box center [887, 269] width 1361 height 953
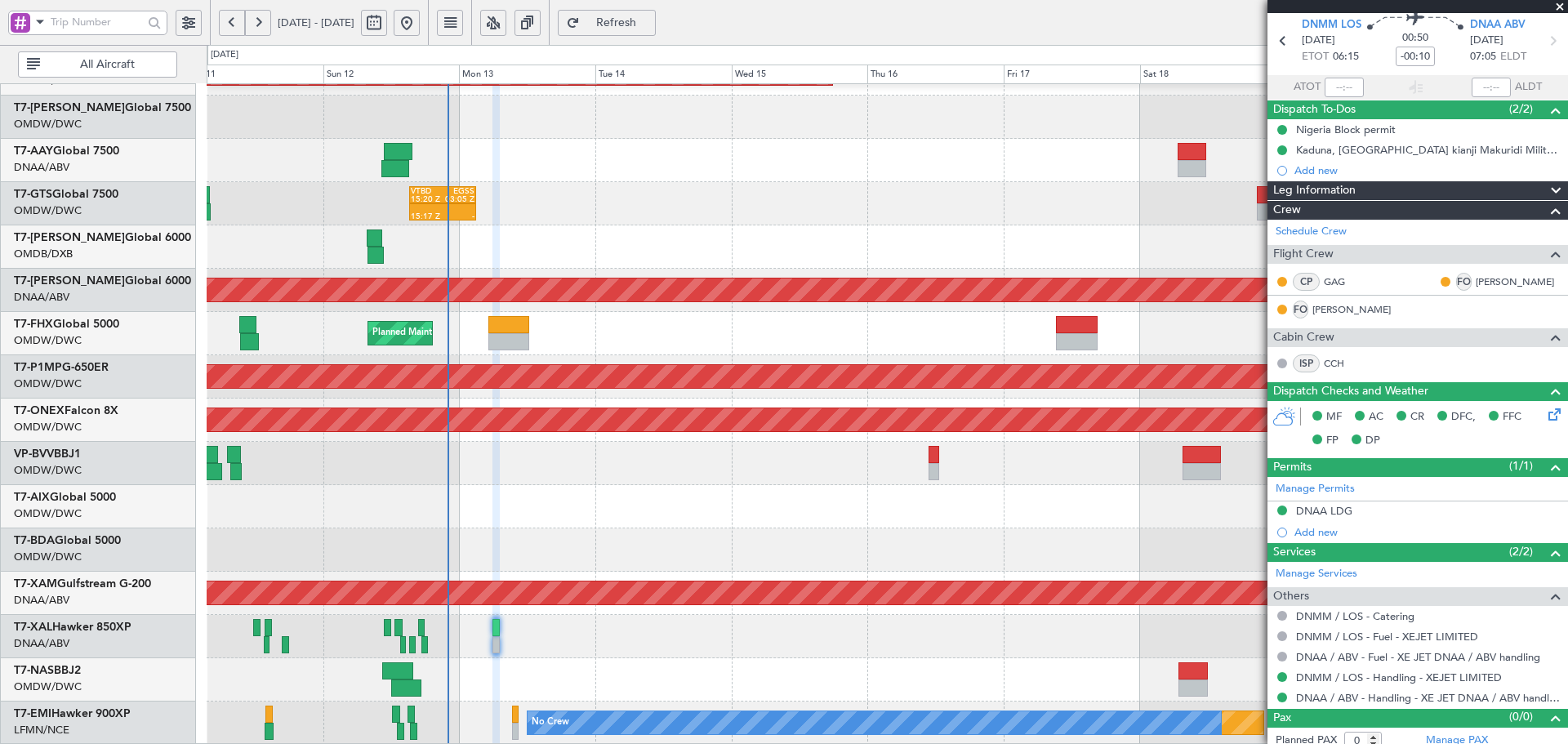
scroll to position [70, 0]
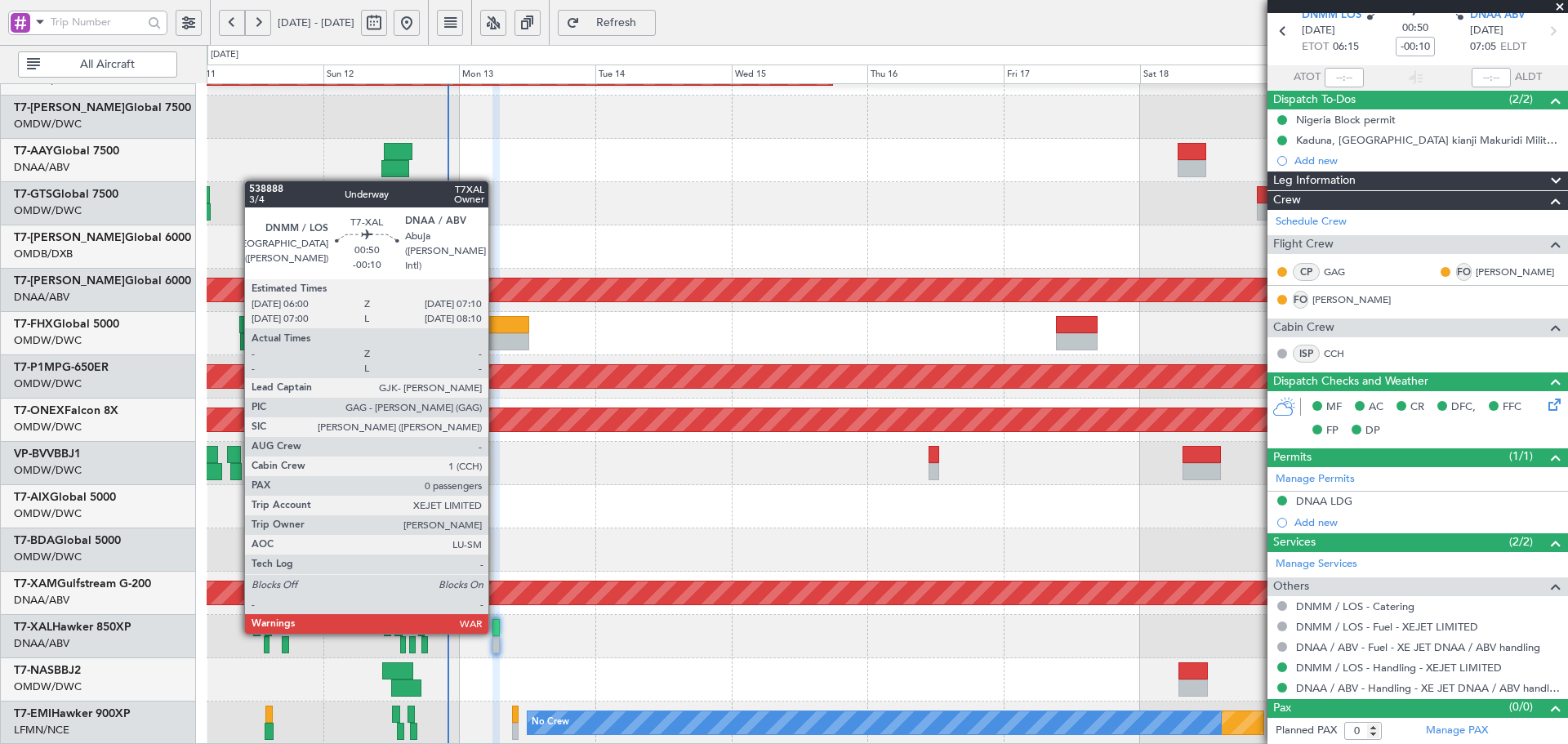
click at [496, 631] on div at bounding box center [496, 627] width 7 height 17
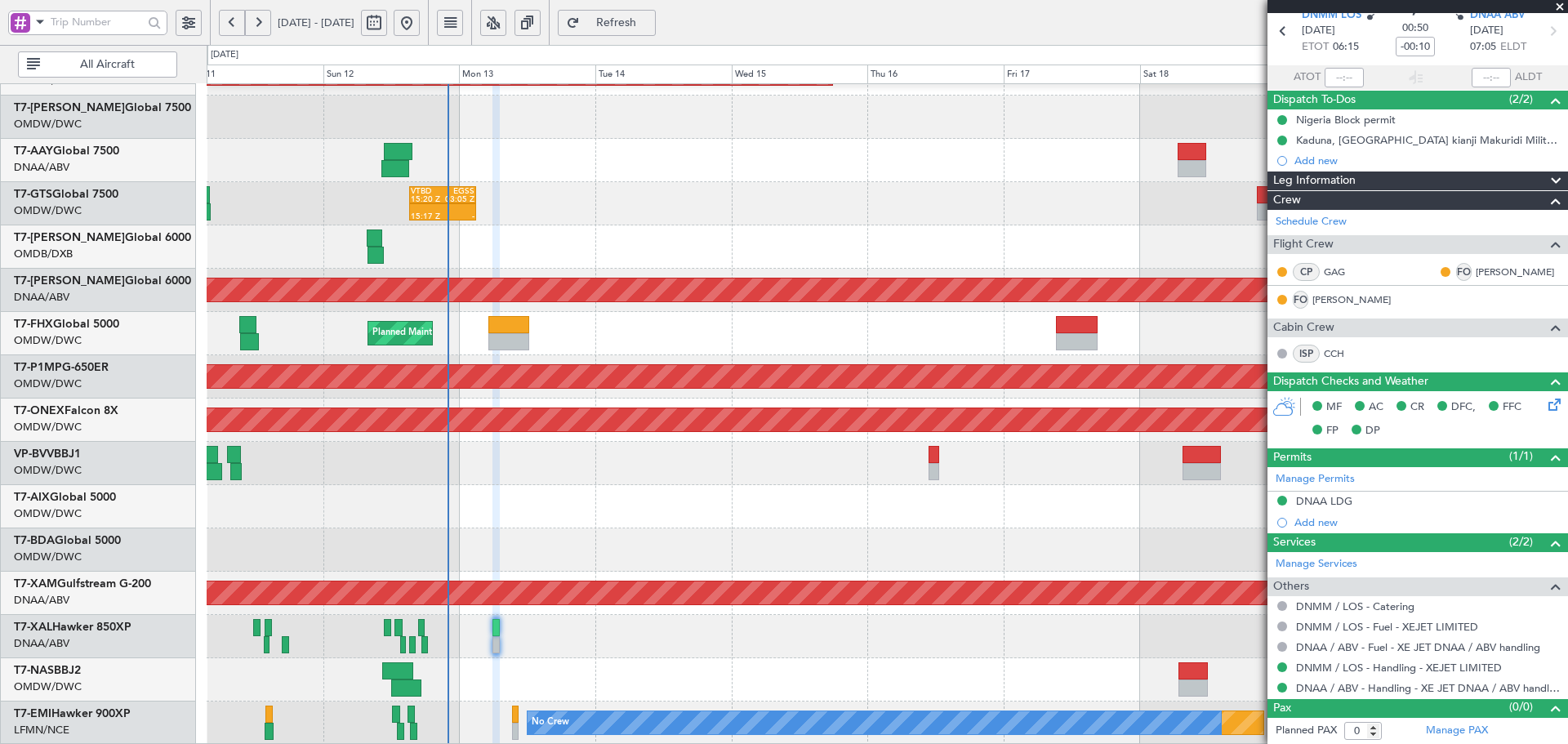
click at [651, 24] on span "Refresh" at bounding box center [617, 23] width 67 height 12
type input "7"
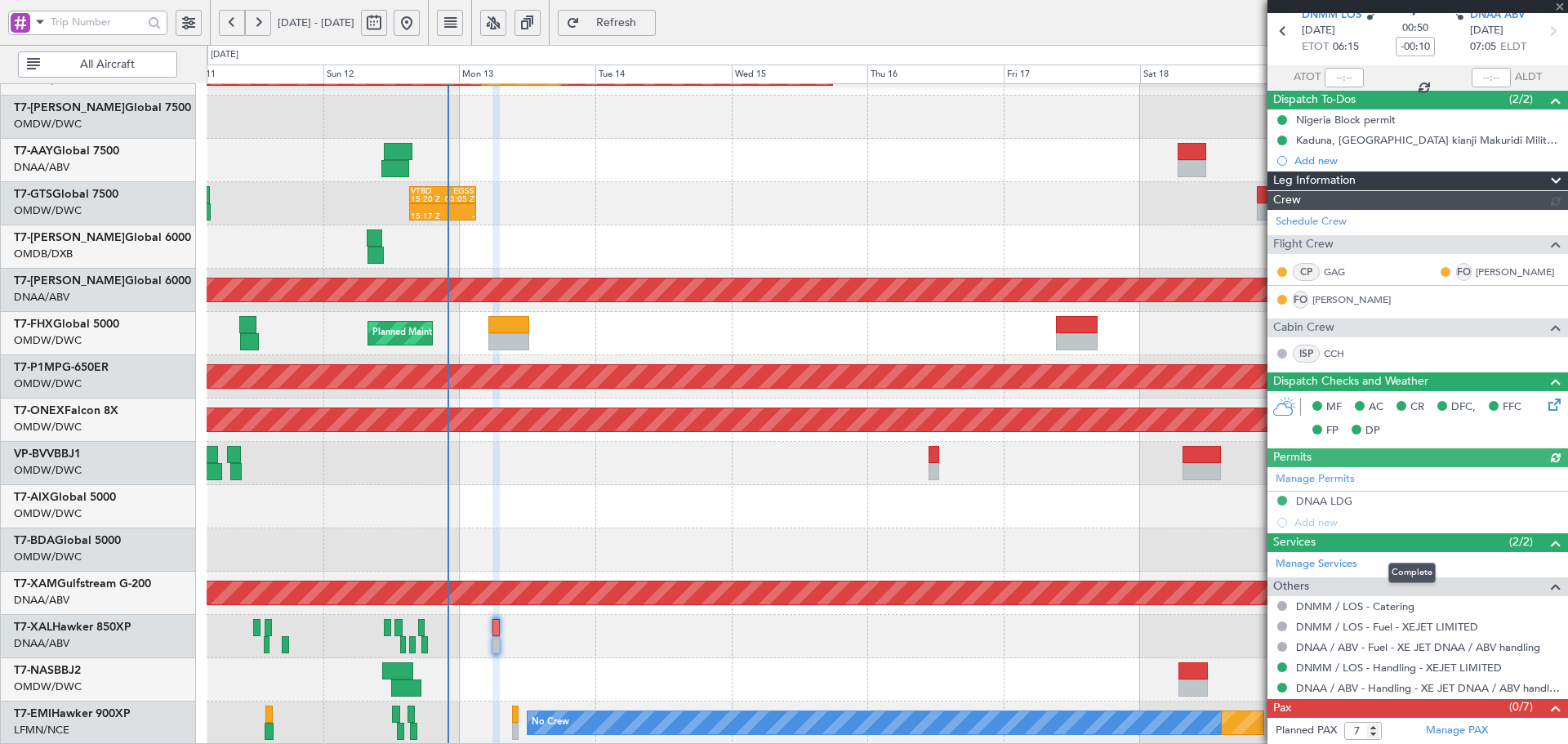
type input "[PERSON_NAME] (ANI)"
type input "7545"
click at [870, 672] on div "Planned Maint Abuja ([PERSON_NAME] Intl)" at bounding box center [887, 681] width 1361 height 43
click at [1332, 185] on span "Leg Information" at bounding box center [1314, 181] width 82 height 19
